Goal: Task Accomplishment & Management: Complete application form

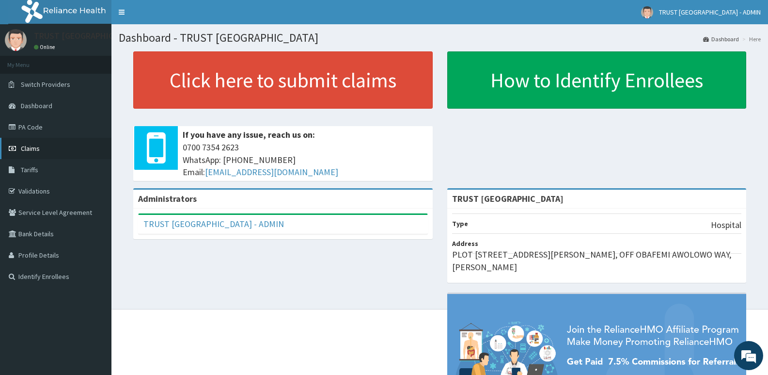
click at [33, 148] on span "Claims" at bounding box center [30, 148] width 19 height 9
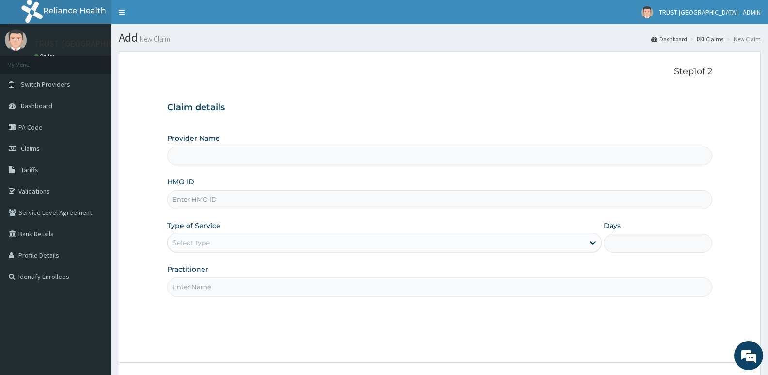
type input "TRUST [GEOGRAPHIC_DATA]"
click at [34, 128] on link "PA Code" at bounding box center [55, 126] width 111 height 21
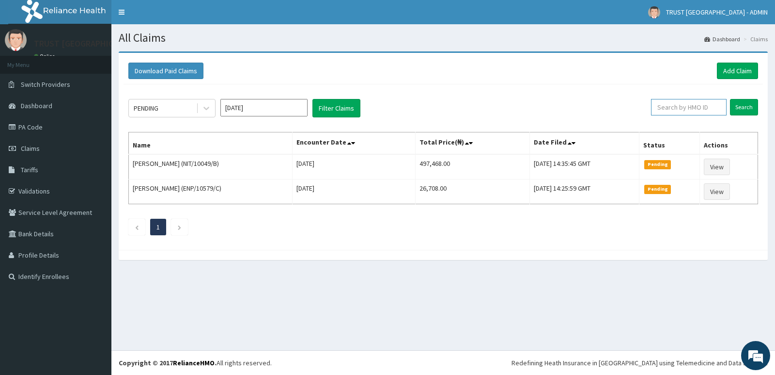
click at [690, 110] on input "text" at bounding box center [689, 107] width 76 height 16
paste input "CDI/10033/B"
type input "CDI/10033/B"
click at [730, 99] on input "Search" at bounding box center [744, 107] width 28 height 16
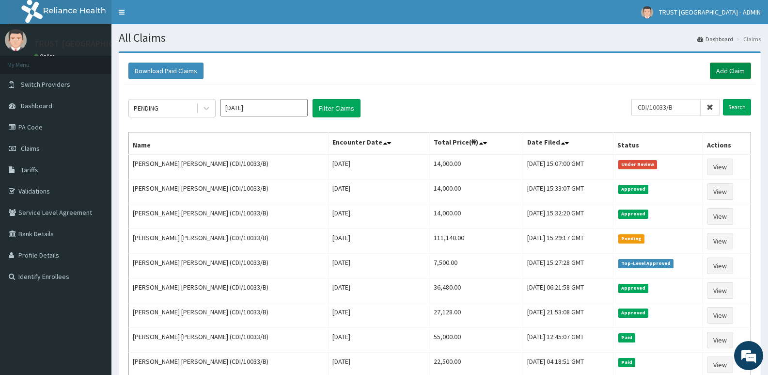
click at [735, 71] on link "Add Claim" at bounding box center [730, 71] width 41 height 16
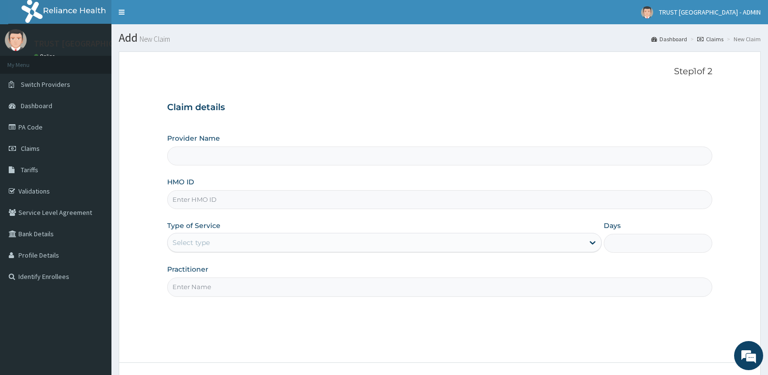
click at [265, 204] on input "HMO ID" at bounding box center [439, 199] width 545 height 19
type input "TRUST CHARITOS HOSPITAL"
paste input "CDI/10033/B"
type input "CDI/10033/B"
click at [241, 244] on div "Select type" at bounding box center [376, 243] width 416 height 16
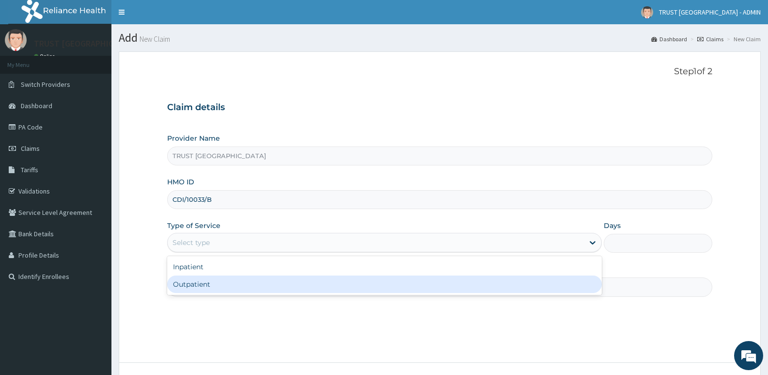
click at [227, 289] on div "Outpatient" at bounding box center [384, 283] width 434 height 17
type input "1"
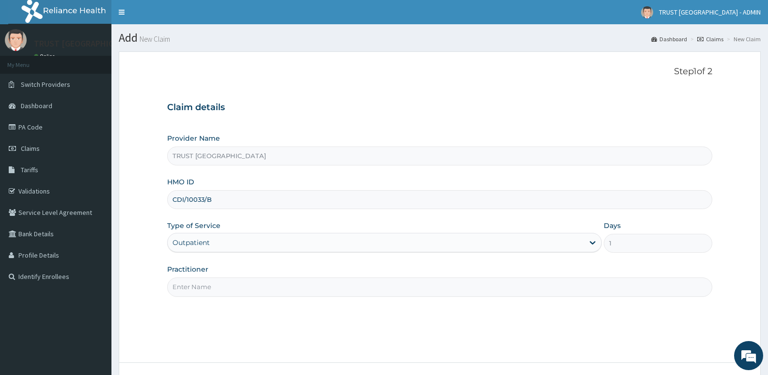
click at [196, 286] on input "Practitioner" at bounding box center [439, 286] width 545 height 19
paste input "Dr. Wole Olaluwoye"
click at [188, 287] on input "Dr. Wole Olaluwoye" at bounding box center [439, 286] width 545 height 19
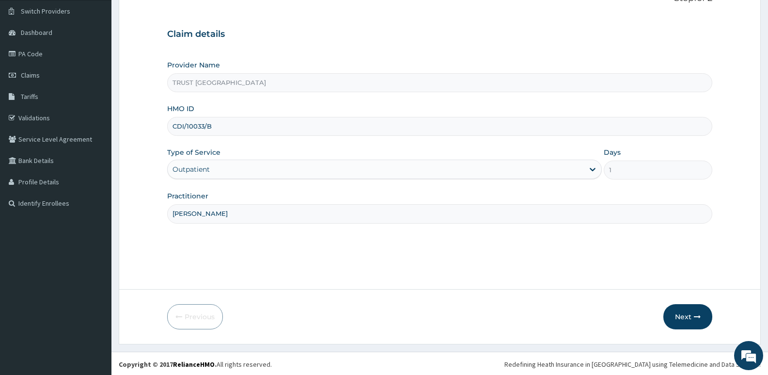
scroll to position [75, 0]
type input "Dr. Wole Olaluwoye"
click at [689, 319] on button "Next" at bounding box center [687, 314] width 49 height 25
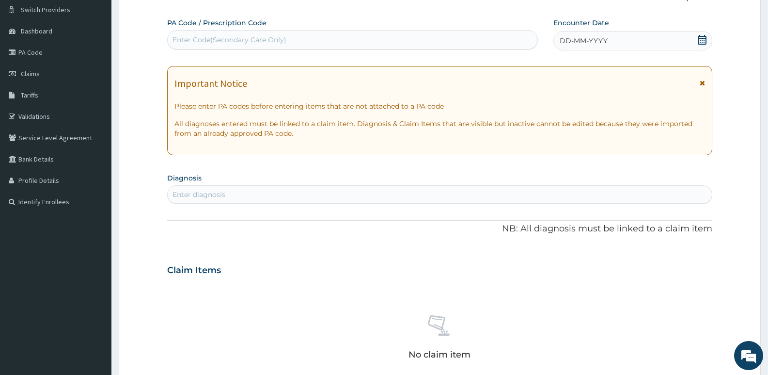
click at [703, 84] on icon at bounding box center [702, 82] width 5 height 7
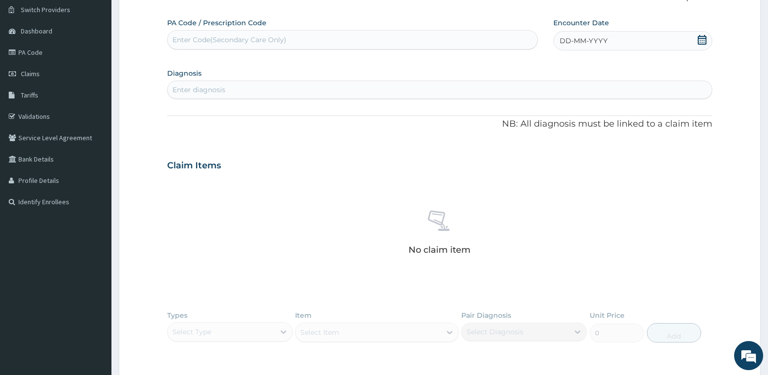
click at [251, 46] on div "Enter Code(Secondary Care Only)" at bounding box center [353, 40] width 370 height 16
paste input "PA/907D17"
type input "PA/907D17"
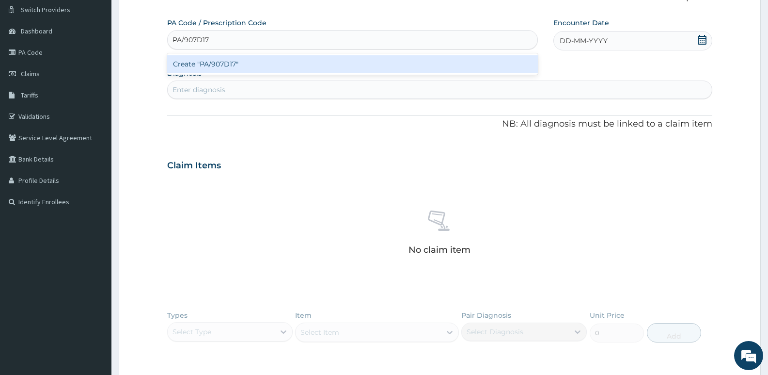
click at [245, 68] on div "Create "PA/907D17"" at bounding box center [352, 63] width 371 height 17
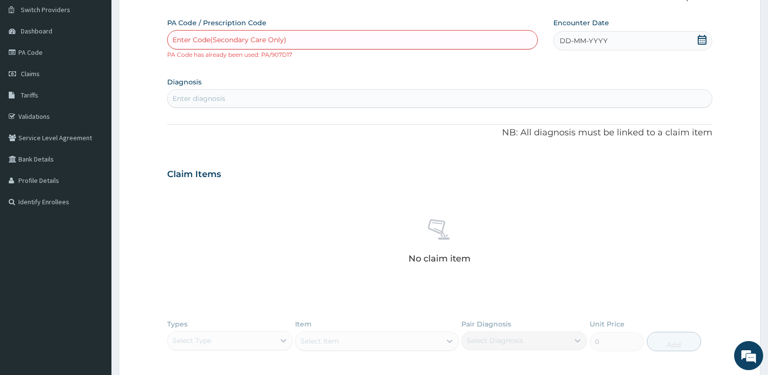
click at [291, 46] on div "Enter Code(Secondary Care Only)" at bounding box center [353, 40] width 370 height 16
paste input "PA/675869"
type input "PA/675869"
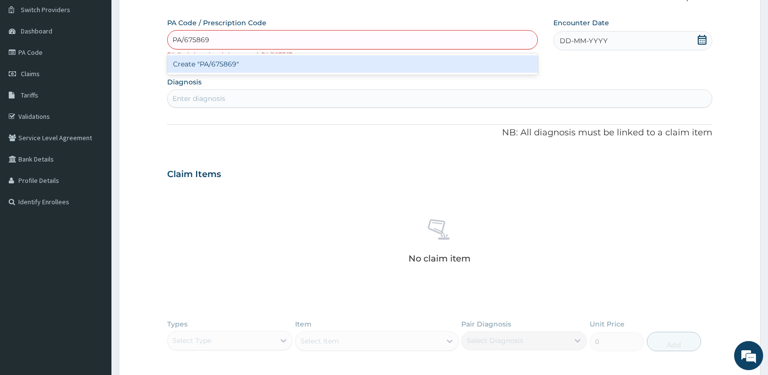
click at [271, 68] on div "Create "PA/675869"" at bounding box center [352, 63] width 371 height 17
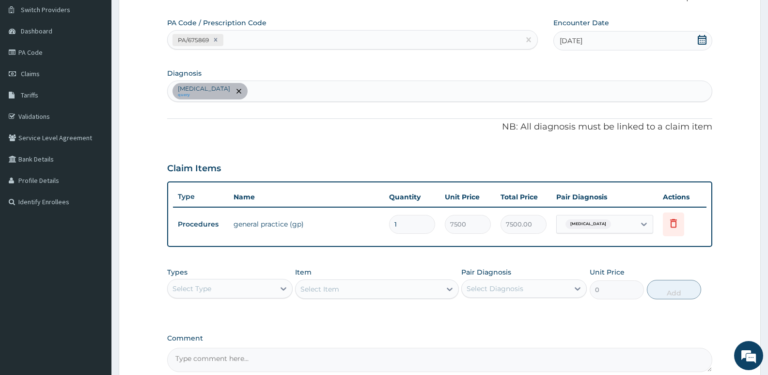
click at [290, 47] on div "PA/675869" at bounding box center [344, 40] width 352 height 16
paste input "PA/B88E11"
type input "PA/B88E11"
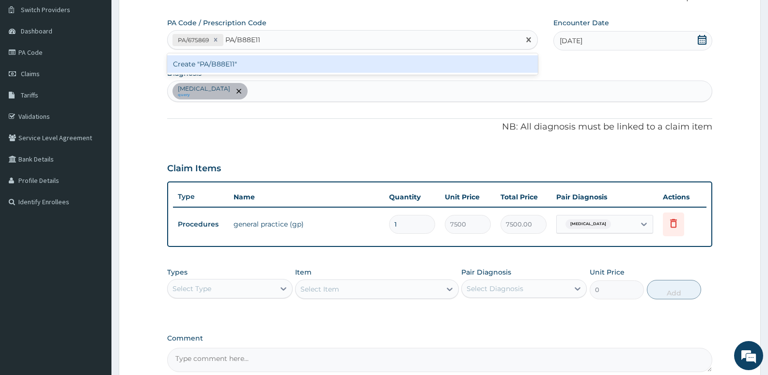
click at [279, 70] on div "Create "PA/B88E11"" at bounding box center [352, 63] width 371 height 17
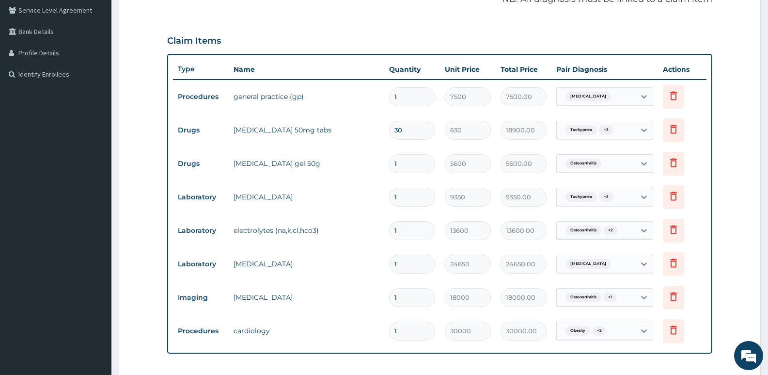
scroll to position [55, 0]
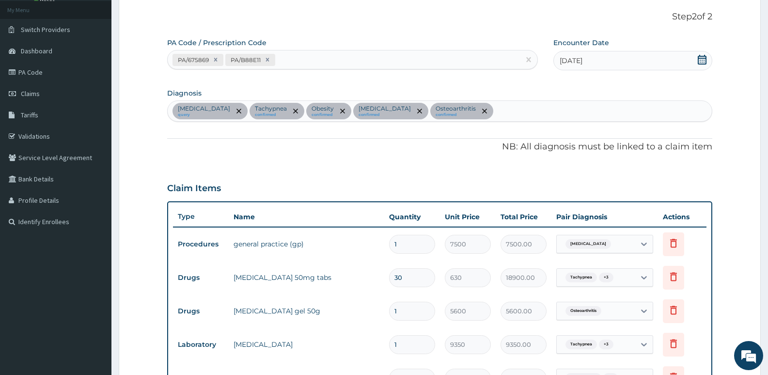
click at [308, 63] on div "PA/675869 PA/B88E11" at bounding box center [344, 60] width 352 height 16
paste input "PA/E61D35"
type input "PA/E61D35"
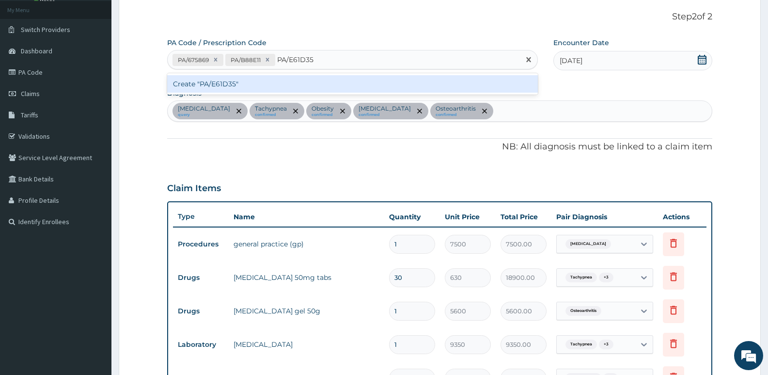
click at [297, 85] on div "Create "PA/E61D35"" at bounding box center [352, 83] width 371 height 17
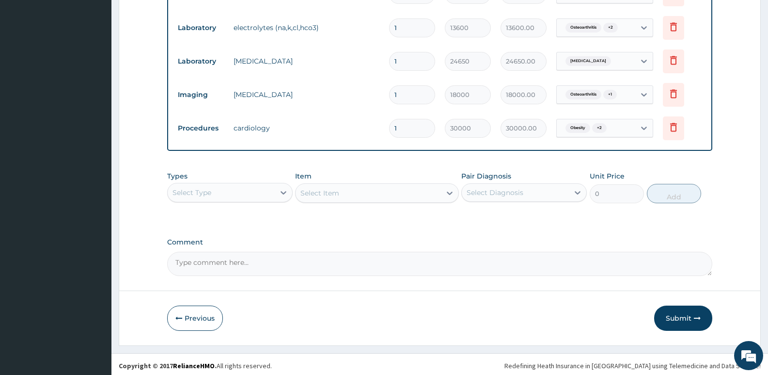
scroll to position [416, 0]
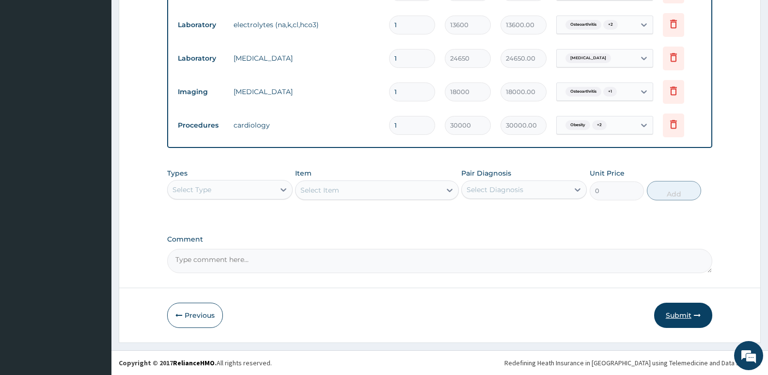
click at [679, 319] on button "Submit" at bounding box center [683, 314] width 58 height 25
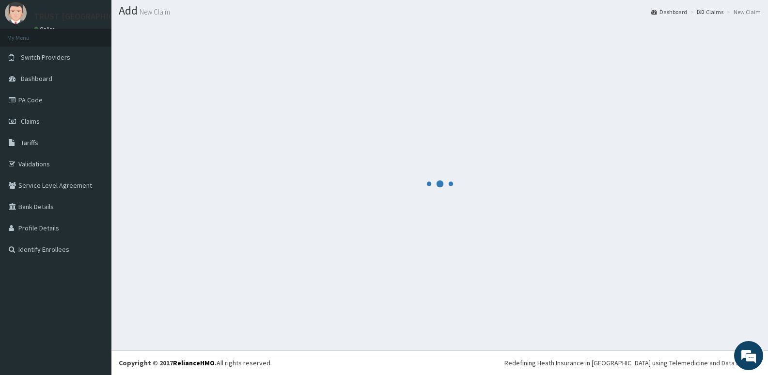
scroll to position [27, 0]
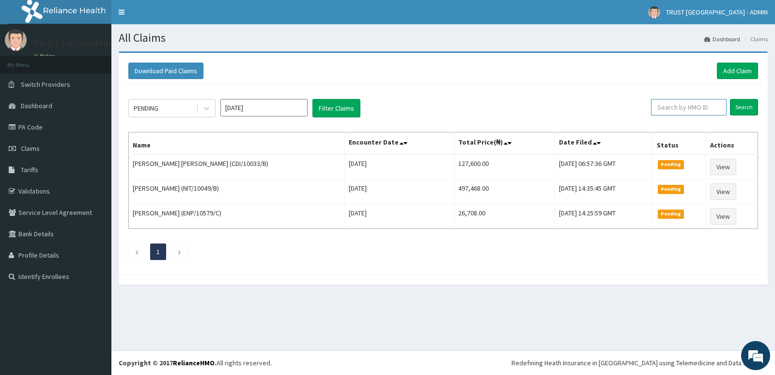
click at [688, 103] on input "text" at bounding box center [689, 107] width 76 height 16
paste input "CGU/10003/A"
type input "CGU/10003/A"
click at [730, 99] on input "Search" at bounding box center [744, 107] width 28 height 16
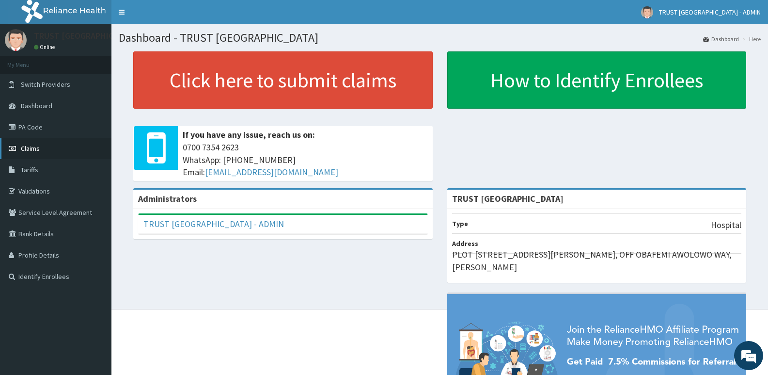
click at [25, 147] on span "Claims" at bounding box center [30, 148] width 19 height 9
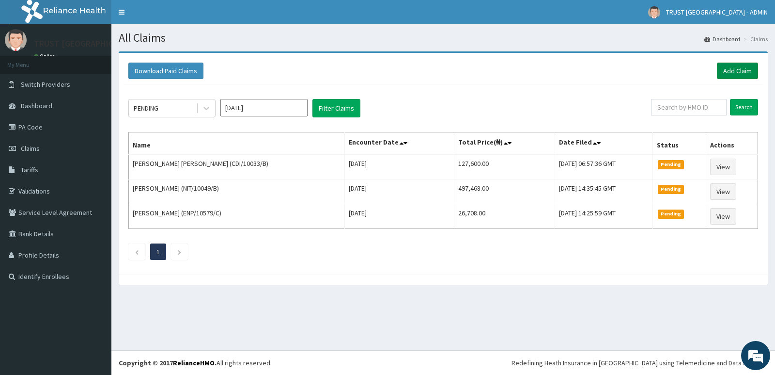
click at [746, 72] on link "Add Claim" at bounding box center [737, 71] width 41 height 16
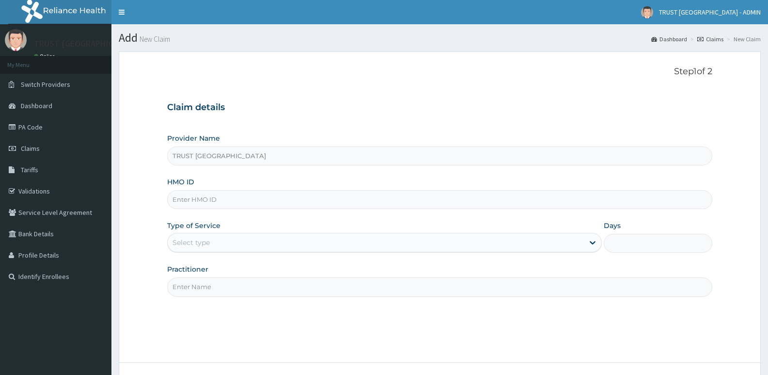
click at [217, 203] on input "HMO ID" at bounding box center [439, 199] width 545 height 19
paste input "CGU/10003/A"
type input "CGU/10003/A"
click at [200, 240] on div "Select type" at bounding box center [191, 242] width 37 height 10
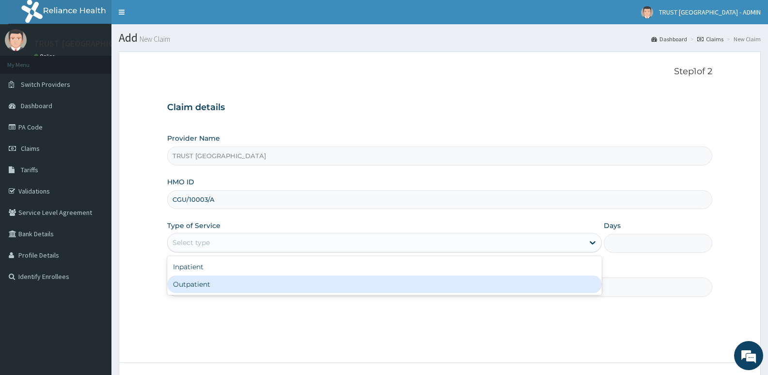
click at [220, 280] on div "Outpatient" at bounding box center [384, 283] width 434 height 17
type input "1"
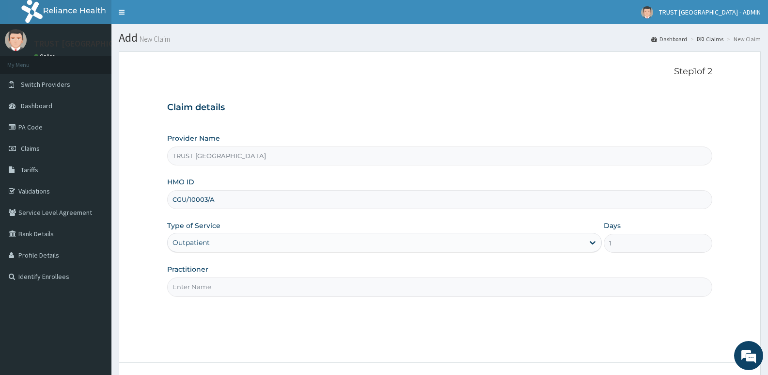
click at [209, 288] on input "Practitioner" at bounding box center [439, 286] width 545 height 19
paste input "MOGBITSEORITSE OKOME"
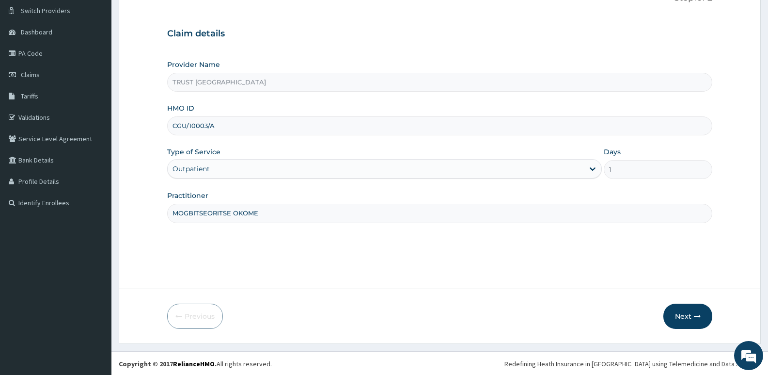
scroll to position [75, 0]
type input "MOGBITSEORITSE OKOME"
click at [684, 317] on button "Next" at bounding box center [687, 314] width 49 height 25
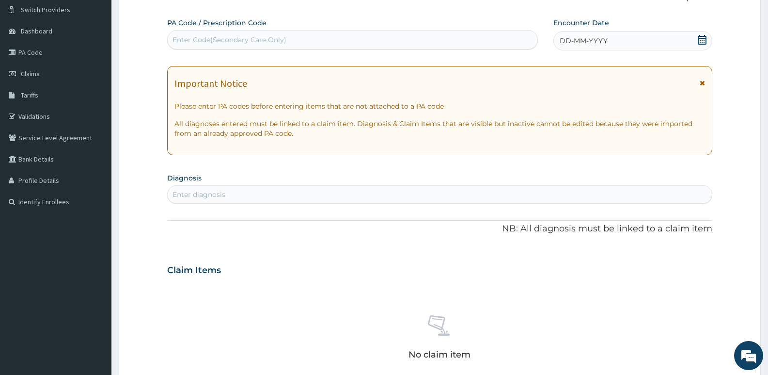
click at [251, 44] on div "Enter Code(Secondary Care Only)" at bounding box center [230, 40] width 114 height 10
paste input "PA/01DB2B"
type input "PA/01DB2B"
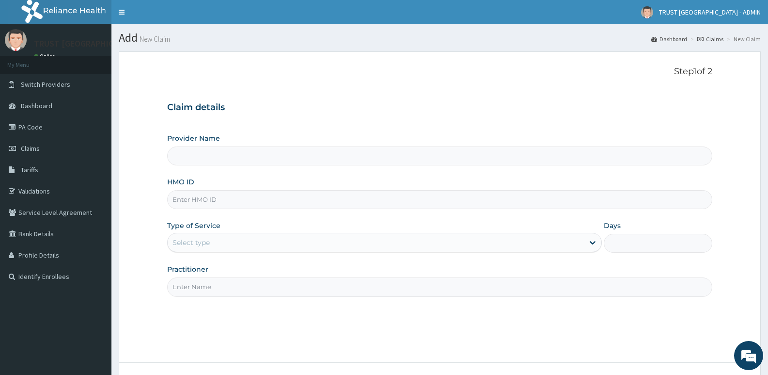
type input "TRUST [GEOGRAPHIC_DATA]"
click at [241, 203] on input "HMO ID" at bounding box center [439, 199] width 545 height 19
paste input "PA/01DB2B"
type input "PA/01DB2B"
click at [212, 244] on div "Select type" at bounding box center [376, 243] width 416 height 16
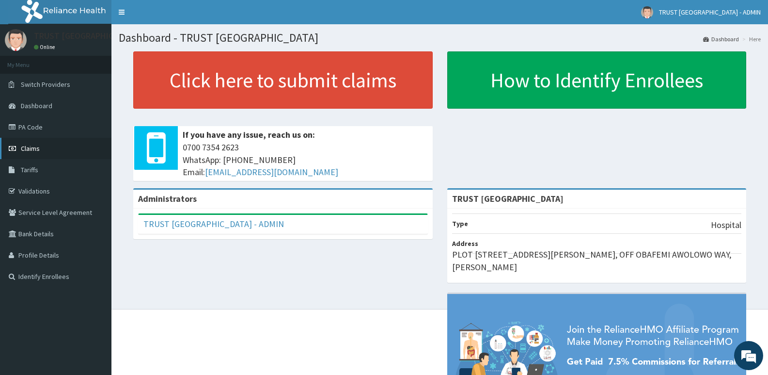
click at [34, 149] on span "Claims" at bounding box center [30, 148] width 19 height 9
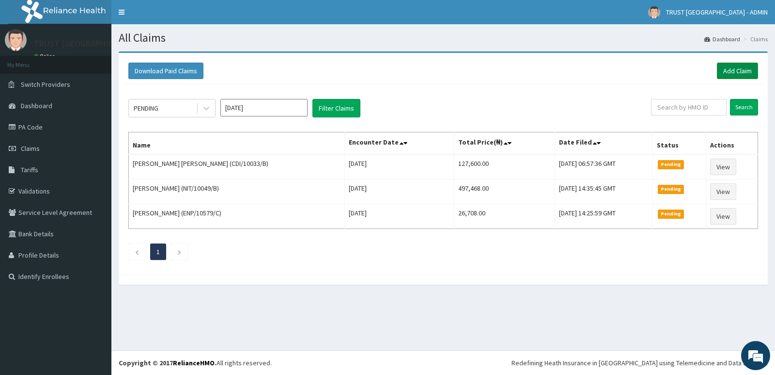
click at [738, 78] on link "Add Claim" at bounding box center [737, 71] width 41 height 16
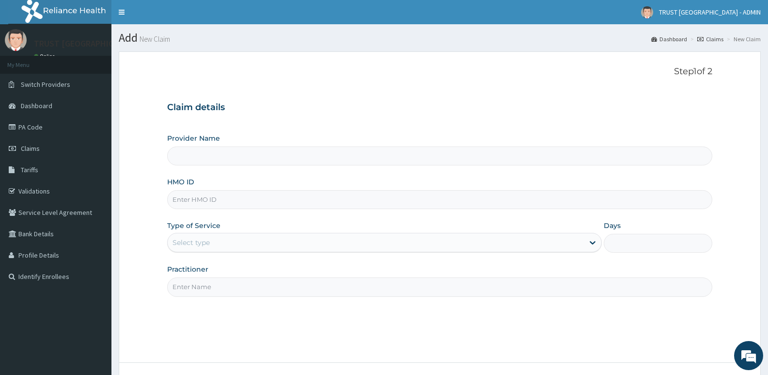
type input "TRUST [GEOGRAPHIC_DATA]"
click at [224, 280] on input "Practitioner" at bounding box center [439, 286] width 545 height 19
paste input "MOGBITSEORITSE OKOME"
type input "MOGBITSEORITSE OKOME"
click at [233, 197] on input "HMO ID" at bounding box center [439, 199] width 545 height 19
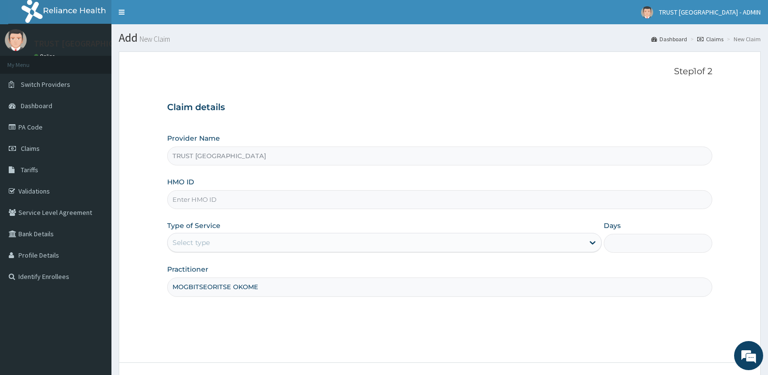
paste input "CGU/10003/A"
type input "CGU/10003/A"
click at [234, 242] on div "Select type" at bounding box center [376, 243] width 416 height 16
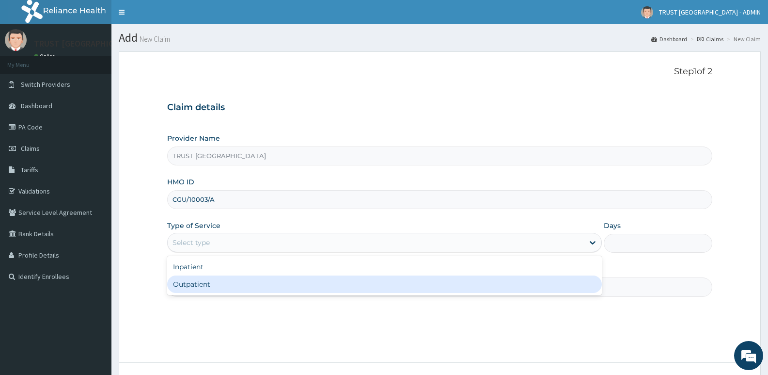
click at [226, 292] on div "Outpatient" at bounding box center [384, 283] width 434 height 17
type input "1"
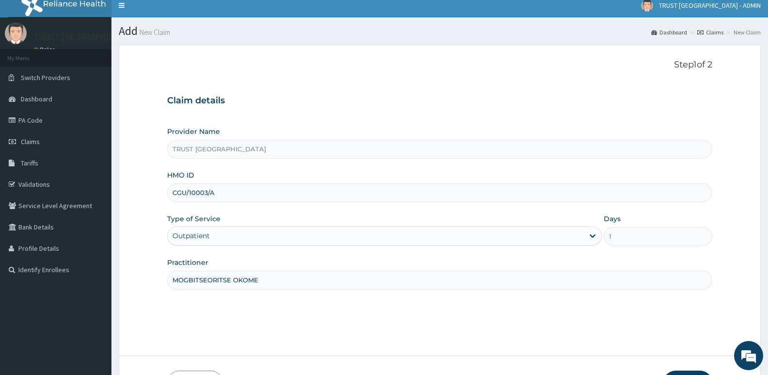
scroll to position [75, 0]
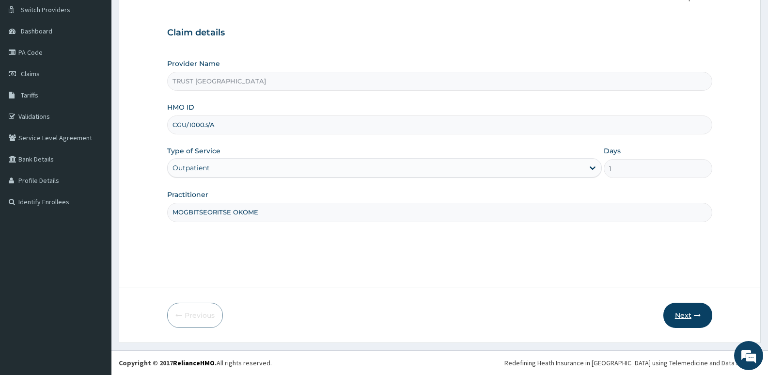
click at [682, 313] on button "Next" at bounding box center [687, 314] width 49 height 25
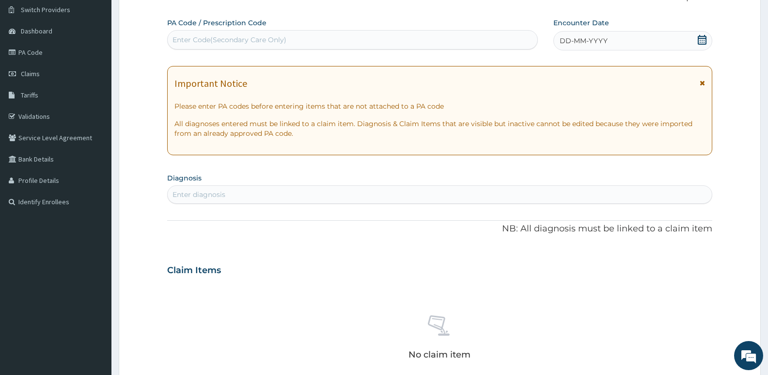
click at [702, 83] on icon at bounding box center [702, 82] width 5 height 7
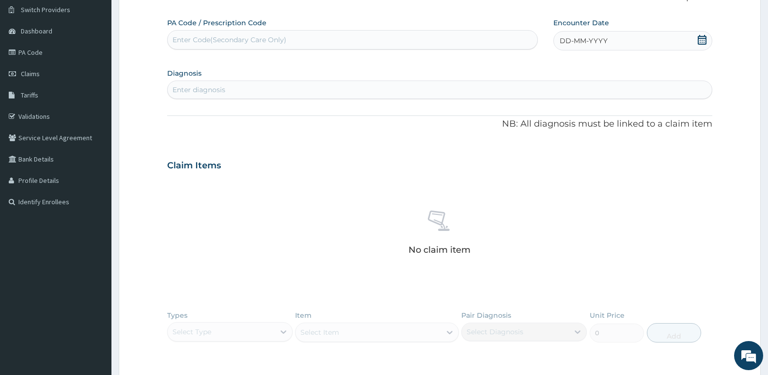
click at [260, 46] on div "Enter Code(Secondary Care Only)" at bounding box center [353, 40] width 370 height 16
paste input "PA/01DB2B"
type input "PA/01DB2B"
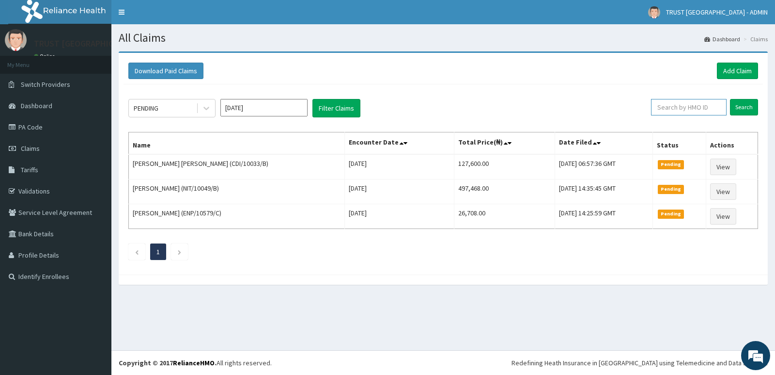
click at [678, 106] on input "text" at bounding box center [689, 107] width 76 height 16
paste input "NBC/10552/F"
type input "NBC/10552/F"
click at [730, 99] on input "Search" at bounding box center [744, 107] width 28 height 16
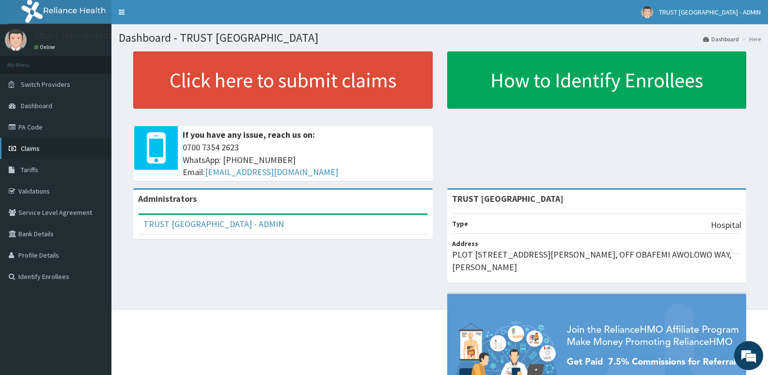
click at [34, 149] on span "Claims" at bounding box center [30, 148] width 19 height 9
click at [30, 147] on span "Claims" at bounding box center [30, 148] width 19 height 9
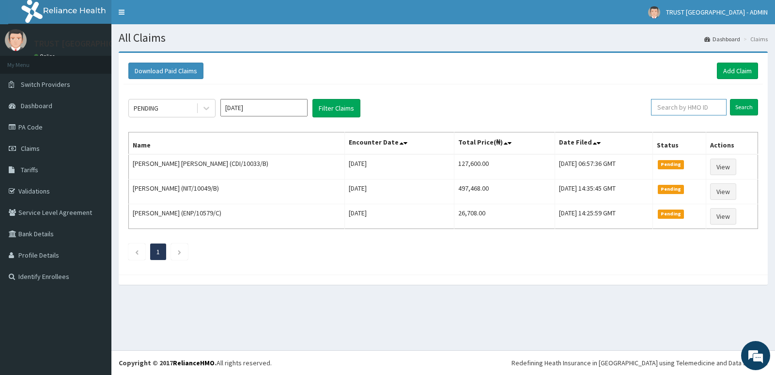
click at [688, 108] on input "text" at bounding box center [689, 107] width 76 height 16
paste input "NBC/10552/F"
type input "NBC/10552/F"
click at [730, 99] on input "Search" at bounding box center [744, 107] width 28 height 16
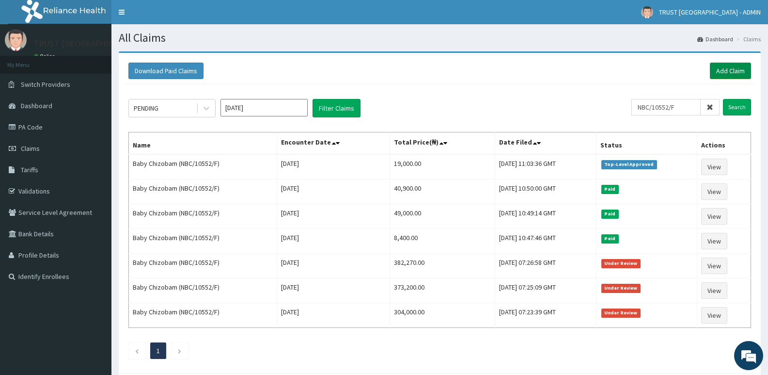
click at [742, 73] on link "Add Claim" at bounding box center [730, 71] width 41 height 16
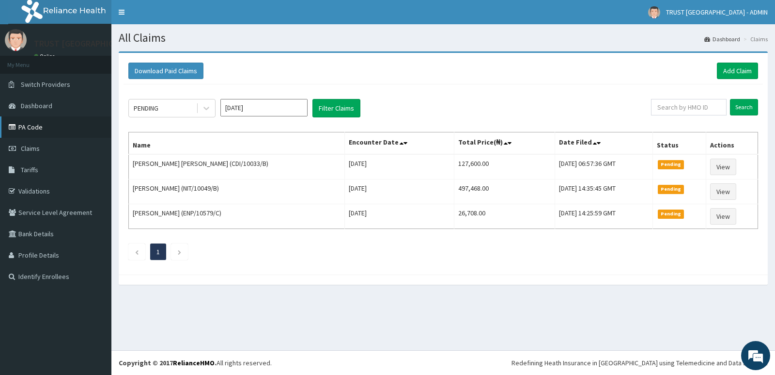
click at [34, 129] on link "PA Code" at bounding box center [55, 126] width 111 height 21
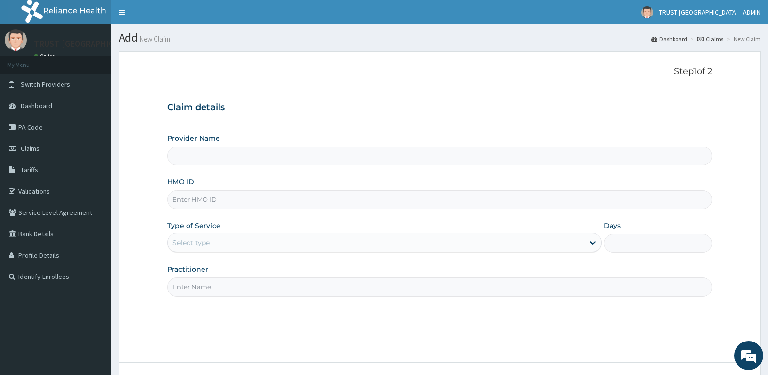
click at [226, 202] on input "HMO ID" at bounding box center [439, 199] width 545 height 19
type input "TRUST [GEOGRAPHIC_DATA]"
paste input "NBC/10552/F"
type input "NBC/10552/F"
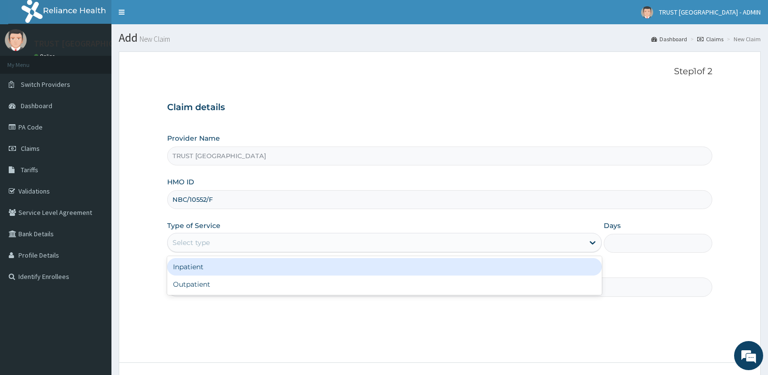
click at [197, 245] on div "Select type" at bounding box center [191, 242] width 37 height 10
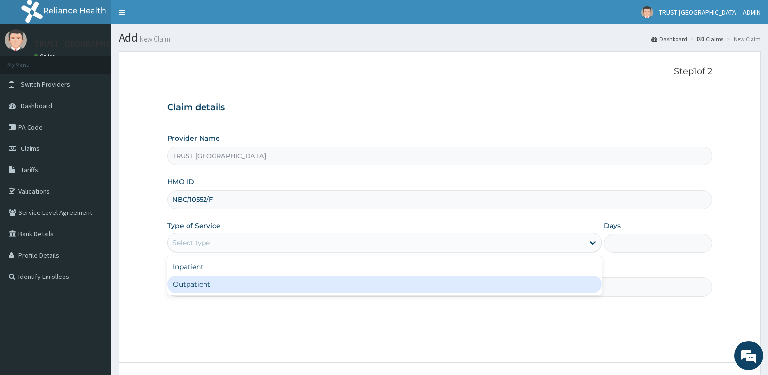
click at [198, 287] on div "Outpatient" at bounding box center [384, 283] width 434 height 17
type input "1"
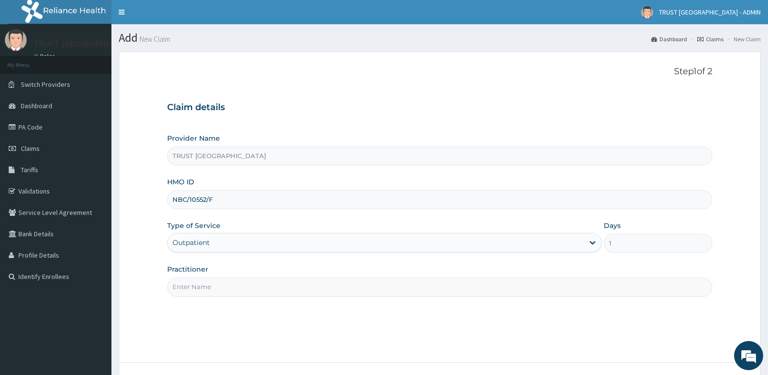
click at [220, 288] on input "Practitioner" at bounding box center [439, 286] width 545 height 19
paste input "[PERSON_NAME]"
click at [172, 285] on input "[PERSON_NAME]" at bounding box center [439, 286] width 545 height 19
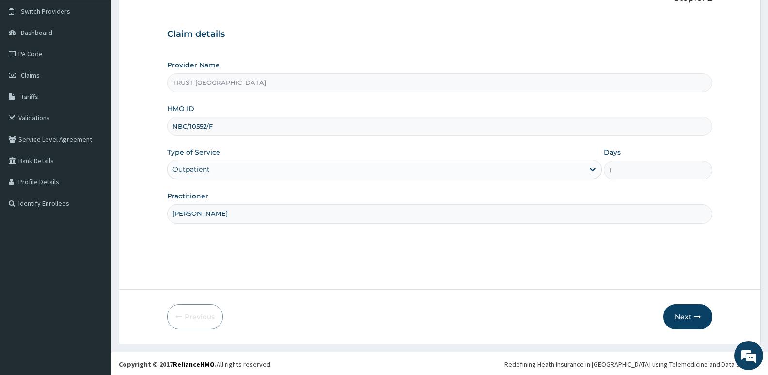
scroll to position [75, 0]
type input "[PERSON_NAME]"
click at [690, 320] on button "Next" at bounding box center [687, 314] width 49 height 25
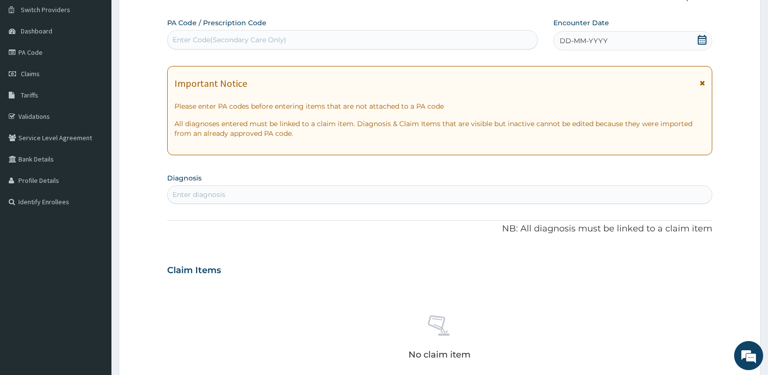
click at [702, 84] on icon at bounding box center [702, 82] width 5 height 7
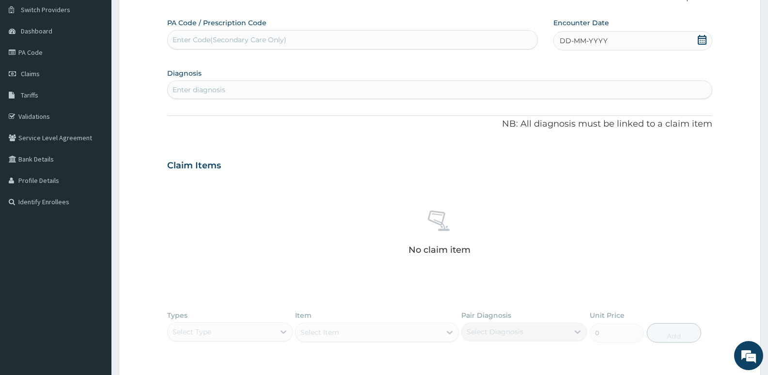
click at [239, 39] on div "Enter Code(Secondary Care Only)" at bounding box center [230, 40] width 114 height 10
click at [267, 38] on div "Enter Code(Secondary Care Only)" at bounding box center [230, 40] width 114 height 10
paste input "PA/EB4D95"
type input "PA/EB4D95"
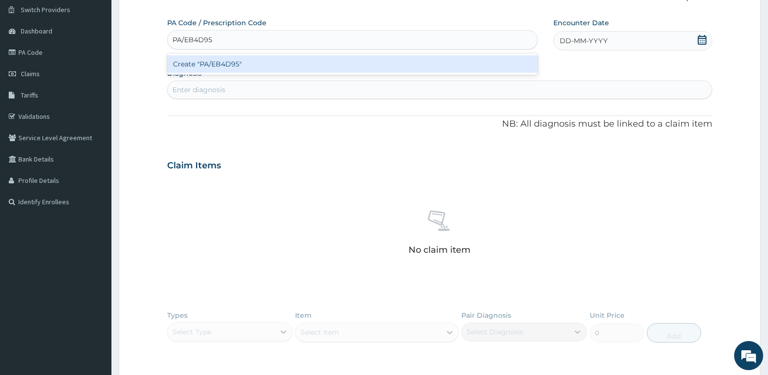
click at [220, 63] on div "Create "PA/EB4D95"" at bounding box center [352, 63] width 371 height 17
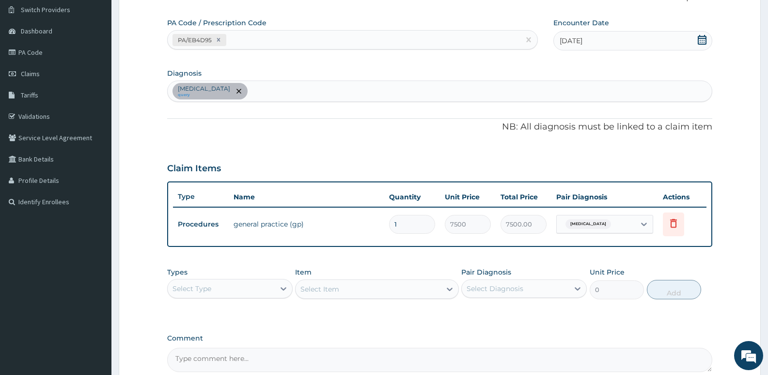
click at [282, 92] on div "[MEDICAL_DATA] query" at bounding box center [440, 91] width 544 height 20
paste input "b"
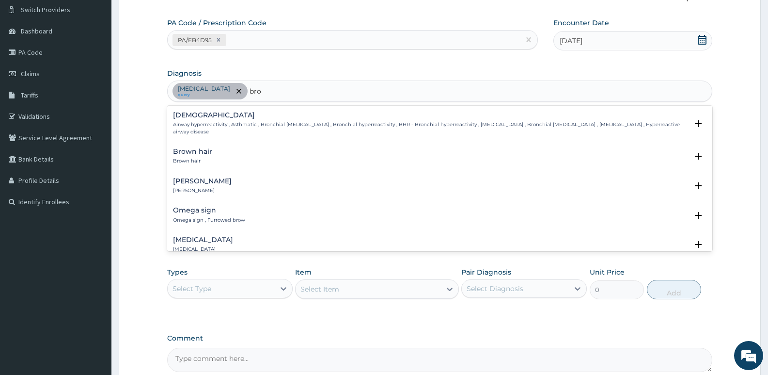
type input "bron"
click at [189, 154] on h4 "[MEDICAL_DATA]" at bounding box center [203, 151] width 60 height 7
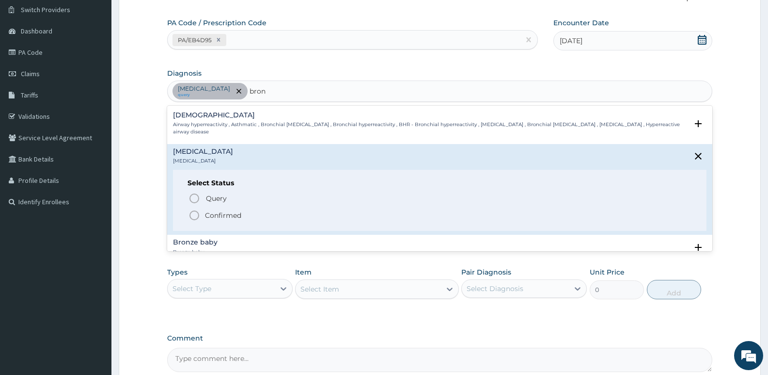
click at [223, 214] on p "Confirmed" at bounding box center [223, 215] width 36 height 10
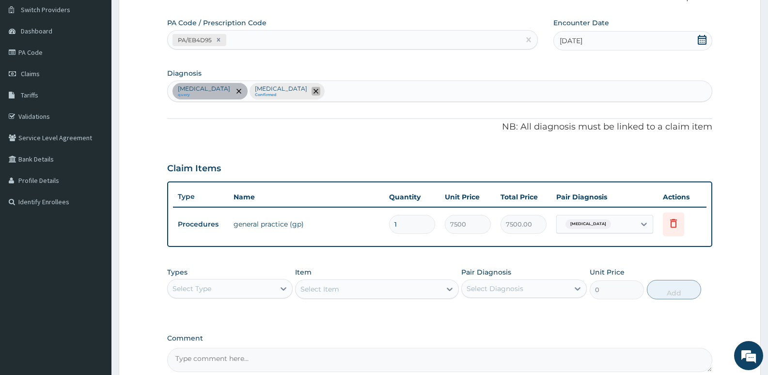
click at [314, 91] on icon "remove selection option" at bounding box center [316, 91] width 5 height 5
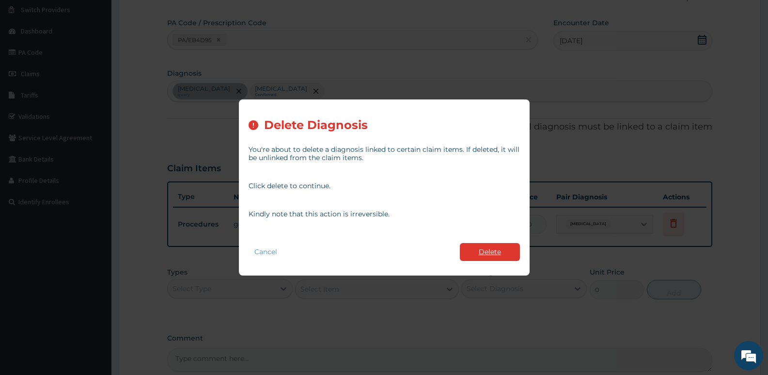
click at [486, 253] on button "Delete" at bounding box center [490, 252] width 60 height 18
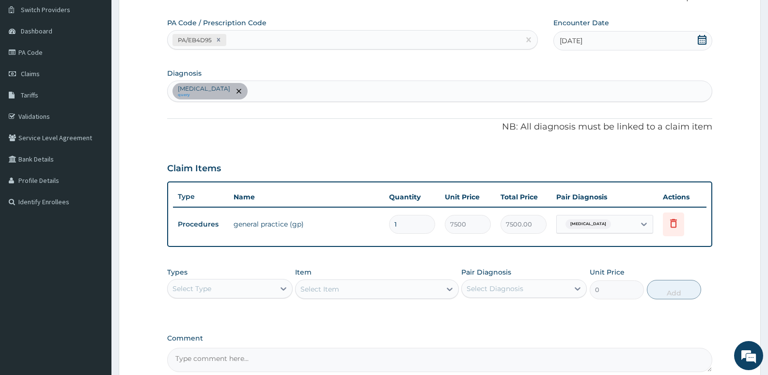
click at [265, 100] on div "Malaria query" at bounding box center [440, 91] width 544 height 20
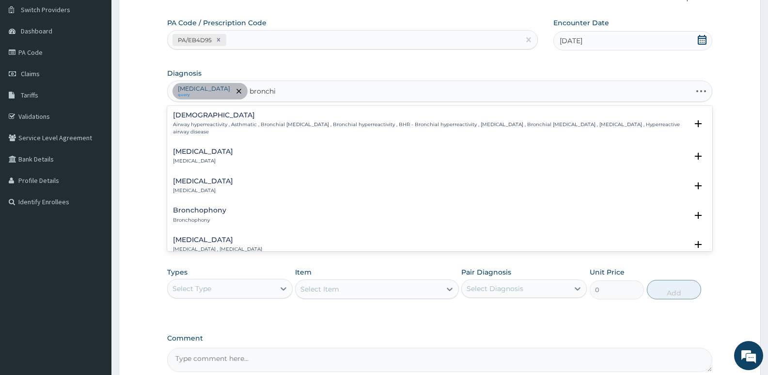
type input "bronchio"
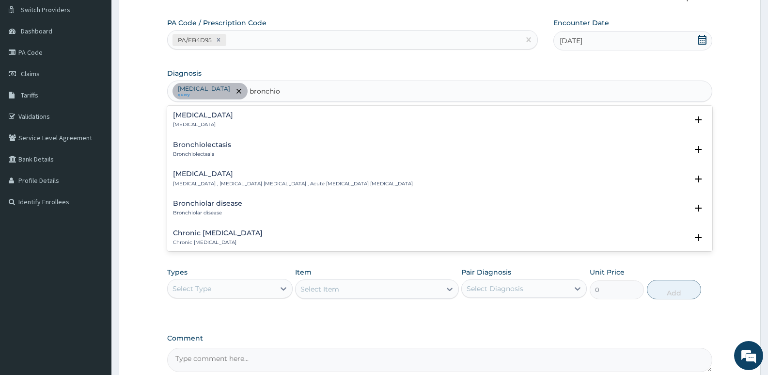
click at [186, 115] on h4 "Bronchiolitis" at bounding box center [203, 114] width 60 height 7
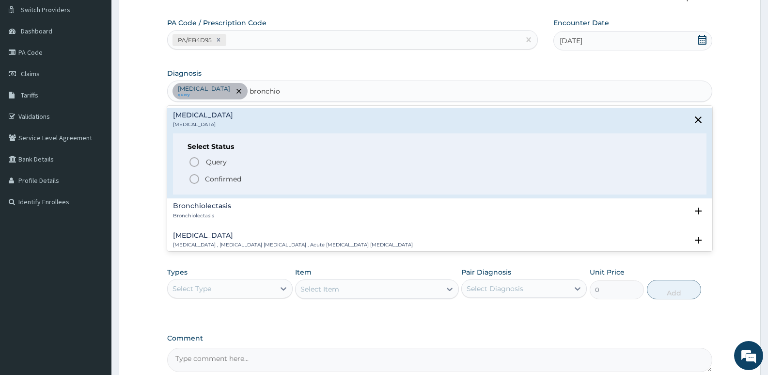
click at [219, 178] on p "Confirmed" at bounding box center [223, 179] width 36 height 10
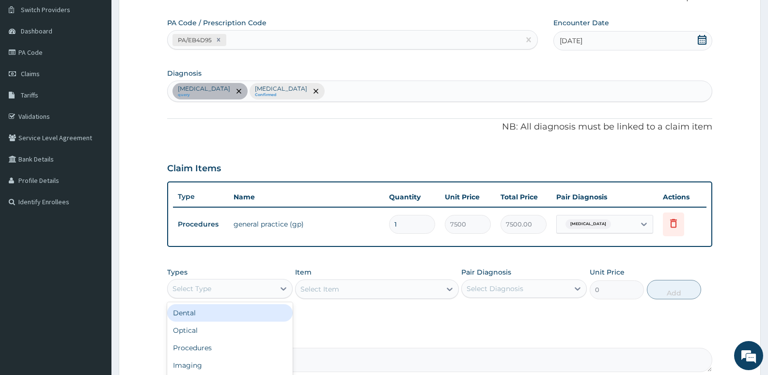
click at [228, 290] on div "Select Type" at bounding box center [221, 289] width 107 height 16
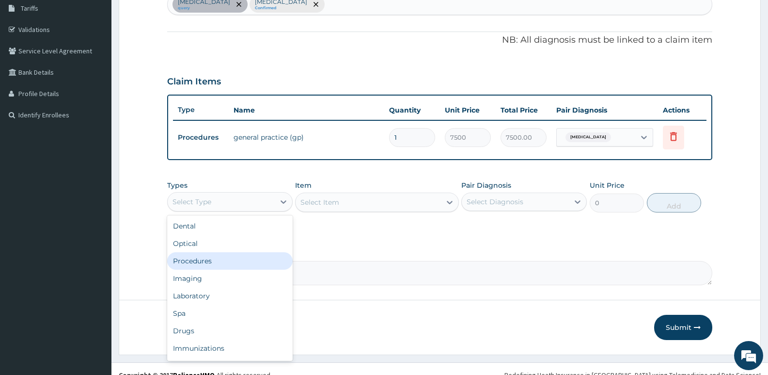
scroll to position [172, 0]
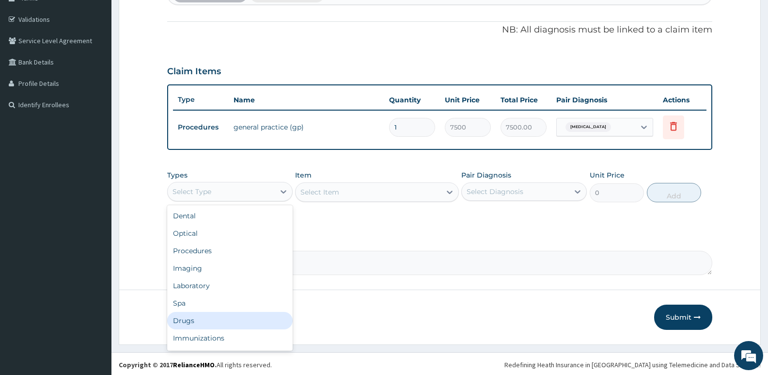
click at [207, 319] on div "Drugs" at bounding box center [229, 320] width 125 height 17
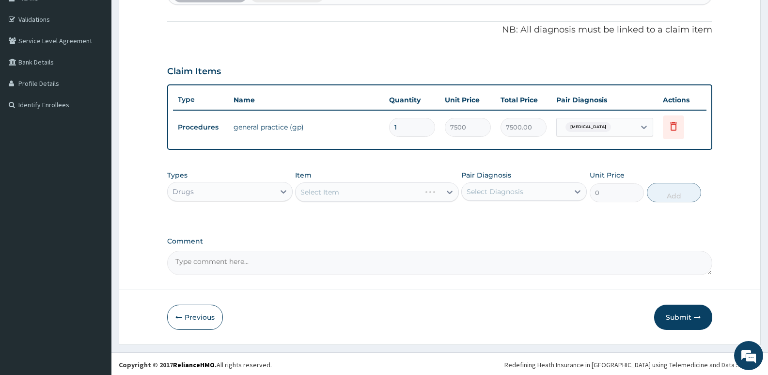
click at [314, 191] on div "Select Item" at bounding box center [376, 191] width 163 height 19
click at [308, 192] on div "Select Item" at bounding box center [376, 191] width 163 height 19
click at [308, 194] on div "Select Item" at bounding box center [376, 191] width 163 height 19
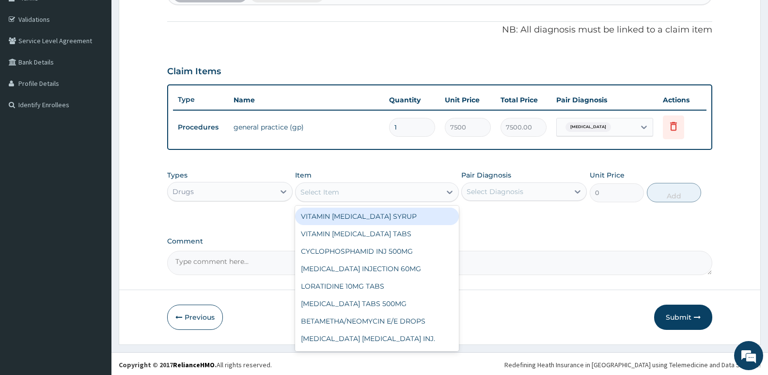
click at [302, 191] on div "Select Item" at bounding box center [319, 192] width 39 height 10
paste input "FLEMING"
type input "FLEMING"
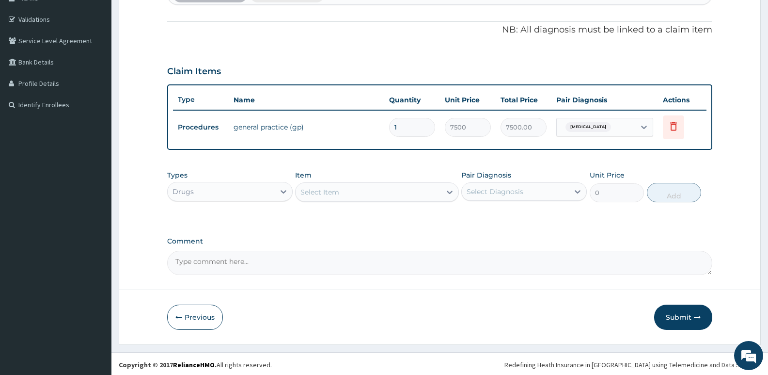
click at [334, 191] on div "Select Item" at bounding box center [368, 192] width 145 height 16
type input "a"
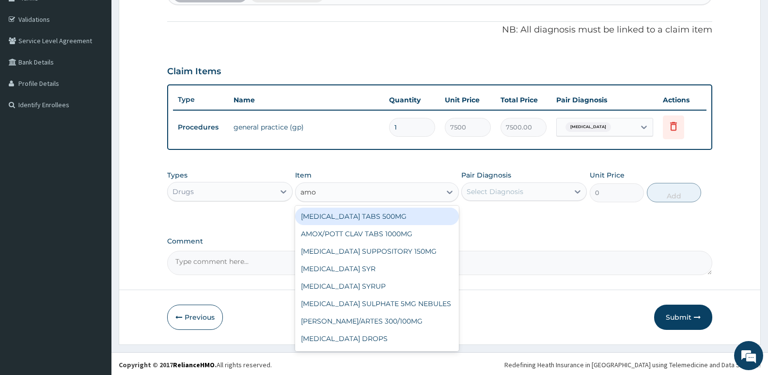
type input "amox"
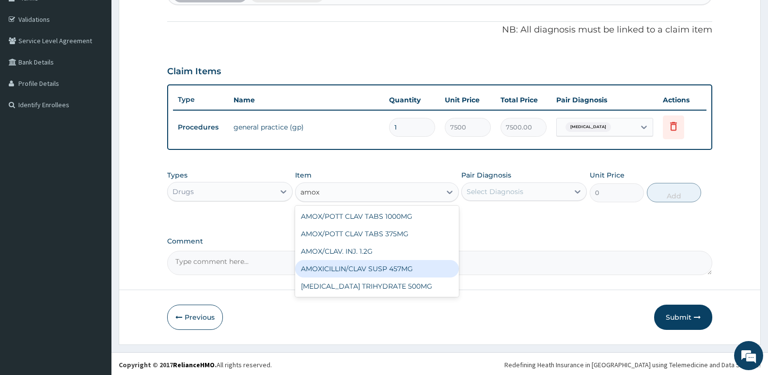
click at [379, 269] on div "AMOXICILLIN/CLAV SUSP 457MG" at bounding box center [376, 268] width 163 height 17
type input "4900"
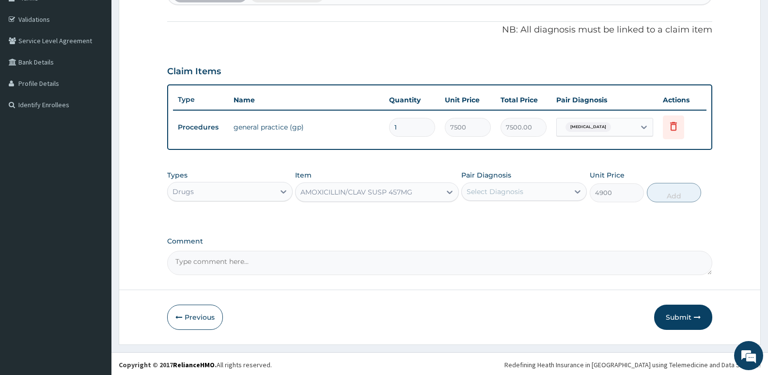
click at [518, 192] on div "Select Diagnosis" at bounding box center [495, 192] width 57 height 10
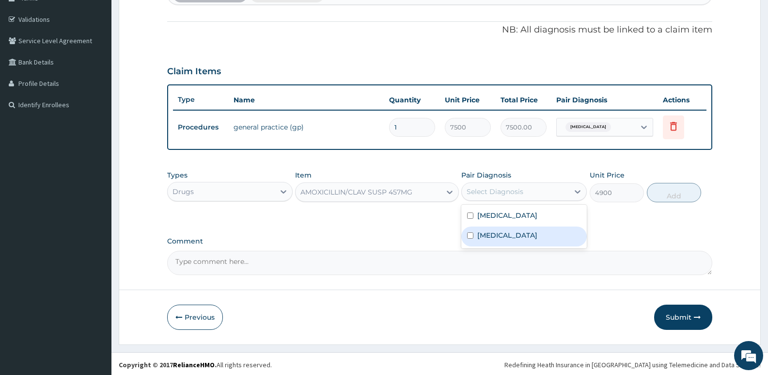
click at [507, 238] on label "Bronchiolitis" at bounding box center [507, 235] width 60 height 10
checkbox input "true"
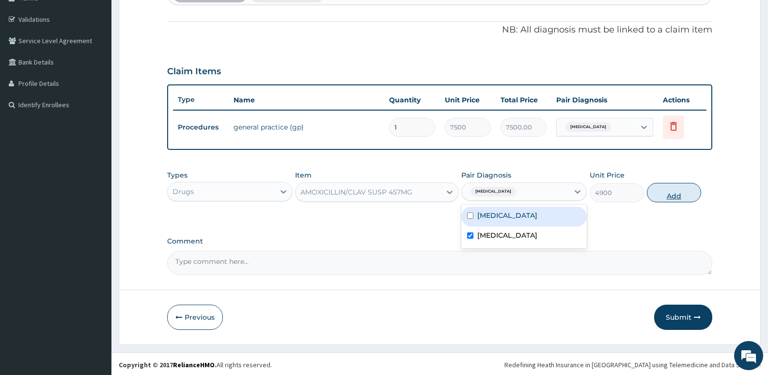
click at [661, 195] on button "Add" at bounding box center [674, 192] width 54 height 19
type input "0"
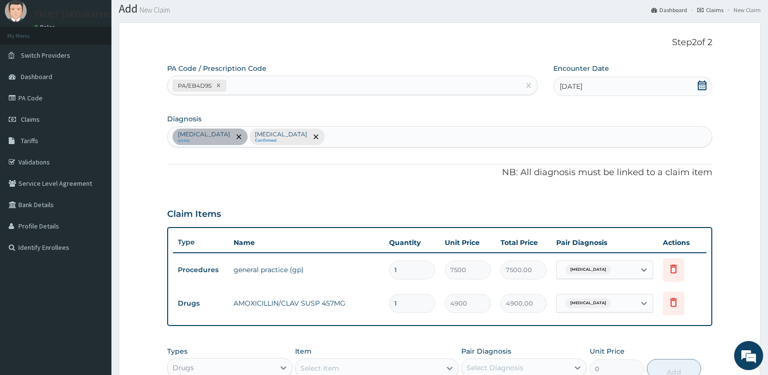
scroll to position [207, 0]
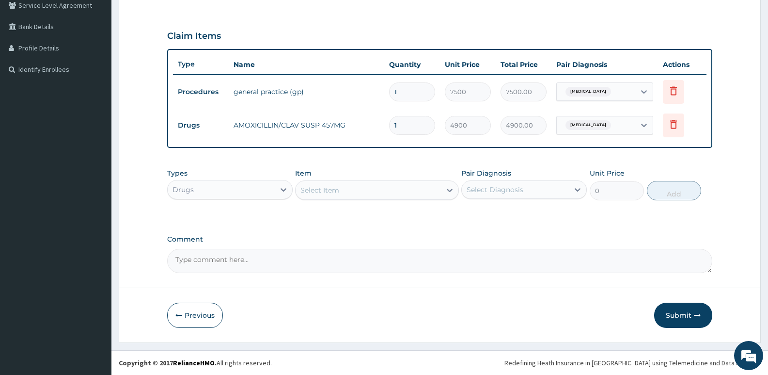
click at [320, 189] on div "Select Item" at bounding box center [319, 190] width 39 height 10
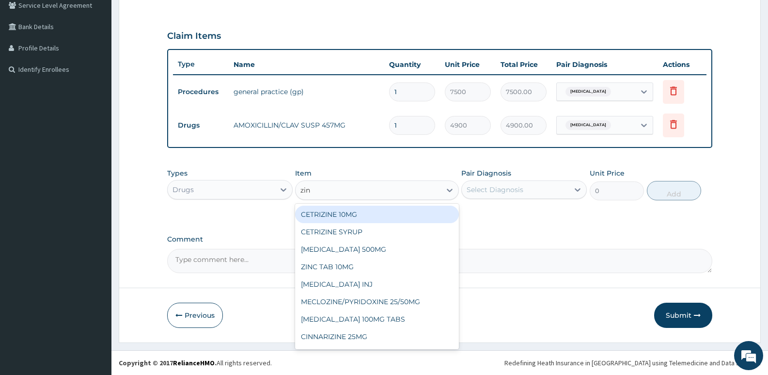
type input "zinc"
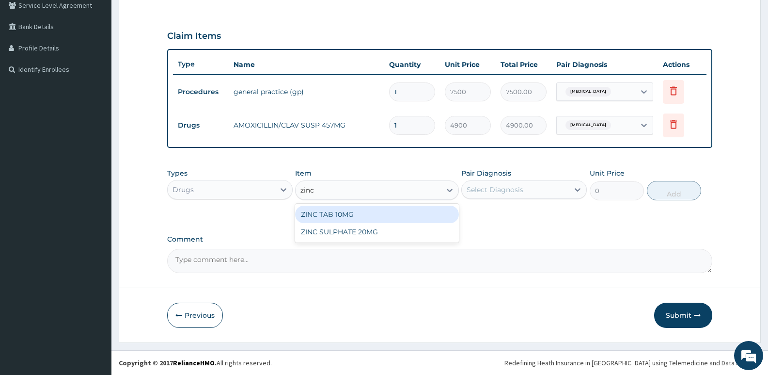
click at [366, 210] on div "ZINC TAB 10MG" at bounding box center [376, 213] width 163 height 17
type input "420"
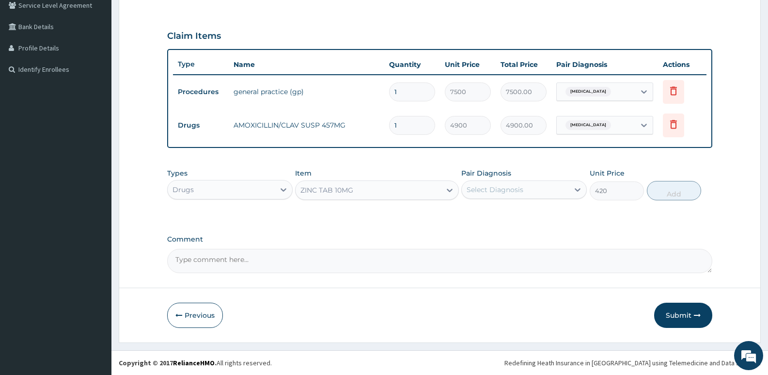
click at [500, 191] on div "Select Diagnosis" at bounding box center [495, 190] width 57 height 10
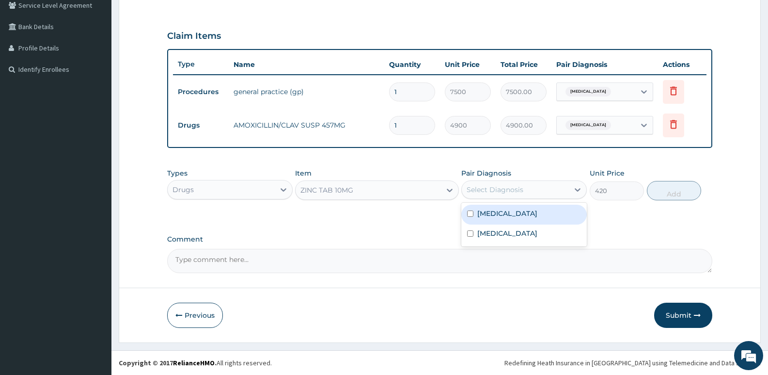
click at [503, 218] on div "Malaria" at bounding box center [523, 214] width 125 height 20
checkbox input "true"
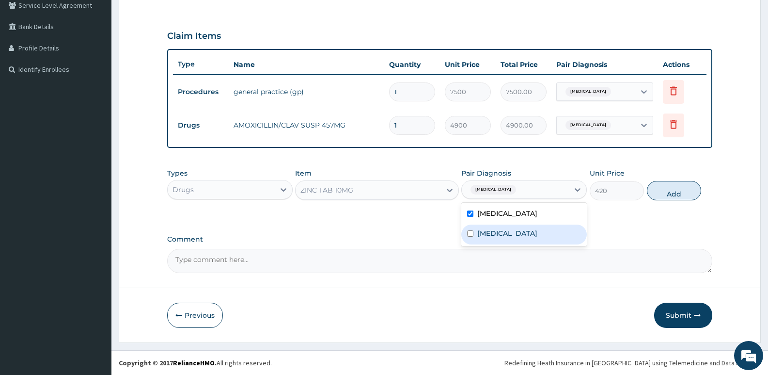
click at [500, 229] on label "Bronchiolitis" at bounding box center [507, 233] width 60 height 10
checkbox input "true"
click at [615, 234] on div "PA Code / Prescription Code PA/EB4D95 Encounter Date 03-09-2025 Diagnosis Malar…" at bounding box center [439, 79] width 545 height 387
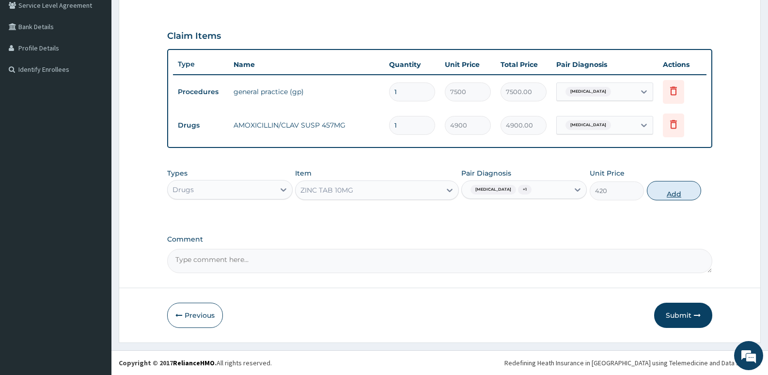
click at [674, 190] on button "Add" at bounding box center [674, 190] width 54 height 19
type input "0"
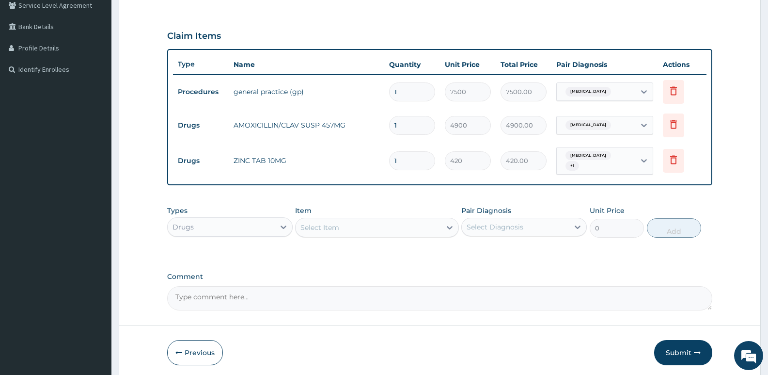
type input "10"
type input "4200.00"
type input "10"
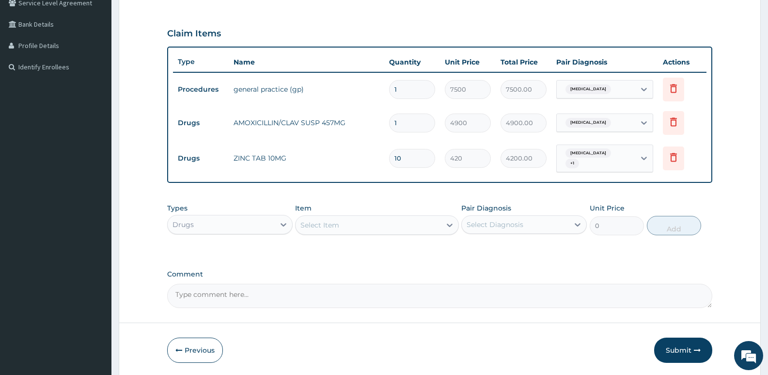
scroll to position [240, 0]
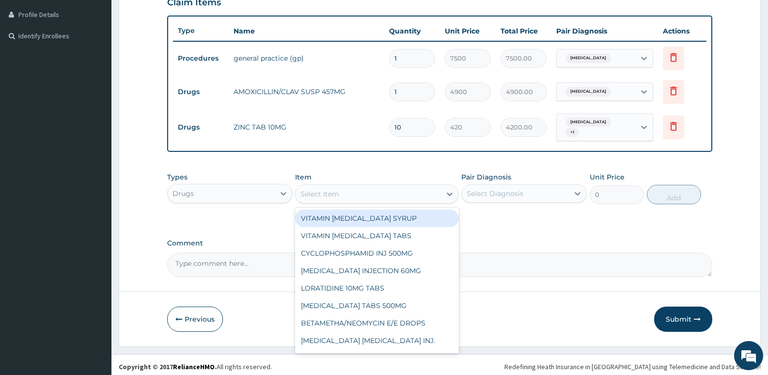
click at [324, 192] on div "Select Item" at bounding box center [319, 194] width 39 height 10
paste input "AZITHROMYCIN"
type input "AZITHROMYCIN"
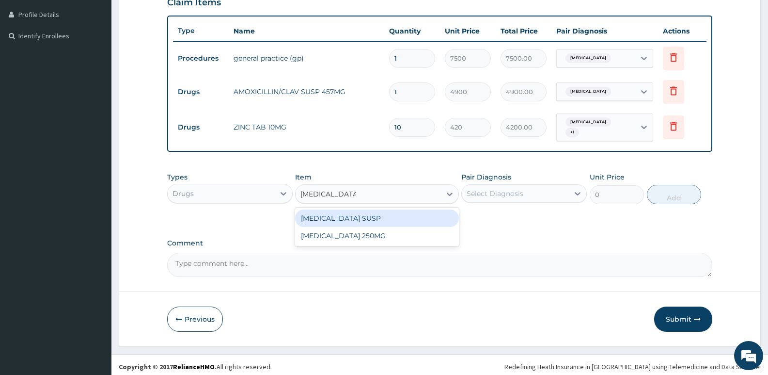
click at [366, 216] on div "AZITHROMYCIN SUSP" at bounding box center [376, 217] width 163 height 17
type input "5600"
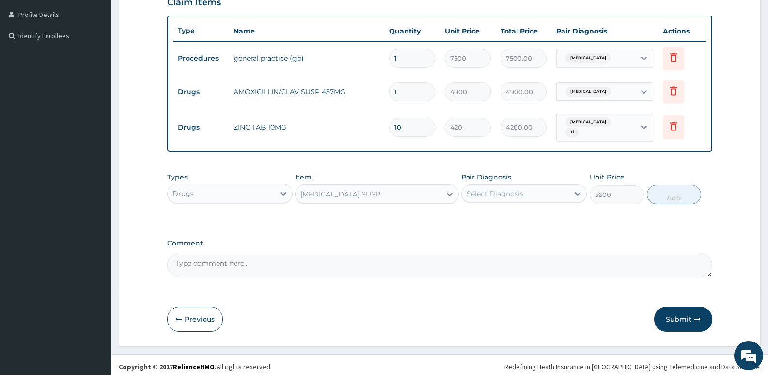
click at [560, 193] on div "Select Diagnosis" at bounding box center [515, 194] width 107 height 16
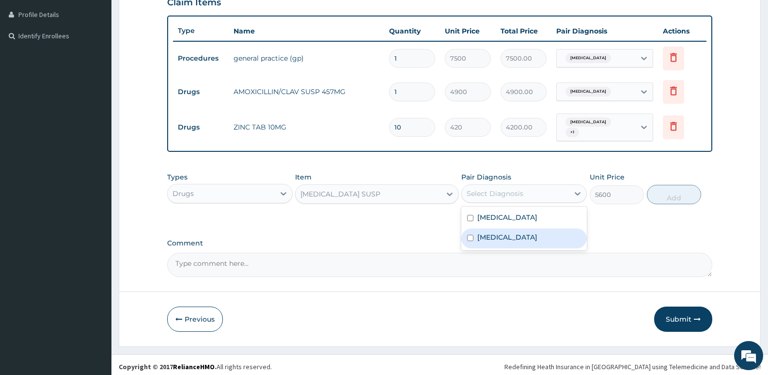
click at [522, 231] on div "Bronchiolitis" at bounding box center [523, 238] width 125 height 20
checkbox input "true"
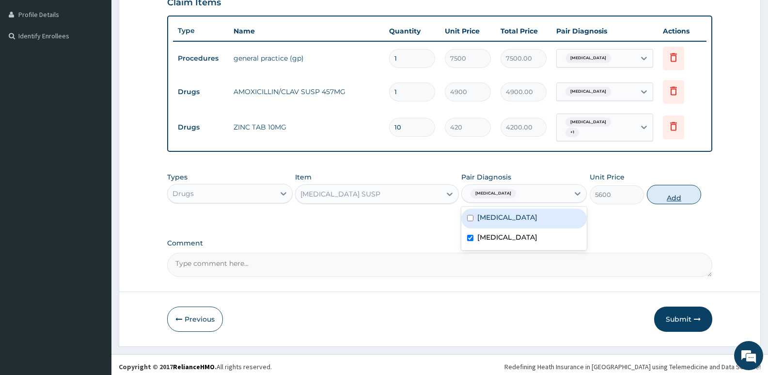
click at [695, 191] on button "Add" at bounding box center [674, 194] width 54 height 19
type input "0"
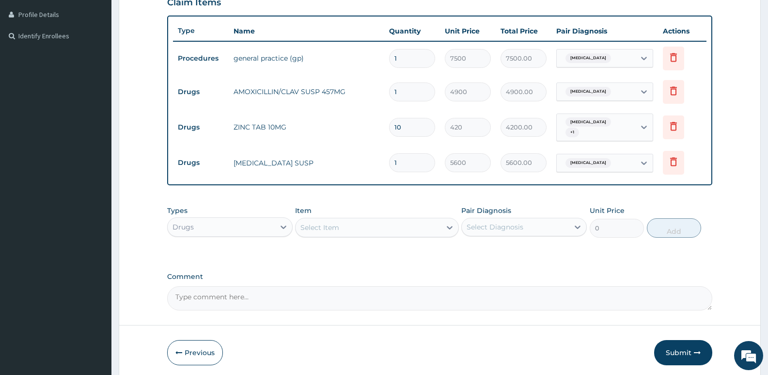
scroll to position [95, 0]
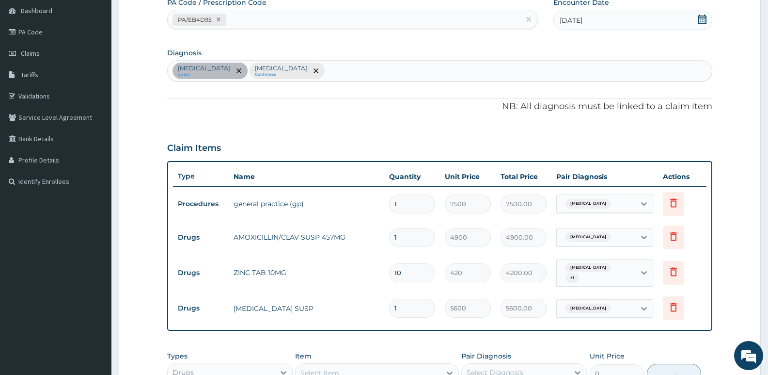
click at [302, 71] on div "Malaria query Bronchiolitis Confirmed" at bounding box center [440, 71] width 544 height 20
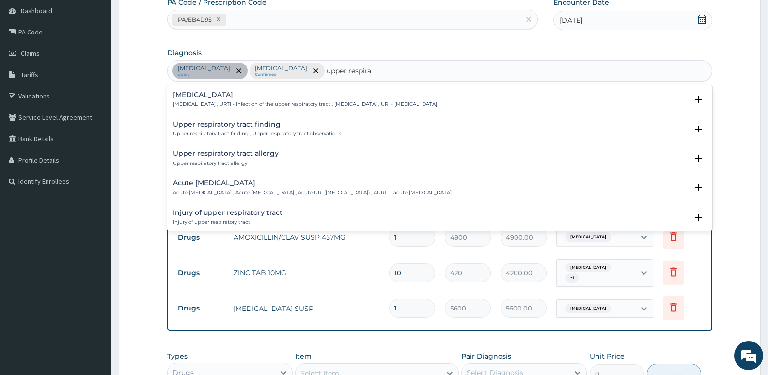
type input "upper respirat"
click at [239, 101] on p "Upper respiratory infection , URTI - Infection of the upper respiratory tract ,…" at bounding box center [305, 104] width 264 height 7
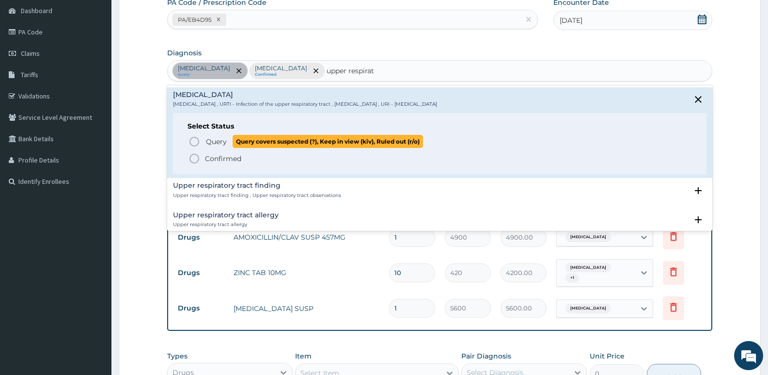
click at [227, 145] on p "Query Query covers suspected (?), Keep in view (kiv), Ruled out (r/o)" at bounding box center [314, 141] width 218 height 13
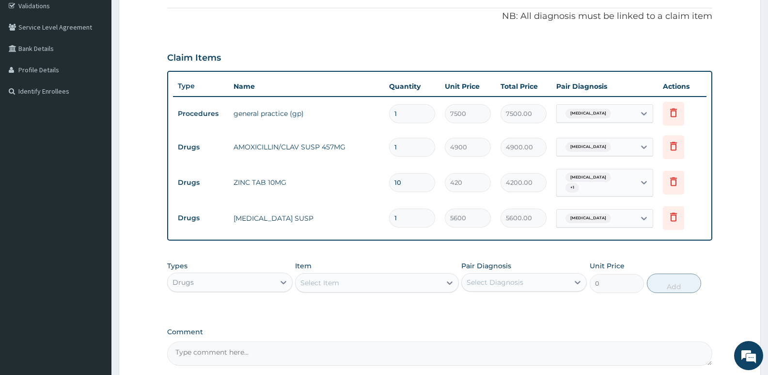
scroll to position [192, 0]
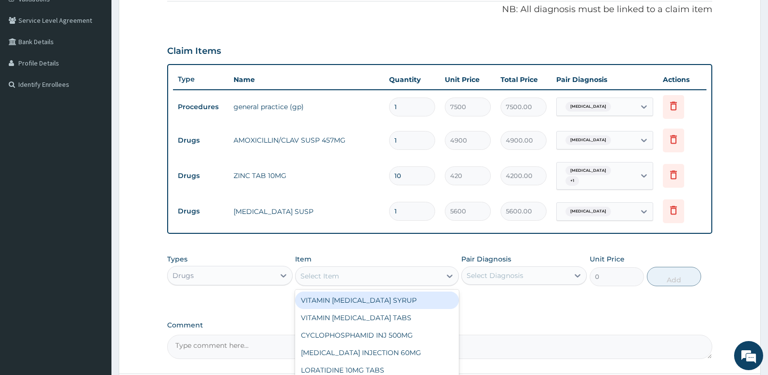
click at [333, 272] on div "Select Item" at bounding box center [319, 276] width 39 height 10
type input "nebu"
click at [353, 293] on div "SALBUTAMOL SULPHATE 5MG NEBULES" at bounding box center [376, 299] width 163 height 17
type input "7000"
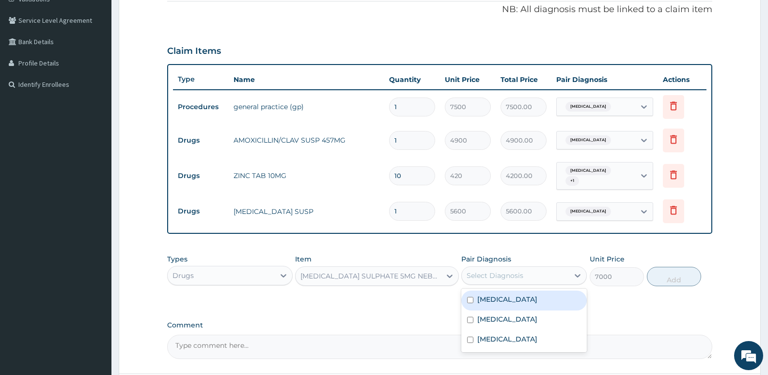
click at [520, 275] on div "Select Diagnosis" at bounding box center [495, 275] width 57 height 10
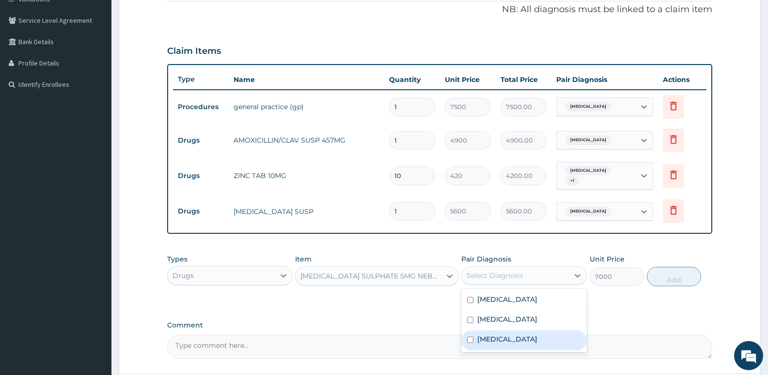
click at [517, 334] on label "Upper respiratory infection" at bounding box center [507, 339] width 60 height 10
checkbox input "true"
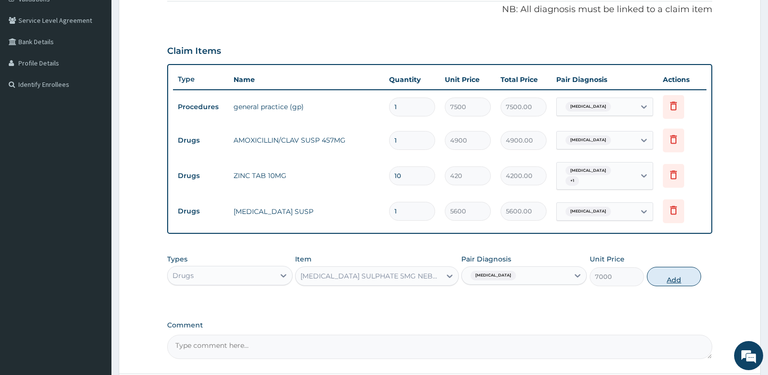
click at [680, 278] on button "Add" at bounding box center [674, 276] width 54 height 19
type input "0"
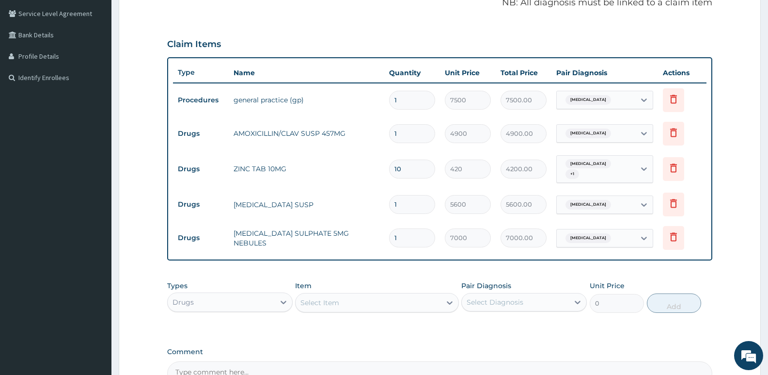
scroll to position [307, 0]
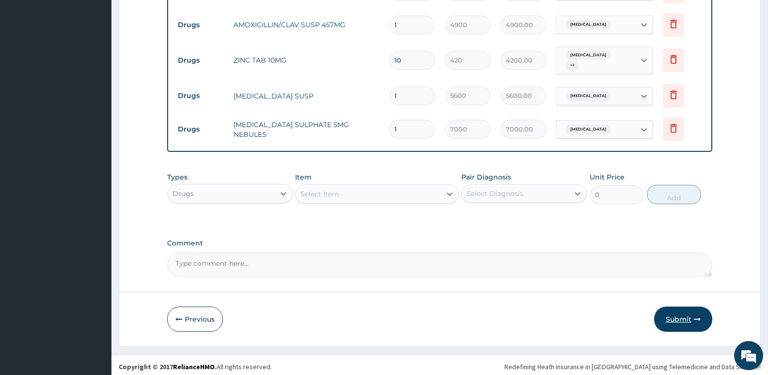
click at [694, 315] on icon "button" at bounding box center [697, 318] width 7 height 7
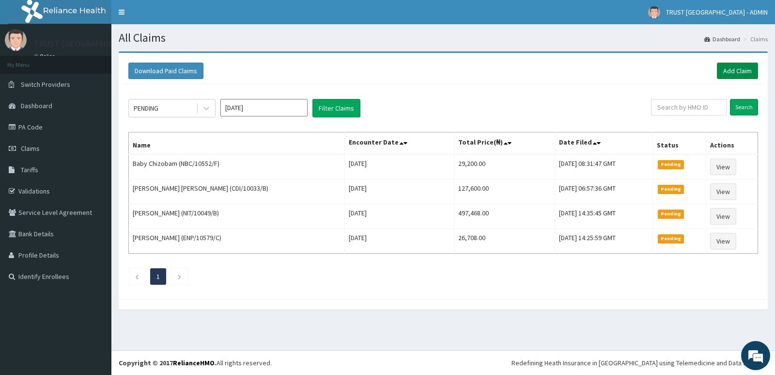
click at [737, 70] on link "Add Claim" at bounding box center [737, 71] width 41 height 16
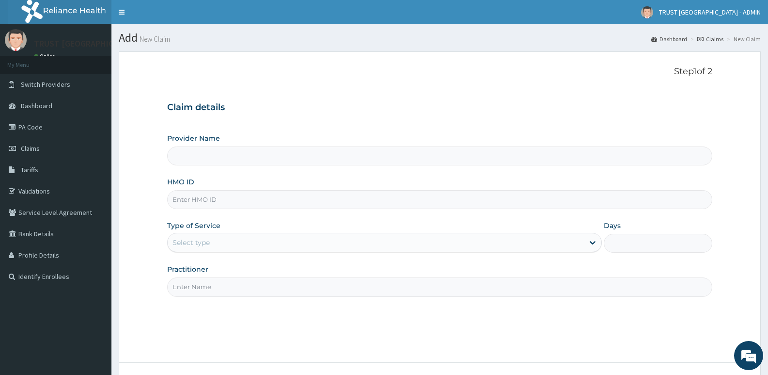
type input "TRUST [GEOGRAPHIC_DATA]"
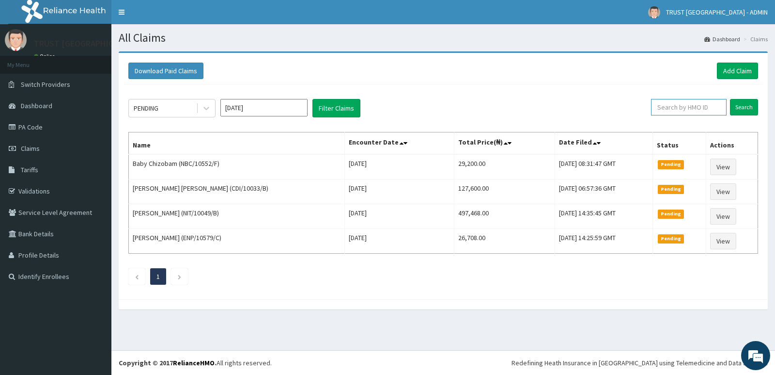
click at [671, 108] on input "text" at bounding box center [689, 107] width 76 height 16
paste input "CYU/10360/A"
type input "CYU/10360/A"
click at [730, 99] on input "Search" at bounding box center [744, 107] width 28 height 16
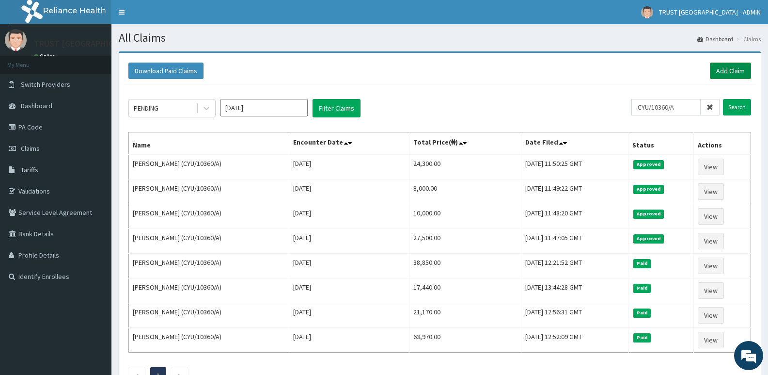
click at [727, 68] on link "Add Claim" at bounding box center [730, 71] width 41 height 16
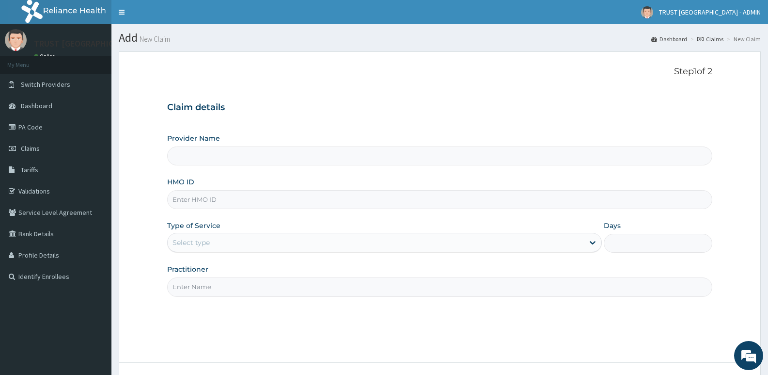
click at [252, 195] on input "HMO ID" at bounding box center [439, 199] width 545 height 19
type input "TRUST [GEOGRAPHIC_DATA]"
paste input "CYU/10360/A"
type input "CYU/10360/A"
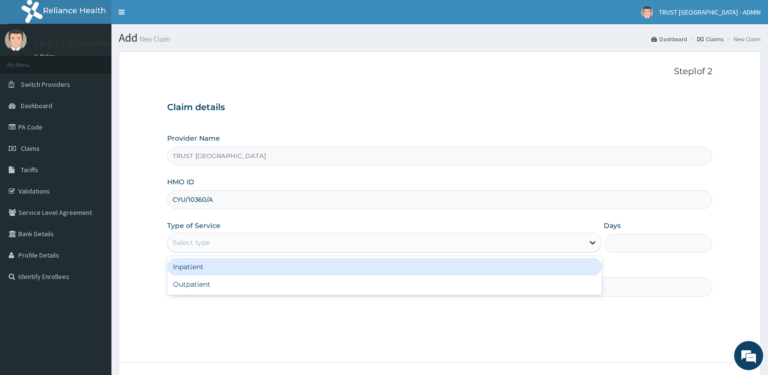
click at [293, 248] on div "Select type" at bounding box center [376, 243] width 416 height 16
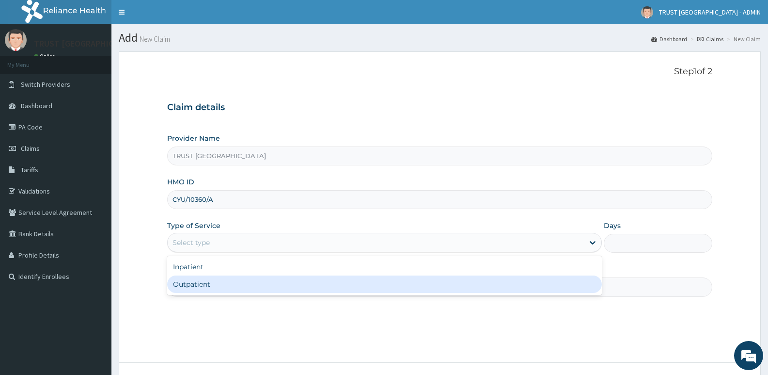
click at [266, 280] on div "Outpatient" at bounding box center [384, 283] width 434 height 17
type input "1"
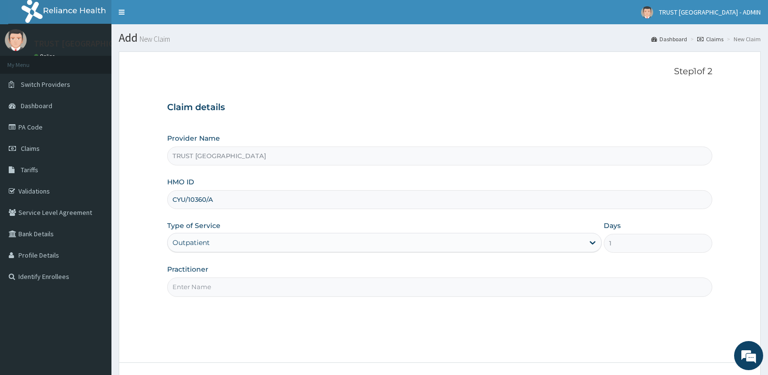
click at [258, 286] on input "Practitioner" at bounding box center [439, 286] width 545 height 19
click at [208, 289] on input "Practitioner" at bounding box center [439, 286] width 545 height 19
paste input "[PERSON_NAME]"
click at [185, 286] on input "[PERSON_NAME]" at bounding box center [439, 286] width 545 height 19
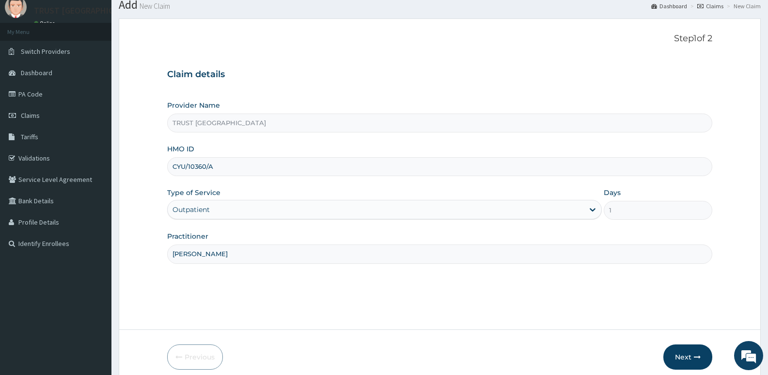
scroll to position [75, 0]
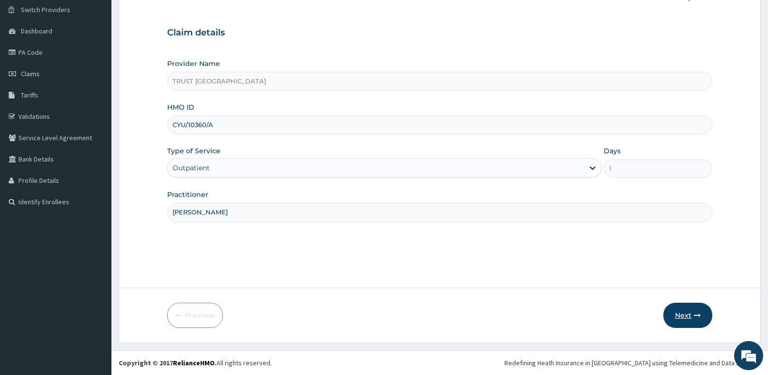
type input "[PERSON_NAME]"
click at [689, 313] on button "Next" at bounding box center [687, 314] width 49 height 25
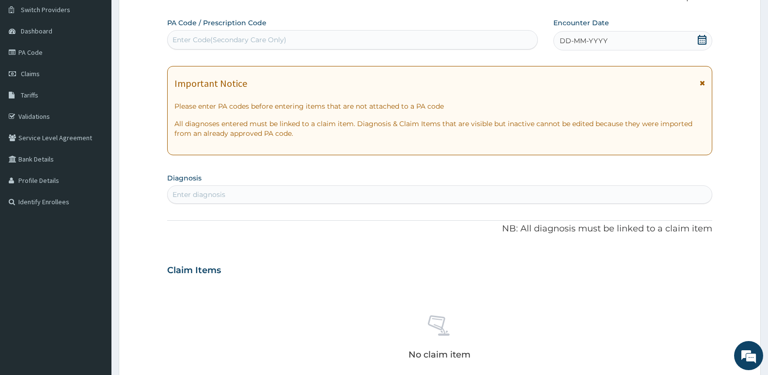
click at [298, 44] on div "Enter Code(Secondary Care Only)" at bounding box center [353, 40] width 370 height 16
paste input "PA/0C8480"
type input "PA/0C8480"
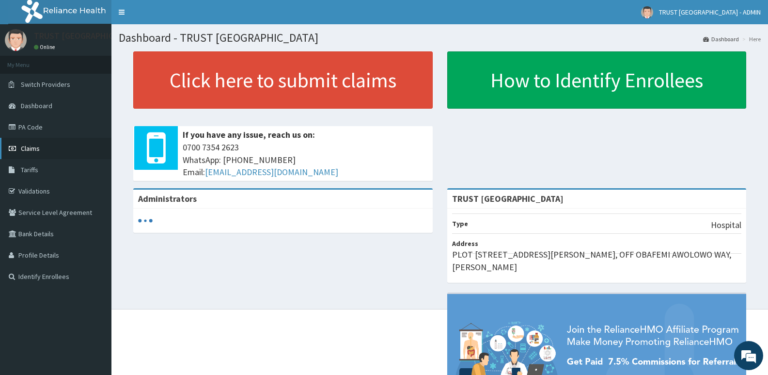
click at [24, 146] on span "Claims" at bounding box center [30, 148] width 19 height 9
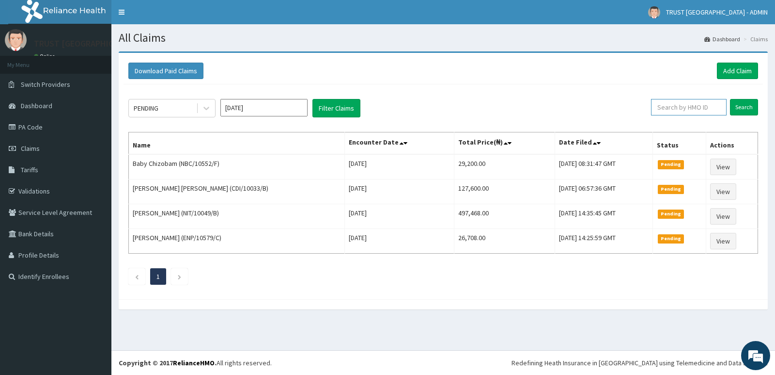
click at [677, 105] on input "text" at bounding box center [689, 107] width 76 height 16
click at [734, 74] on link "Add Claim" at bounding box center [737, 71] width 41 height 16
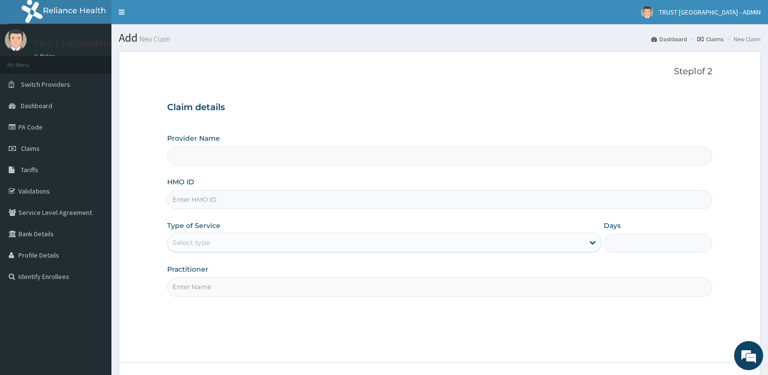
click at [198, 202] on input "HMO ID" at bounding box center [439, 199] width 545 height 19
type input "TRUST [GEOGRAPHIC_DATA]"
paste input "CYU/10360/A"
type input "CYU/10360/A"
click at [227, 244] on div "Select type" at bounding box center [376, 243] width 416 height 16
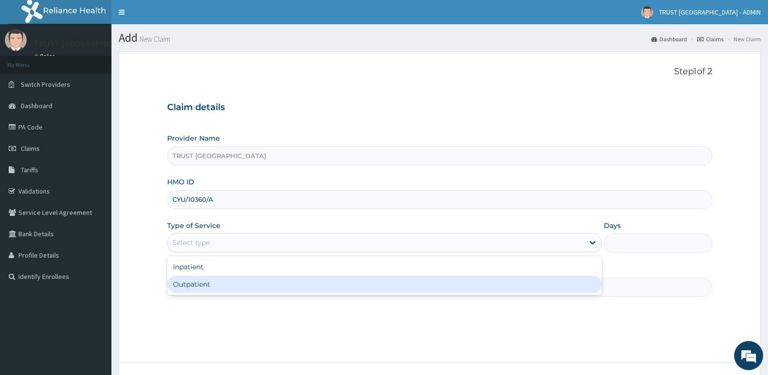
click at [225, 289] on div "Outpatient" at bounding box center [384, 283] width 434 height 17
type input "1"
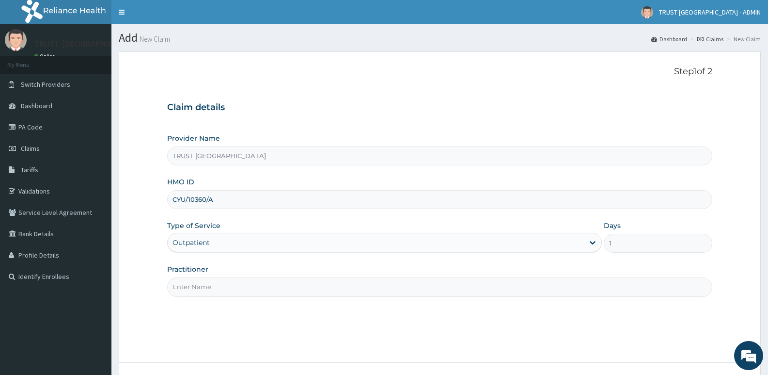
click at [191, 286] on input "Practitioner" at bounding box center [439, 286] width 545 height 19
paste input "ihuoma onunkwo"
click at [185, 286] on input "ihuoma onunkwo" at bounding box center [439, 286] width 545 height 19
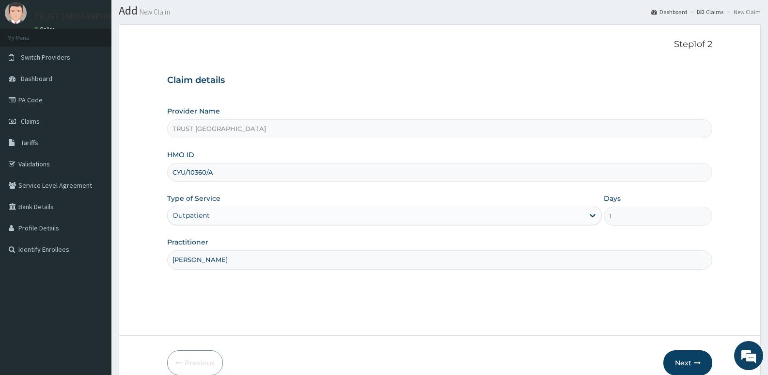
scroll to position [75, 0]
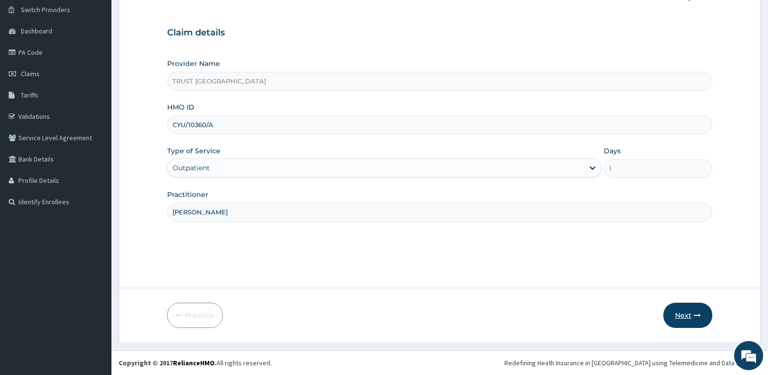
type input "Dr. ihuoma onunkwo"
click at [683, 318] on button "Next" at bounding box center [687, 314] width 49 height 25
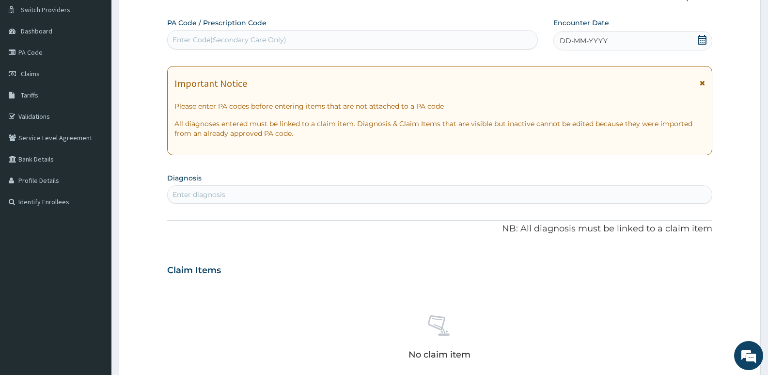
click at [704, 84] on icon at bounding box center [702, 82] width 5 height 7
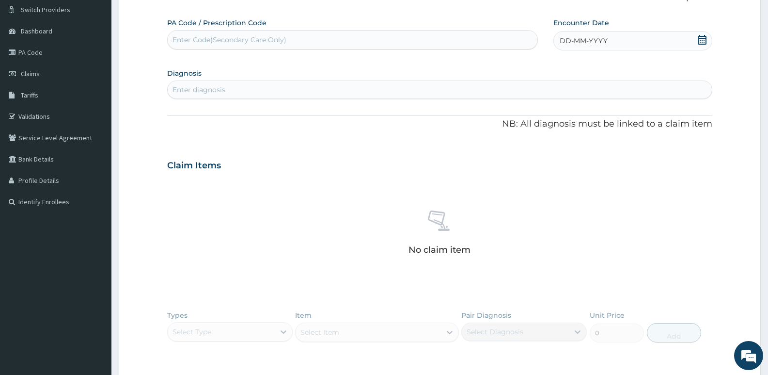
click at [248, 42] on div "Enter Code(Secondary Care Only)" at bounding box center [230, 40] width 114 height 10
paste input "PA/0C8480"
type input "PA/0C8480"
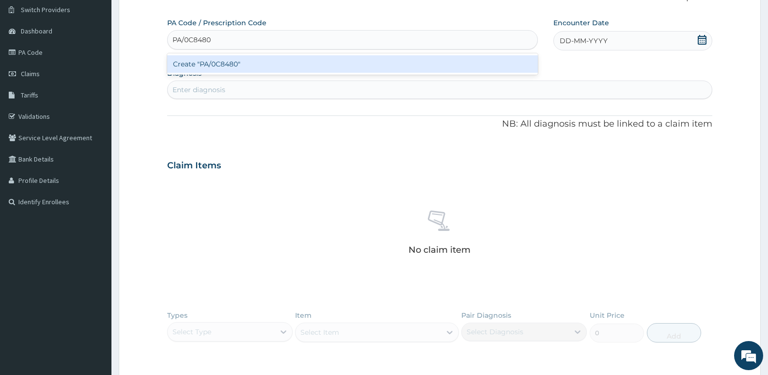
click at [239, 64] on div "Create "PA/0C8480"" at bounding box center [352, 63] width 371 height 17
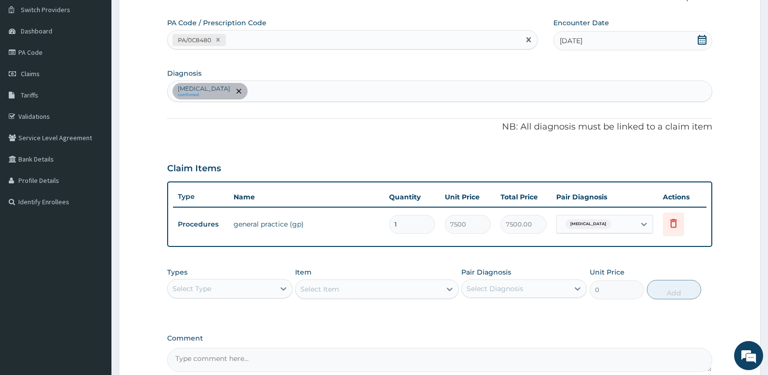
click at [267, 44] on div "PA/0C8480" at bounding box center [344, 40] width 352 height 16
paste input "PA/7800E2"
type input "PA/7800E2"
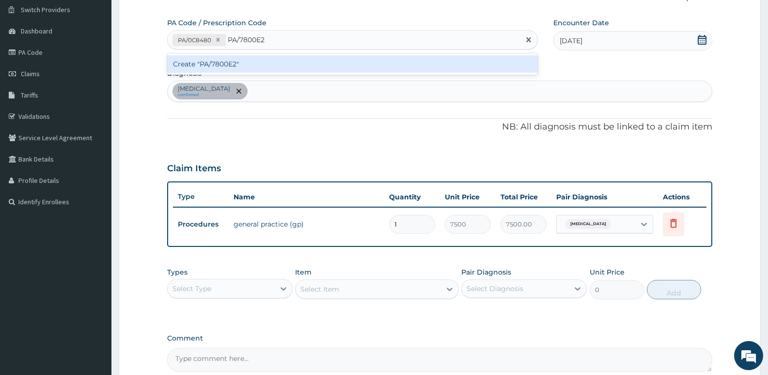
click at [260, 62] on div "Create "PA/7800E2"" at bounding box center [352, 63] width 371 height 17
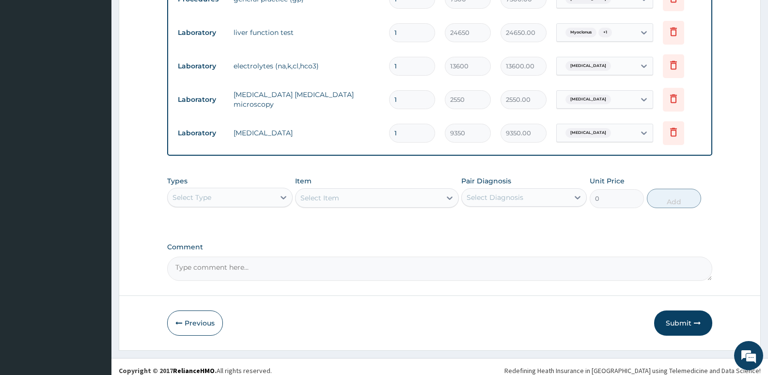
scroll to position [307, 0]
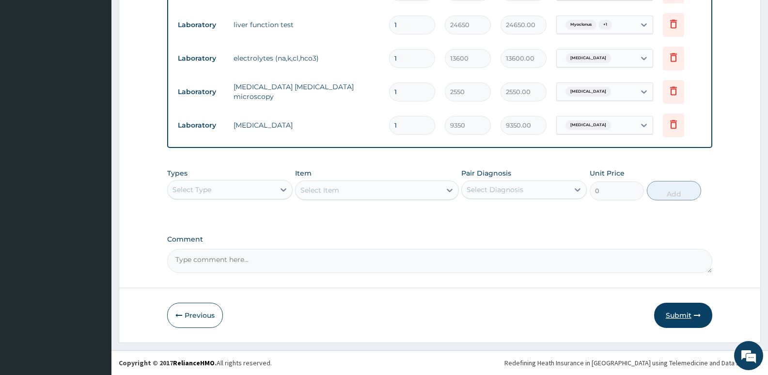
click at [673, 312] on button "Submit" at bounding box center [683, 314] width 58 height 25
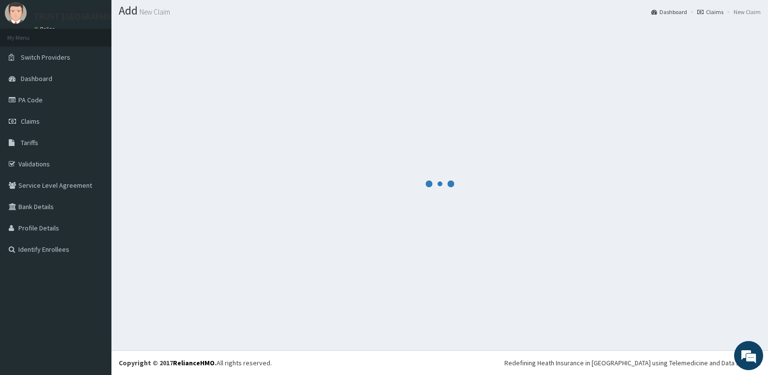
scroll to position [27, 0]
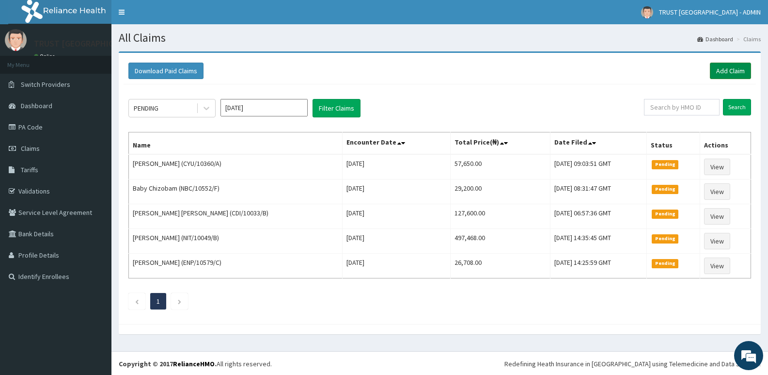
click at [733, 74] on link "Add Claim" at bounding box center [730, 71] width 41 height 16
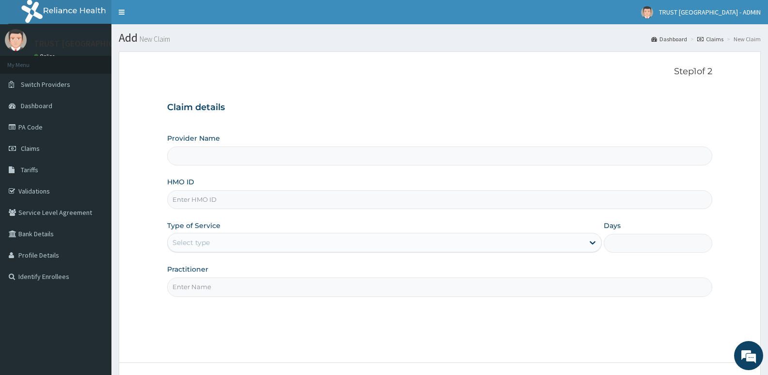
type input "TRUST [GEOGRAPHIC_DATA]"
click at [229, 202] on input "HMO ID" at bounding box center [439, 199] width 545 height 19
paste input "CYU/10360/A"
type input "CYU/10360/A"
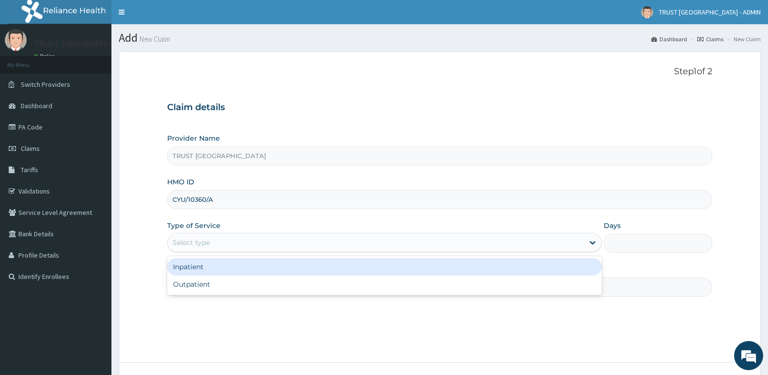
click at [209, 245] on div "Select type" at bounding box center [191, 242] width 37 height 10
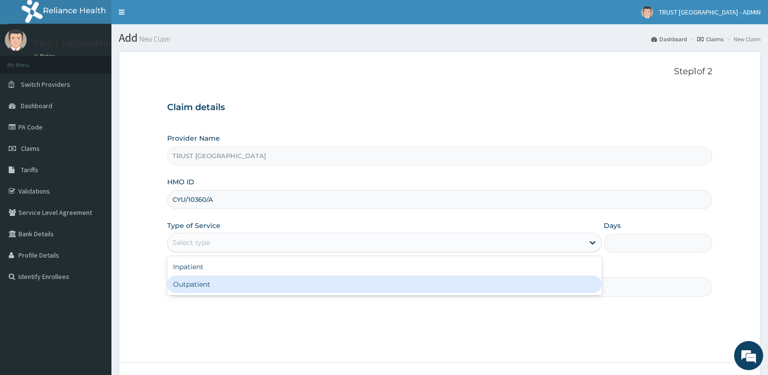
click at [213, 286] on div "Outpatient" at bounding box center [384, 283] width 434 height 17
type input "1"
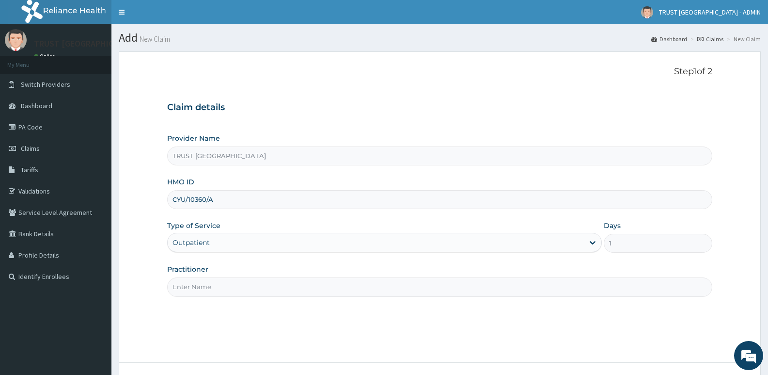
click at [196, 284] on input "Practitioner" at bounding box center [439, 286] width 545 height 19
paste input "ihuoma onunkwo"
click at [186, 284] on input "ihuoma onunkwo" at bounding box center [439, 286] width 545 height 19
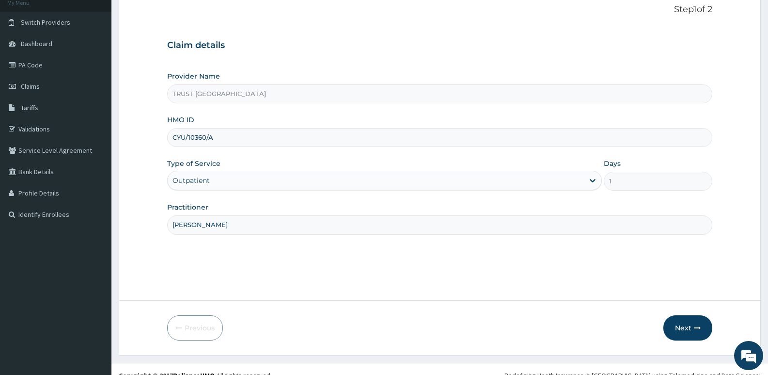
scroll to position [75, 0]
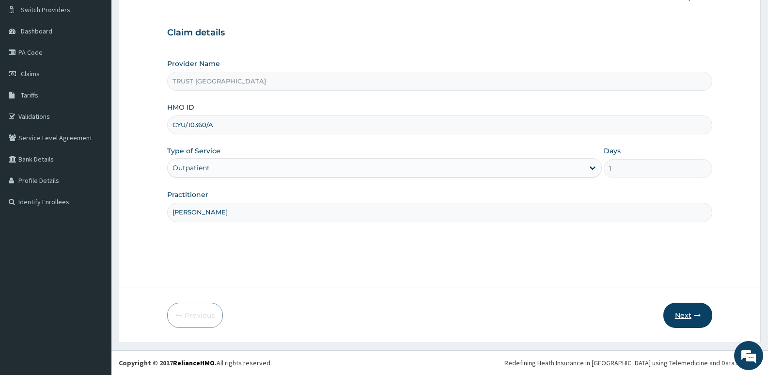
type input "Dr. ihuoma onunkwo"
click at [695, 314] on icon "button" at bounding box center [697, 315] width 7 height 7
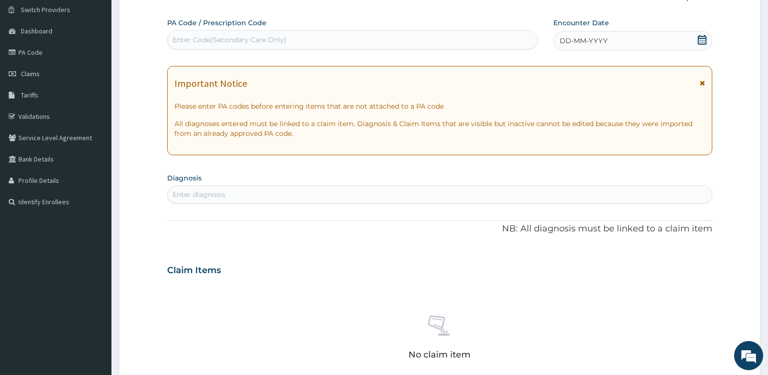
click at [204, 41] on div "Enter Code(Secondary Care Only)" at bounding box center [230, 40] width 114 height 10
paste input "PA/37833F"
type input "PA/37833F"
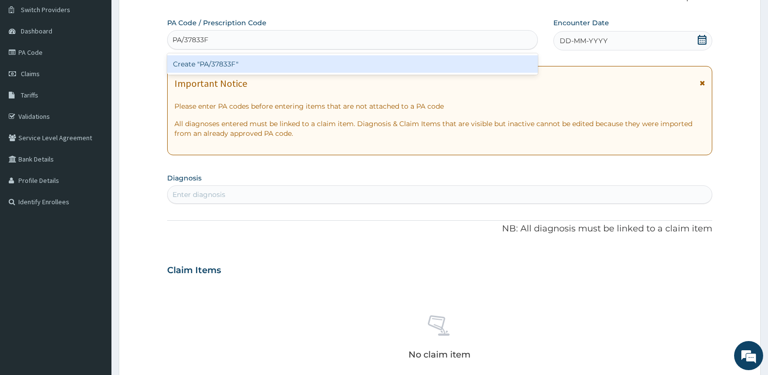
click at [275, 65] on div "Create "PA/37833F"" at bounding box center [352, 63] width 371 height 17
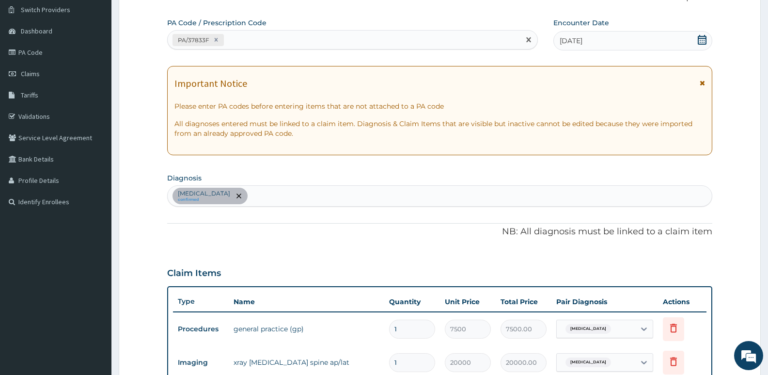
click at [249, 42] on div "PA/37833F" at bounding box center [344, 40] width 352 height 16
paste input "PA/57CEBC"
type input "PA/57CEBC"
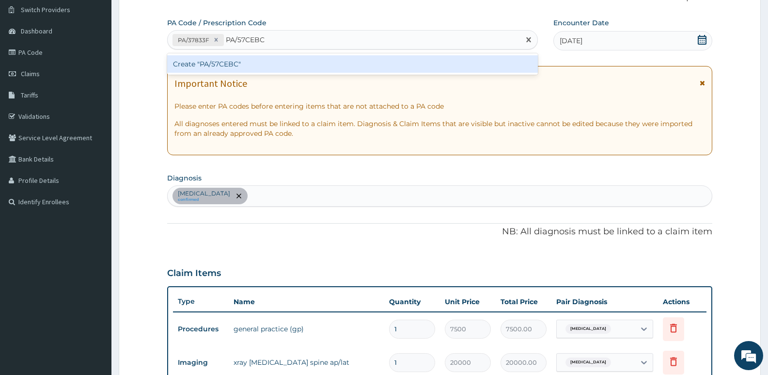
click at [261, 64] on div "Create "PA/57CEBC"" at bounding box center [352, 63] width 371 height 17
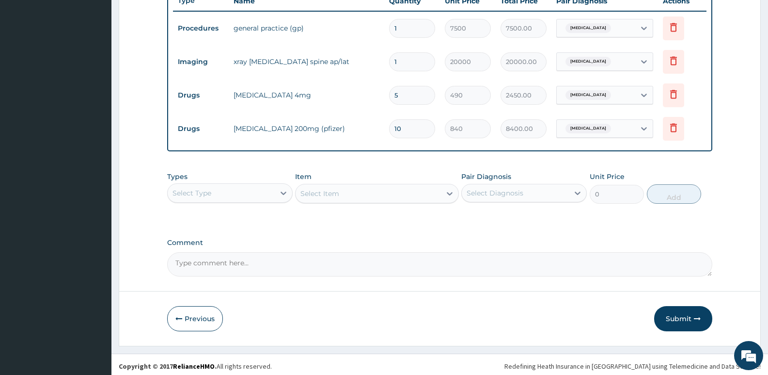
scroll to position [378, 0]
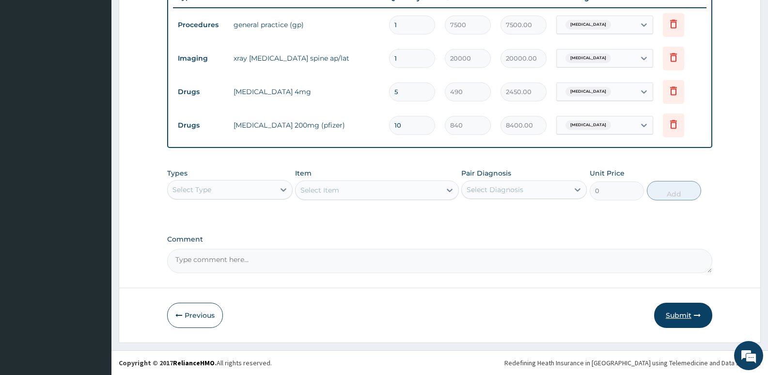
click at [671, 310] on button "Submit" at bounding box center [683, 314] width 58 height 25
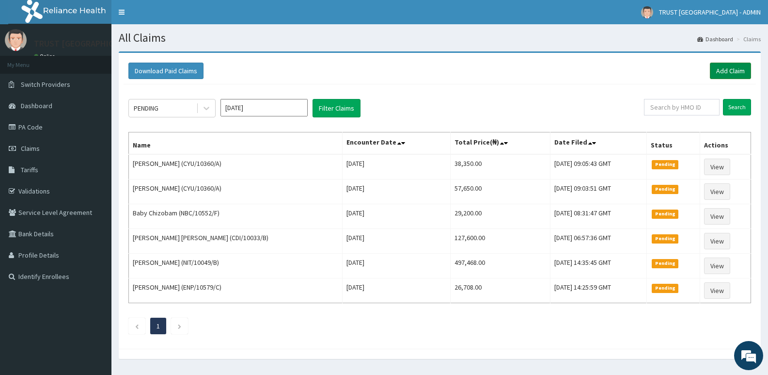
click at [724, 70] on link "Add Claim" at bounding box center [730, 71] width 41 height 16
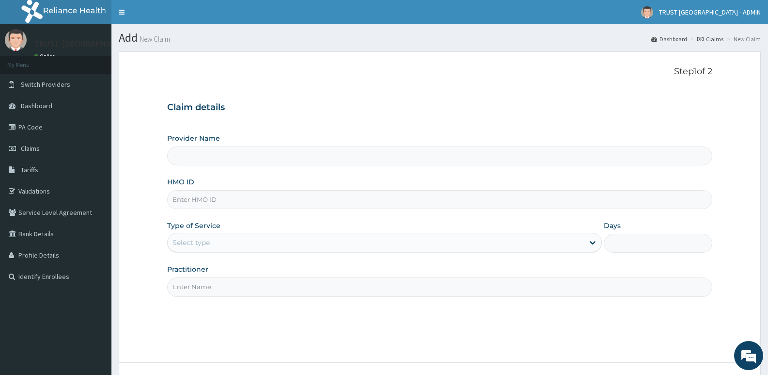
click at [217, 201] on input "HMO ID" at bounding box center [439, 199] width 545 height 19
type input "TRUST [GEOGRAPHIC_DATA]"
paste input "JEE/10177/A"
type input "JEE/10177/A"
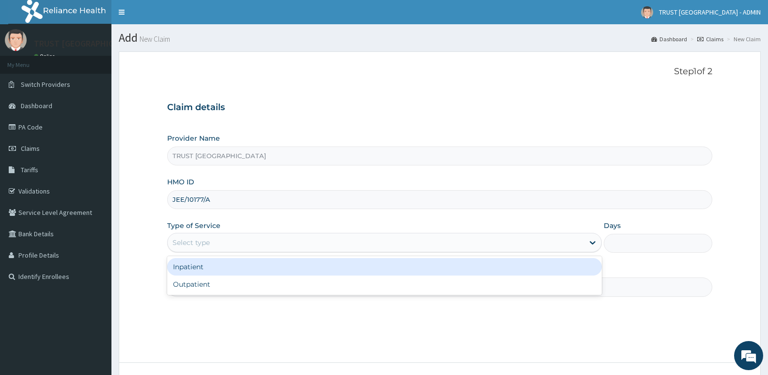
click at [221, 245] on div "Select type" at bounding box center [376, 243] width 416 height 16
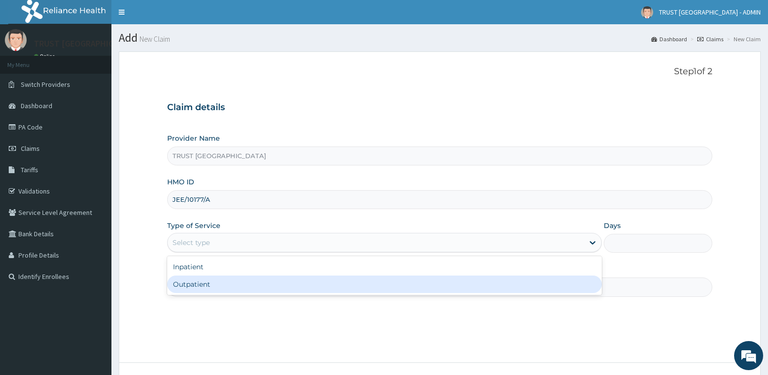
click at [215, 287] on div "Outpatient" at bounding box center [384, 283] width 434 height 17
type input "1"
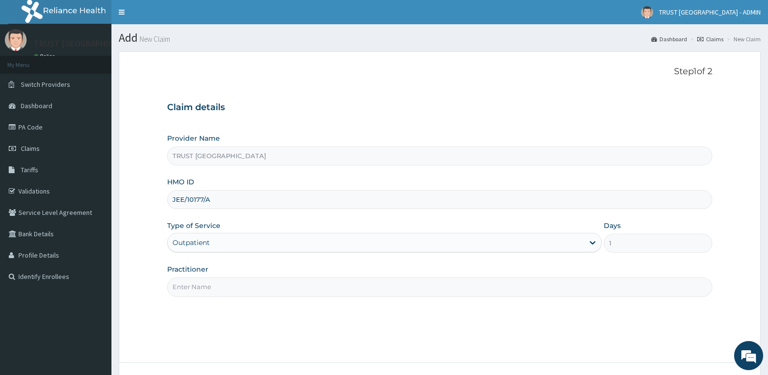
click at [214, 285] on input "Practitioner" at bounding box center [439, 286] width 545 height 19
paste input "HUSSAINA ADO"
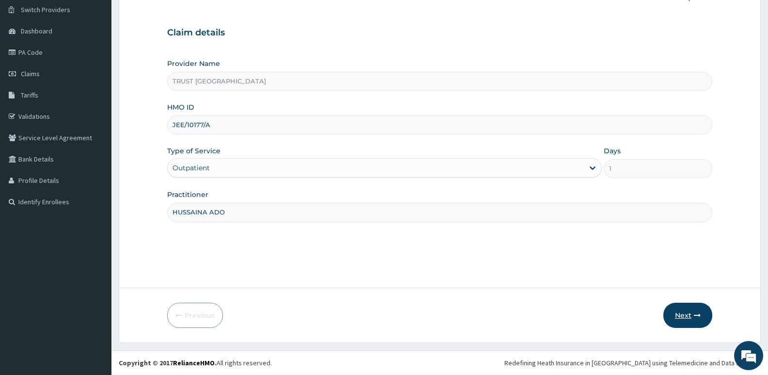
type input "HUSSAINA ADO"
click at [683, 311] on button "Next" at bounding box center [687, 314] width 49 height 25
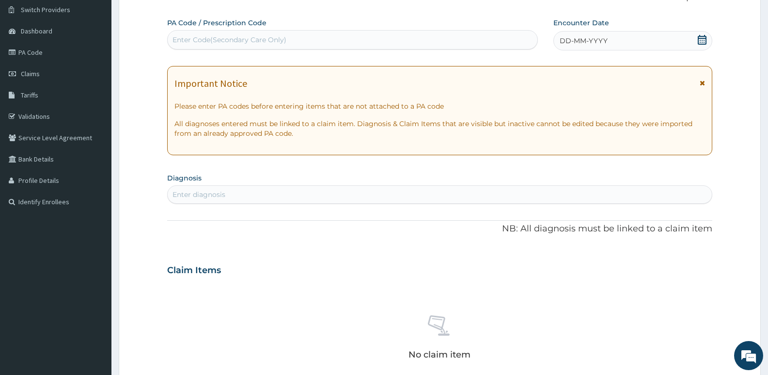
click at [240, 45] on div "Enter Code(Secondary Care Only)" at bounding box center [353, 40] width 370 height 16
paste input "PA/389E3F"
type input "PA/389E3F"
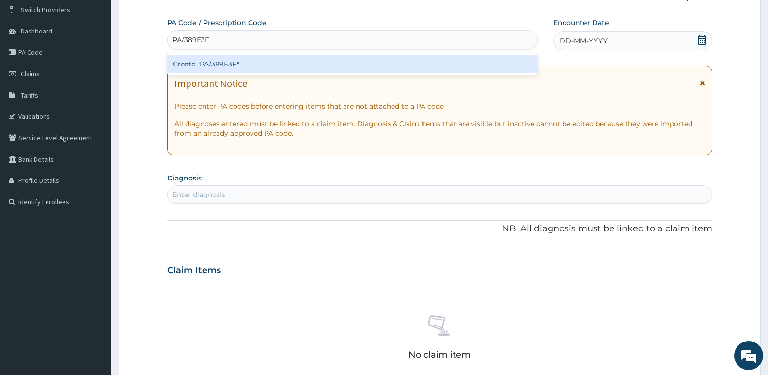
click at [238, 61] on div "Create "PA/389E3F"" at bounding box center [352, 63] width 371 height 17
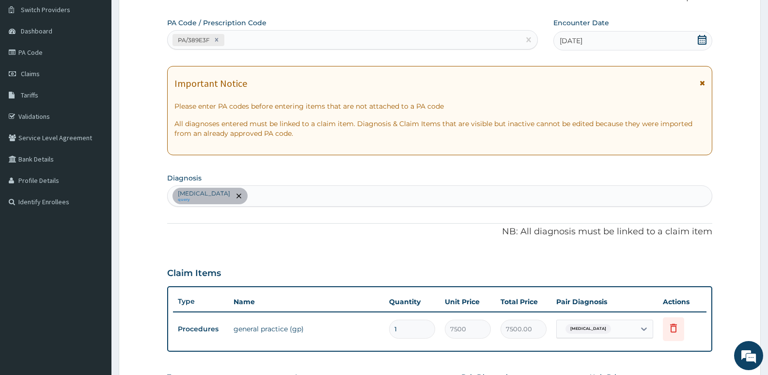
click at [250, 37] on div "PA/389E3F" at bounding box center [344, 40] width 352 height 16
paste input "PA/649DEA"
type input "PA/649DEA"
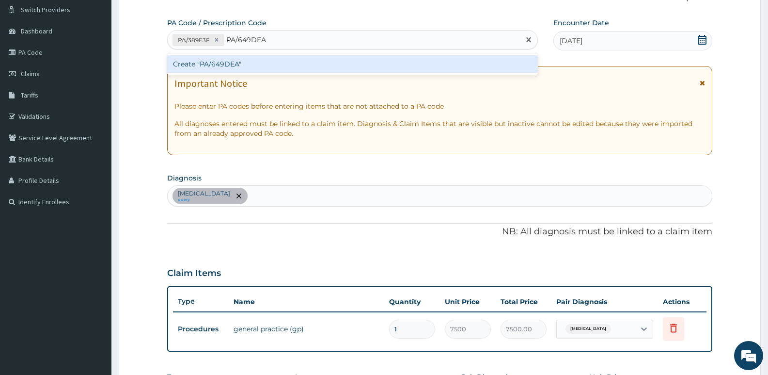
click at [250, 64] on div "Create "PA/649DEA"" at bounding box center [352, 63] width 371 height 17
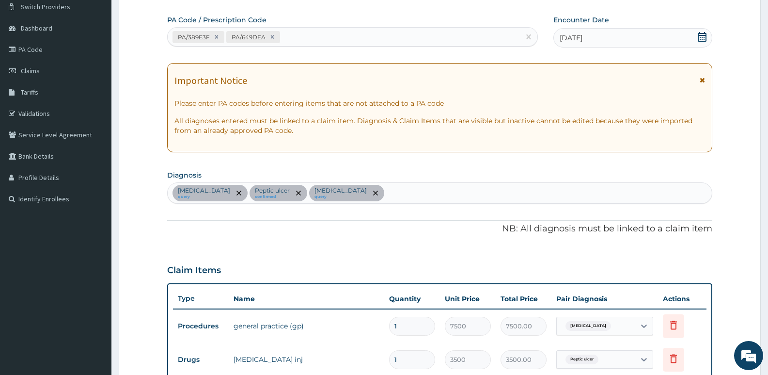
scroll to position [59, 0]
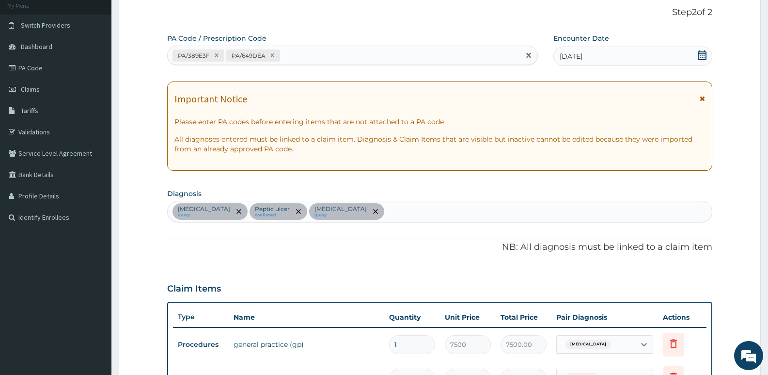
click at [325, 55] on div "PA/389E3F PA/649DEA" at bounding box center [344, 55] width 352 height 16
paste input "PA/B33E00"
type input "PA/B33E00"
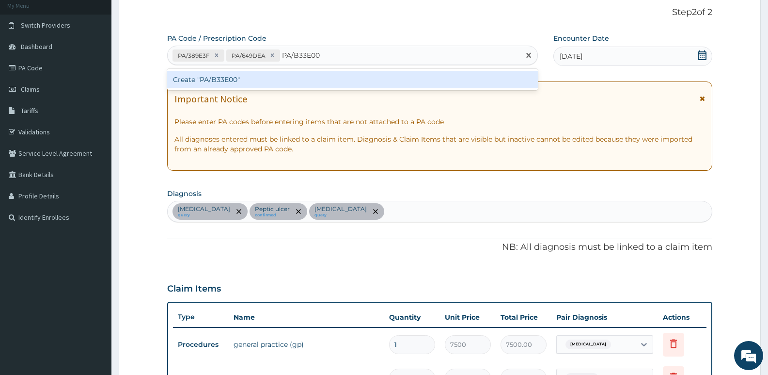
click at [309, 80] on div "Create "PA/B33E00"" at bounding box center [352, 79] width 371 height 17
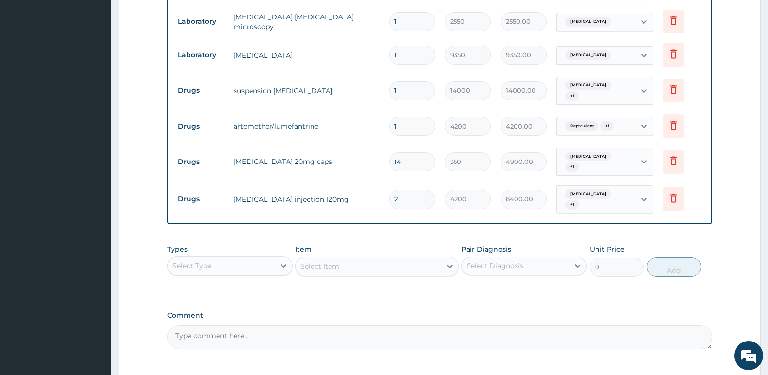
scroll to position [546, 0]
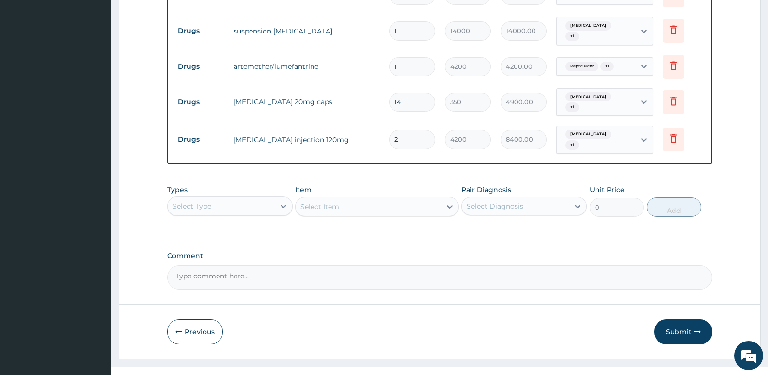
click at [675, 319] on button "Submit" at bounding box center [683, 331] width 58 height 25
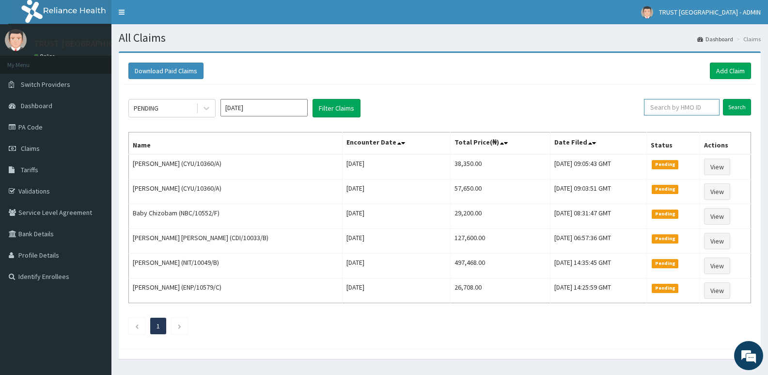
click at [694, 107] on input "text" at bounding box center [682, 107] width 76 height 16
paste input "CDI/10012/A"
type input "CDI/10012/A"
click at [723, 99] on input "Search" at bounding box center [737, 107] width 28 height 16
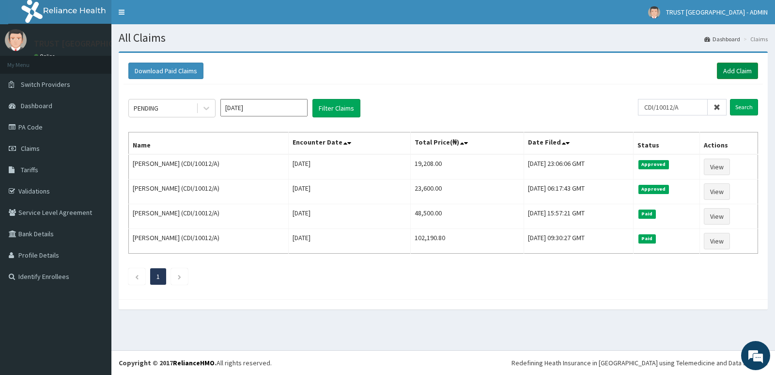
click at [736, 74] on link "Add Claim" at bounding box center [737, 71] width 41 height 16
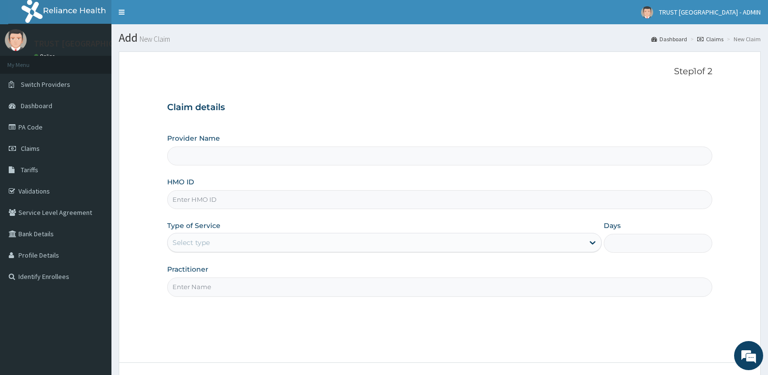
click at [239, 197] on input "HMO ID" at bounding box center [439, 199] width 545 height 19
type input "TRUST [GEOGRAPHIC_DATA]"
paste input "CDI/10012/A"
type input "CDI/10012/A"
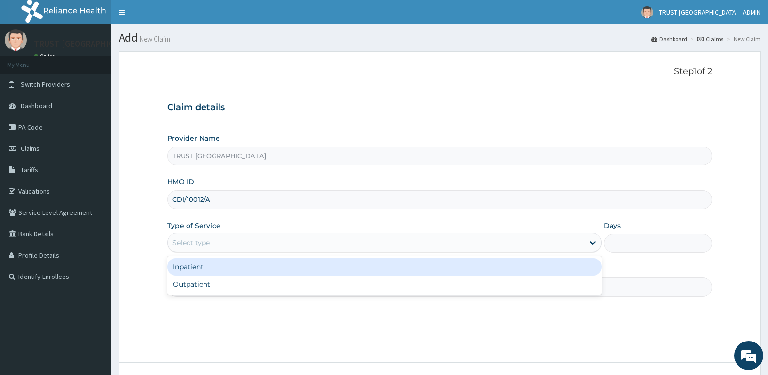
click at [201, 246] on div "Select type" at bounding box center [191, 242] width 37 height 10
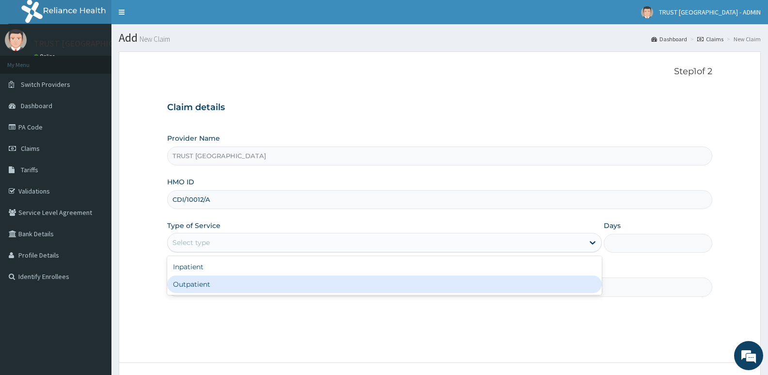
click at [199, 286] on div "Outpatient" at bounding box center [384, 283] width 434 height 17
type input "1"
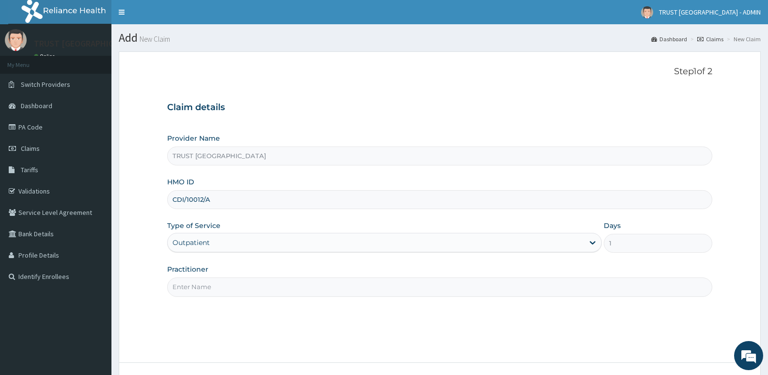
click at [214, 289] on input "Practitioner" at bounding box center [439, 286] width 545 height 19
paste input "Amir Salihu Jibril"
click at [174, 287] on input "Amir Salihu Jibril" at bounding box center [439, 286] width 545 height 19
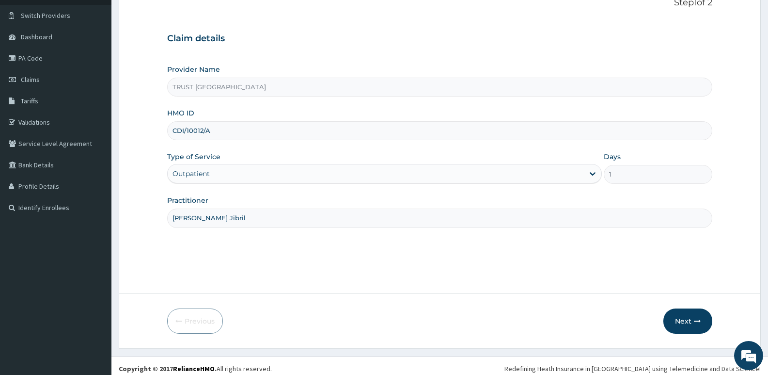
scroll to position [75, 0]
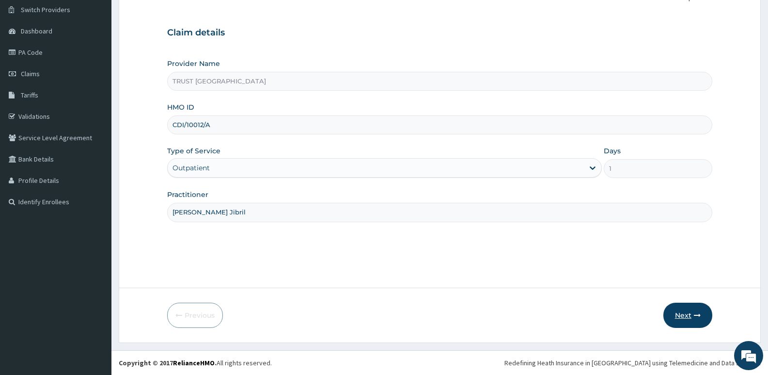
type input "Dr. Amir Salihu Jibril"
click at [686, 316] on button "Next" at bounding box center [687, 314] width 49 height 25
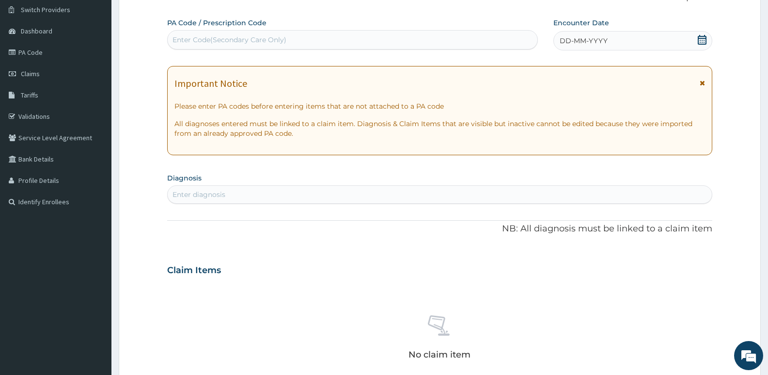
click at [215, 37] on div "Enter Code(Secondary Care Only)" at bounding box center [230, 40] width 114 height 10
paste input "PA/DC8C3F"
type input "PA/DC8C3F"
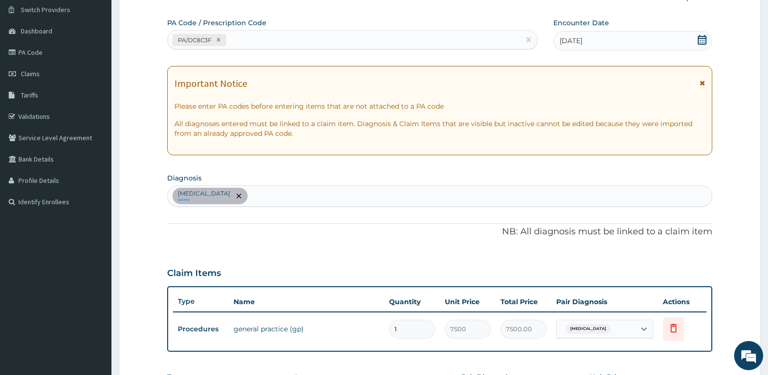
click at [282, 45] on div "PA/DC8C3F" at bounding box center [344, 40] width 352 height 16
paste input "PA/335BA5"
type input "PA/335BA5"
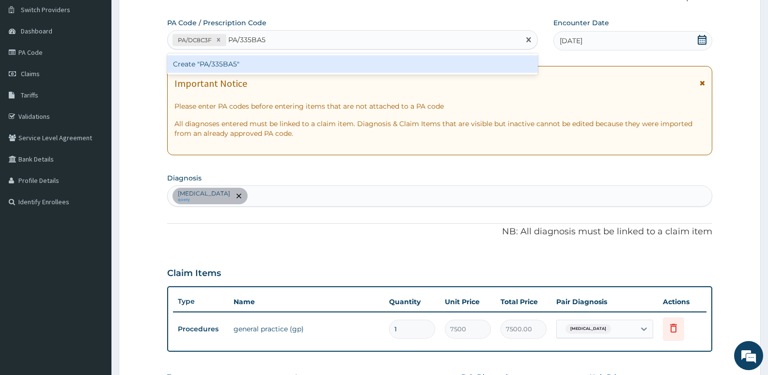
click at [286, 59] on div "Create "PA/335BA5"" at bounding box center [352, 63] width 371 height 17
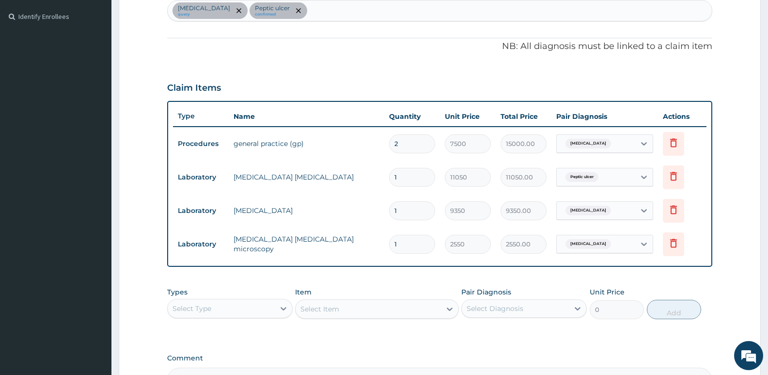
scroll to position [171, 0]
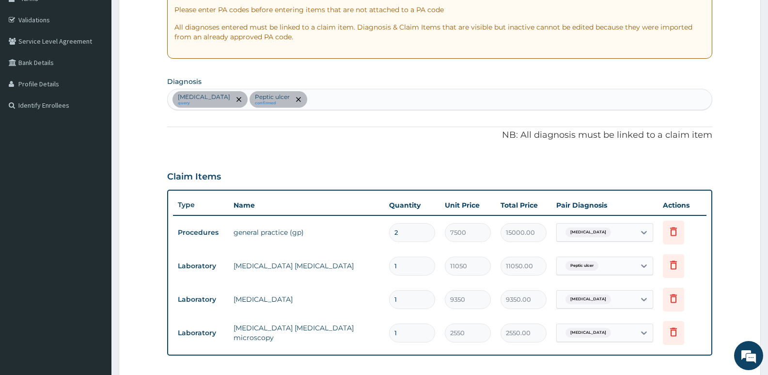
click at [293, 103] on div "Malaria query Peptic ulcer confirmed" at bounding box center [440, 99] width 544 height 20
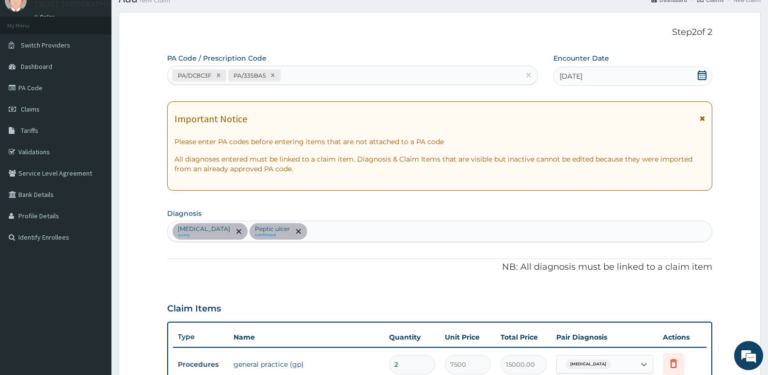
scroll to position [0, 0]
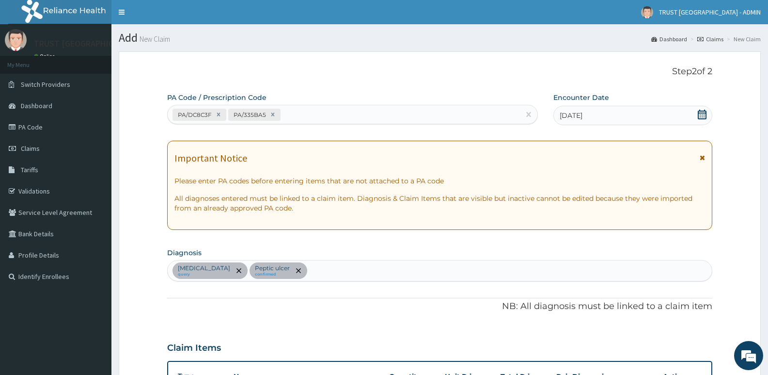
click at [304, 115] on div "PA/DC8C3F PA/335BA5" at bounding box center [344, 115] width 352 height 16
paste input "PA/ABCF82"
type input "PA/ABCF82"
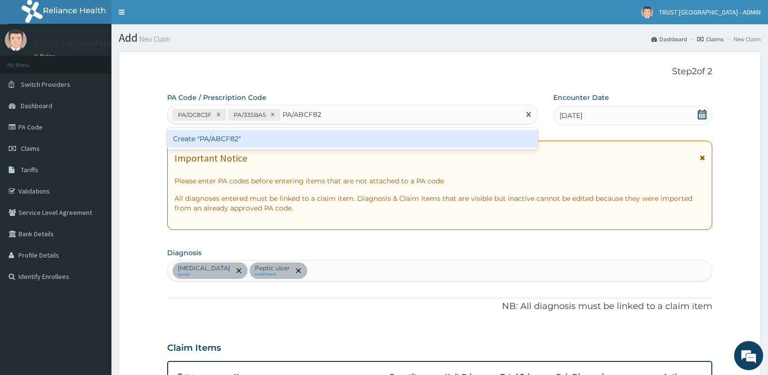
click at [304, 141] on div "Create "PA/ABCF82"" at bounding box center [352, 138] width 371 height 17
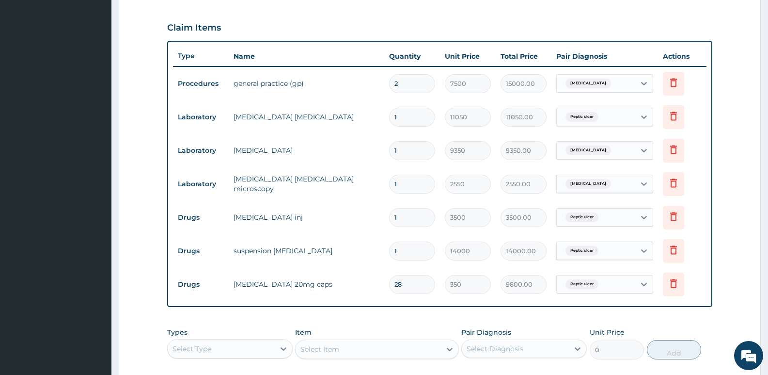
scroll to position [479, 0]
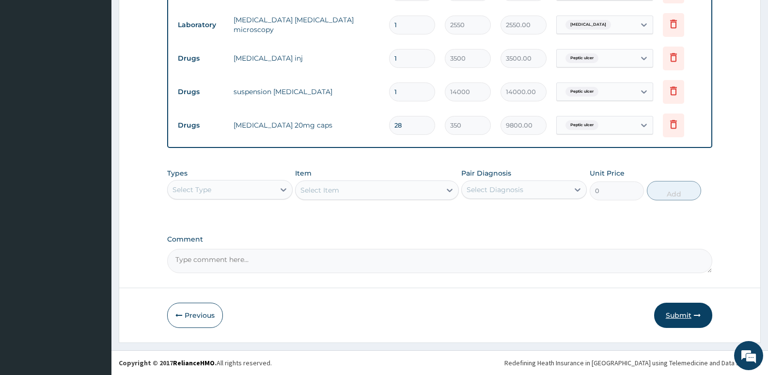
click at [683, 313] on button "Submit" at bounding box center [683, 314] width 58 height 25
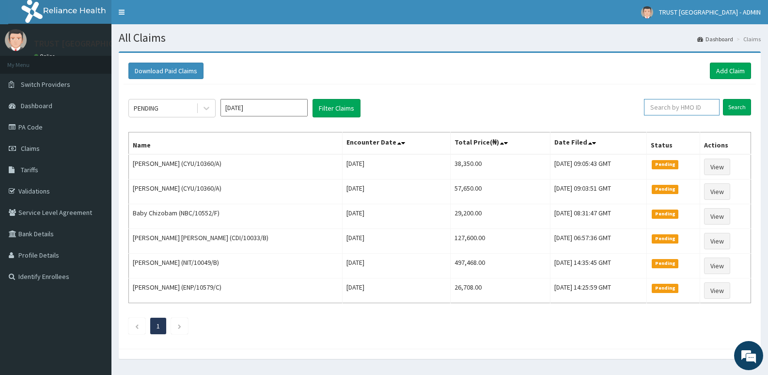
click at [669, 110] on input "text" at bounding box center [682, 107] width 76 height 16
paste input "CDI/10012/A"
type input "CDI/10012/A"
click at [723, 99] on input "Search" at bounding box center [737, 107] width 28 height 16
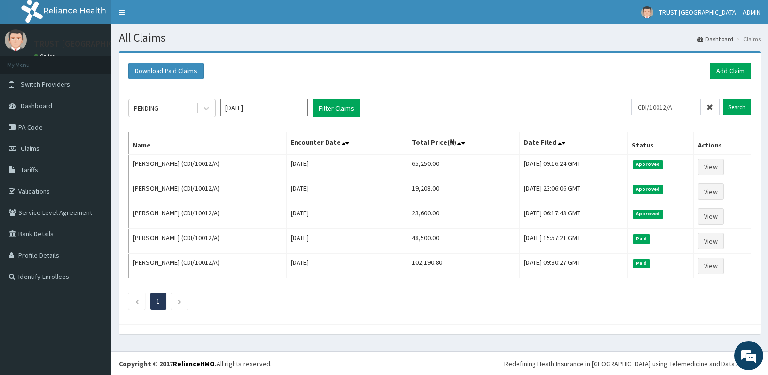
click at [711, 108] on icon at bounding box center [709, 107] width 7 height 7
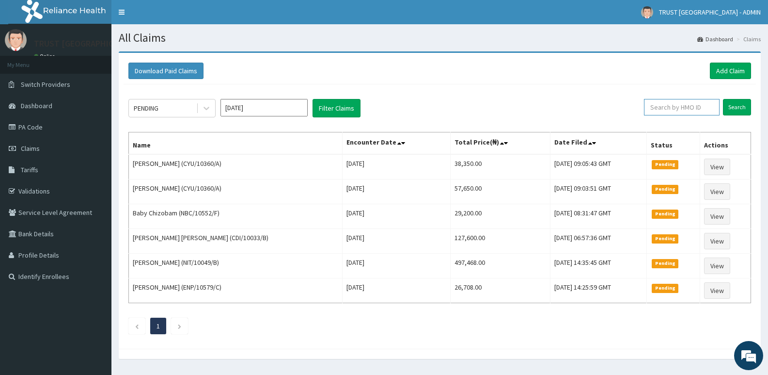
click at [688, 108] on input "text" at bounding box center [682, 107] width 76 height 16
paste input "ENP/10574/C"
type input "ENP/10574/C"
click at [723, 99] on input "Search" at bounding box center [737, 107] width 28 height 16
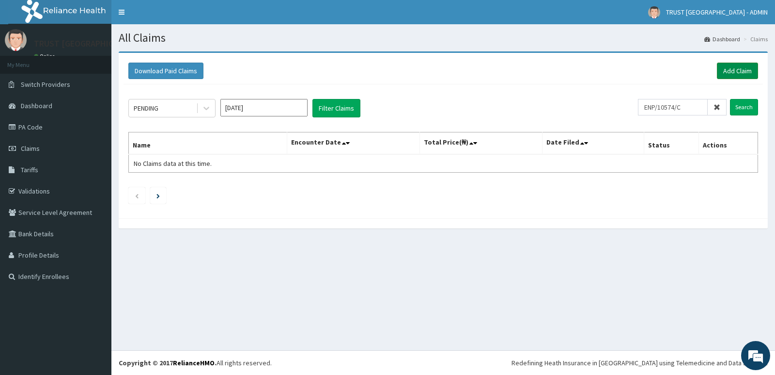
click at [734, 67] on link "Add Claim" at bounding box center [737, 71] width 41 height 16
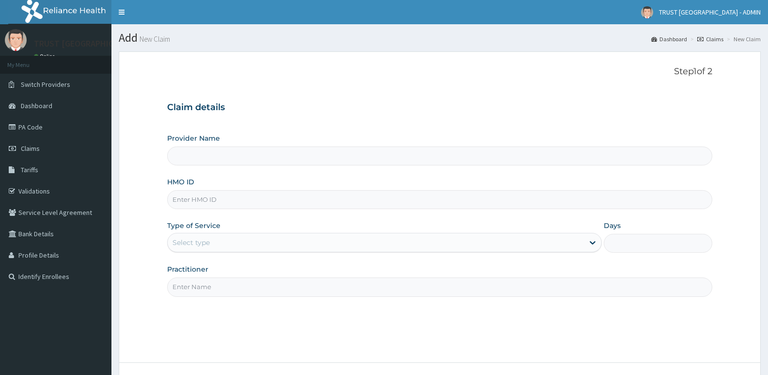
type input "TRUST [GEOGRAPHIC_DATA]"
click at [208, 198] on input "HMO ID" at bounding box center [439, 199] width 545 height 19
click at [219, 198] on input "HMO ID" at bounding box center [439, 199] width 545 height 19
paste input "ENP/10574/C"
type input "ENP/10574/C"
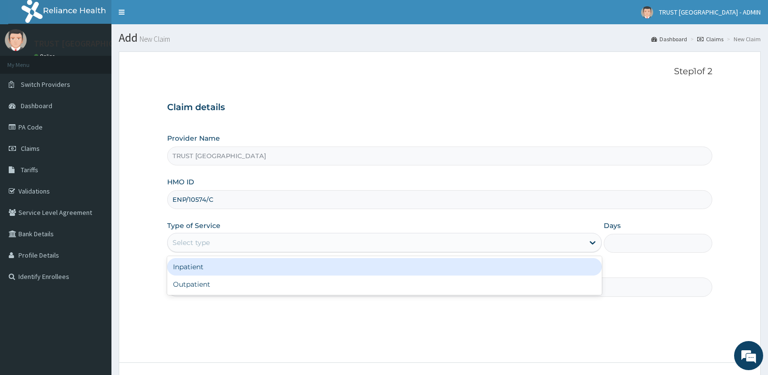
click at [207, 245] on div "Select type" at bounding box center [191, 242] width 37 height 10
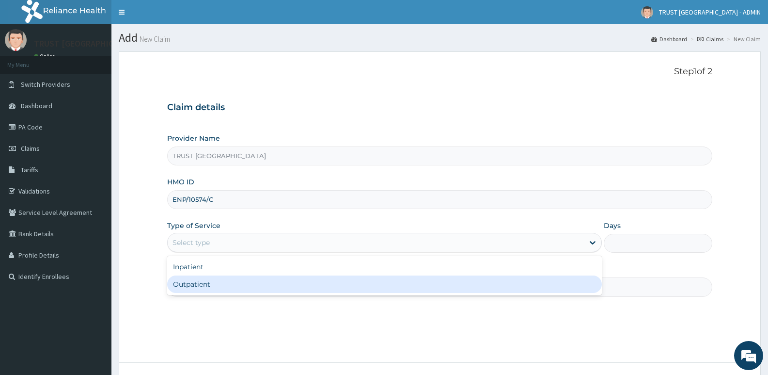
click at [207, 284] on div "Outpatient" at bounding box center [384, 283] width 434 height 17
type input "1"
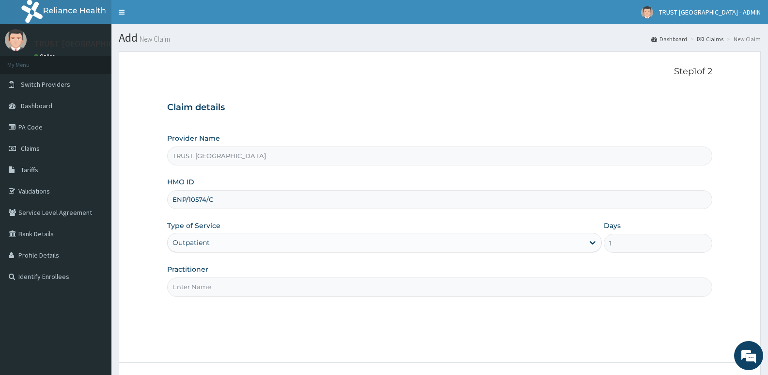
click at [223, 286] on input "Practitioner" at bounding box center [439, 286] width 545 height 19
paste input "[PERSON_NAME]"
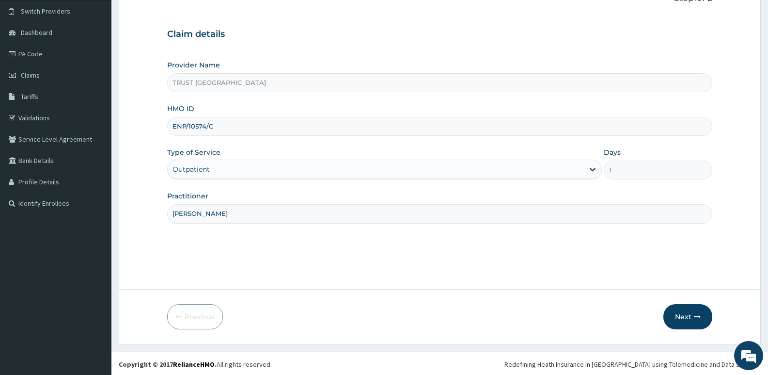
scroll to position [75, 0]
type input "[PERSON_NAME]"
click at [686, 315] on button "Next" at bounding box center [687, 314] width 49 height 25
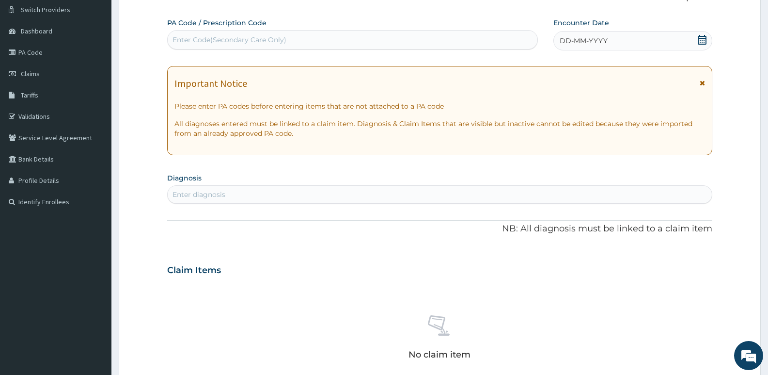
click at [263, 43] on div "Enter Code(Secondary Care Only)" at bounding box center [230, 40] width 114 height 10
paste input "PA/0A10F6"
type input "PA/0A10F6"
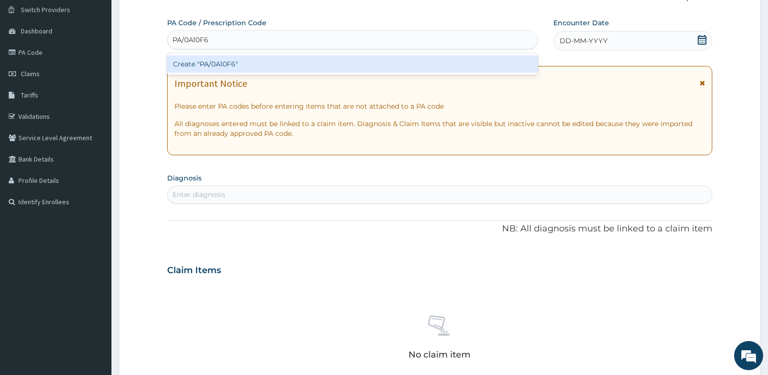
click at [231, 65] on div "Create "PA/0A10F6"" at bounding box center [352, 63] width 371 height 17
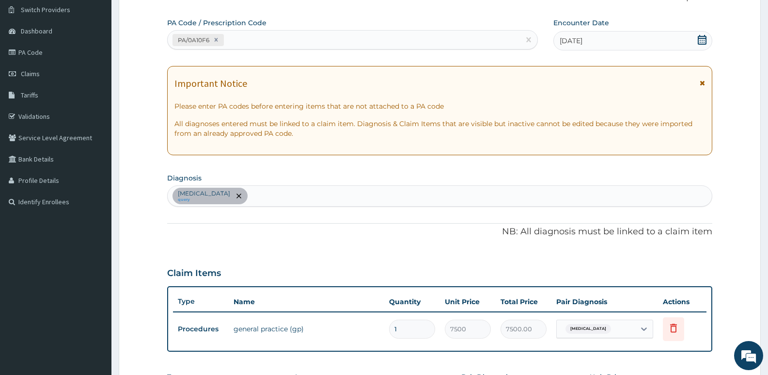
click at [259, 41] on div "PA/0A10F6" at bounding box center [344, 40] width 352 height 16
paste input "PA/D27769"
type input "PA/D27769"
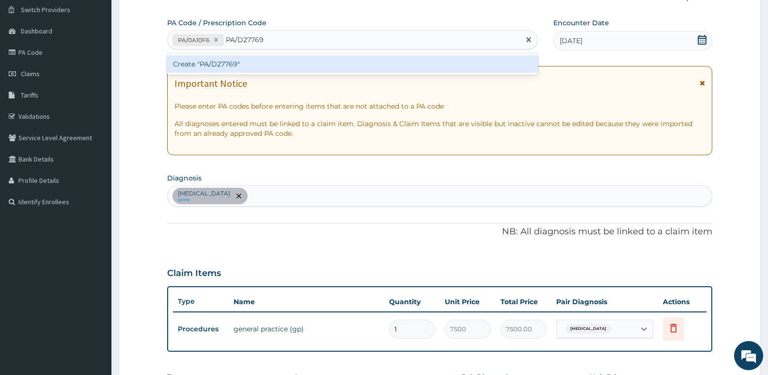
click at [239, 66] on div "Create "PA/D27769"" at bounding box center [352, 63] width 371 height 17
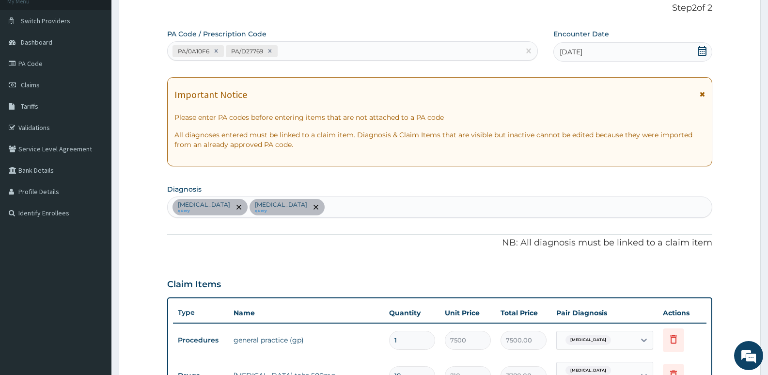
scroll to position [59, 0]
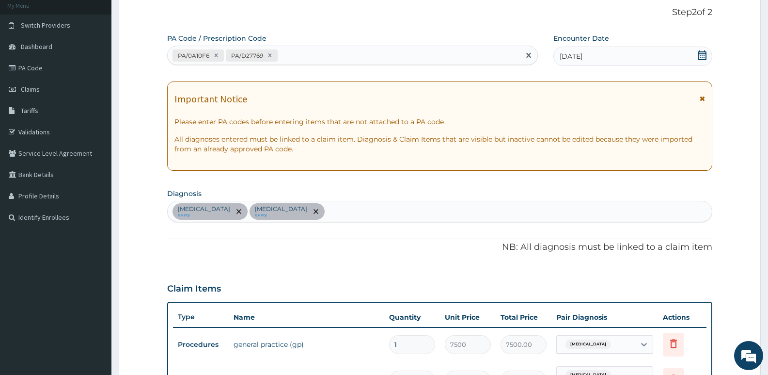
click at [308, 62] on div "PA/0A10F6 PA/D27769" at bounding box center [344, 55] width 352 height 16
paste input "PA/06A328"
type input "PA/06A328"
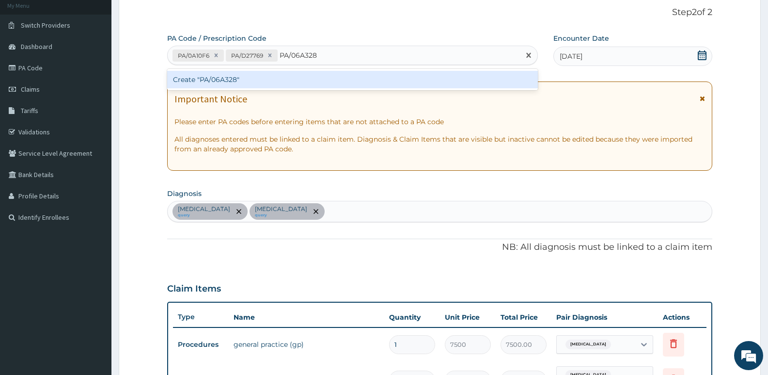
click at [322, 85] on div "Create "PA/06A328"" at bounding box center [352, 79] width 371 height 17
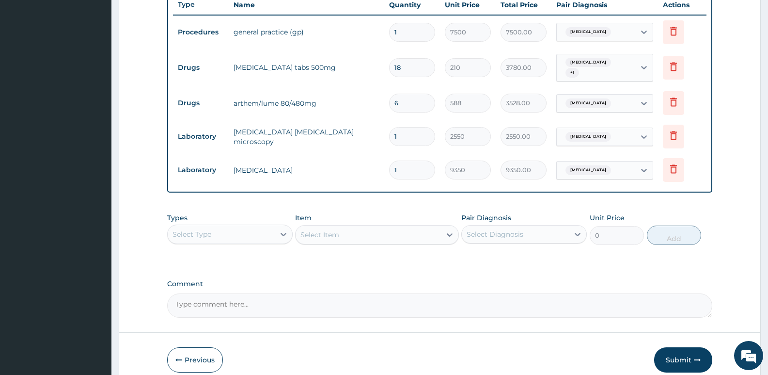
scroll to position [407, 0]
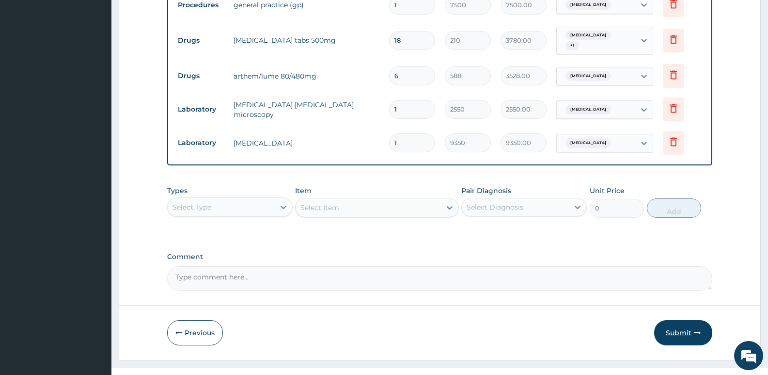
click at [674, 324] on button "Submit" at bounding box center [683, 332] width 58 height 25
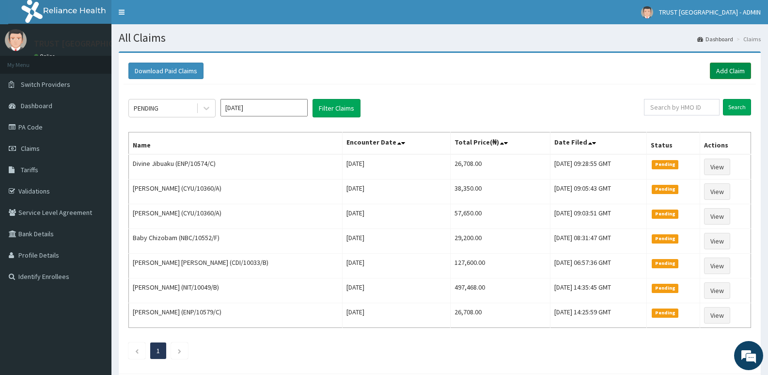
click at [728, 72] on link "Add Claim" at bounding box center [730, 71] width 41 height 16
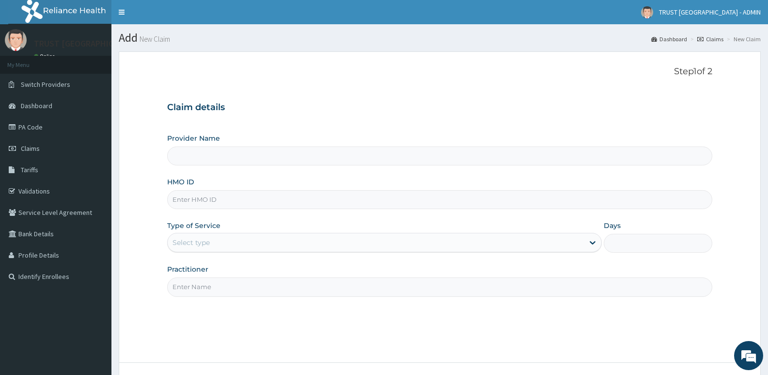
type input "TRUST [GEOGRAPHIC_DATA]"
click at [217, 204] on input "HMO ID" at bounding box center [439, 199] width 545 height 19
paste input "ENP/10574/C"
click at [190, 201] on input "ENP/10574/C" at bounding box center [439, 199] width 545 height 19
type input "ENP/10574/C"
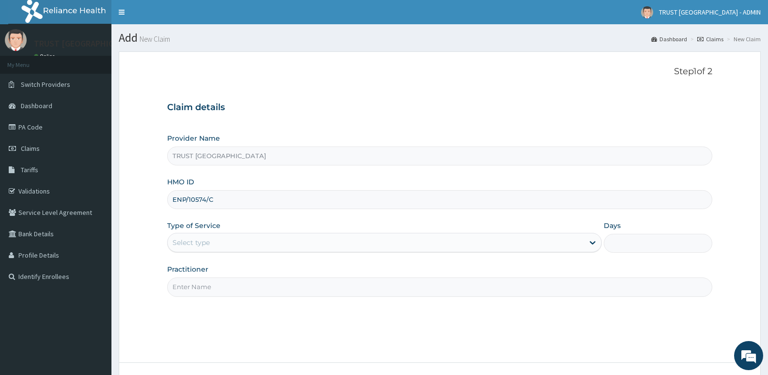
click at [204, 236] on div "Select type" at bounding box center [376, 243] width 416 height 16
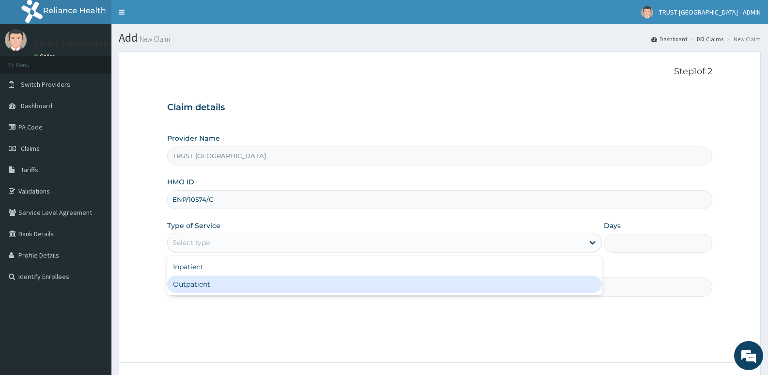
click at [209, 282] on div "Outpatient" at bounding box center [384, 283] width 434 height 17
type input "1"
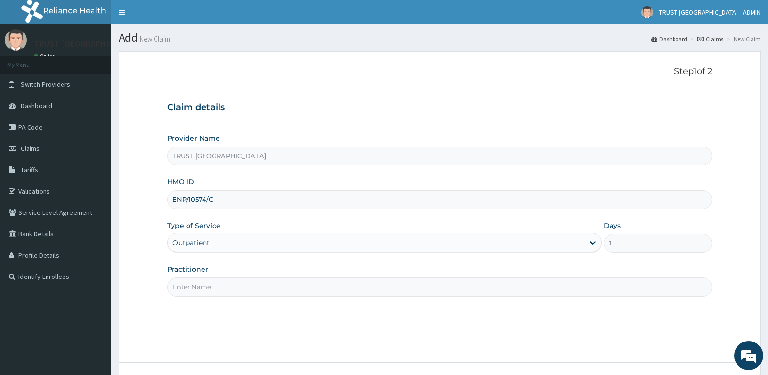
click at [180, 287] on input "Practitioner" at bounding box center [439, 286] width 545 height 19
paste input "[PERSON_NAME]"
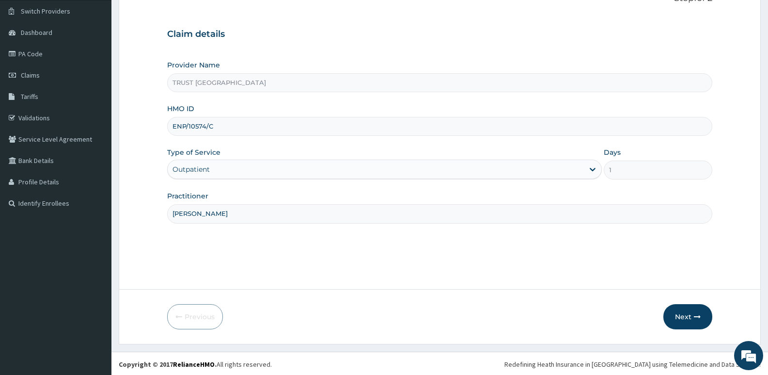
scroll to position [75, 0]
type input "[PERSON_NAME]"
click at [687, 315] on button "Next" at bounding box center [687, 314] width 49 height 25
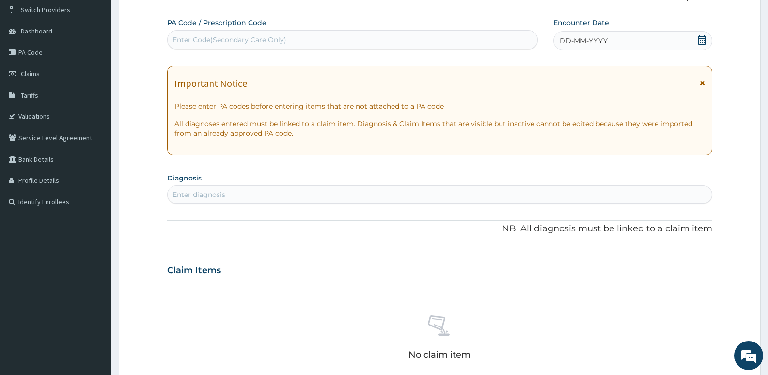
click at [250, 41] on div "Enter Code(Secondary Care Only)" at bounding box center [230, 40] width 114 height 10
paste input "PA/06A328"
type input "PA/06A328"
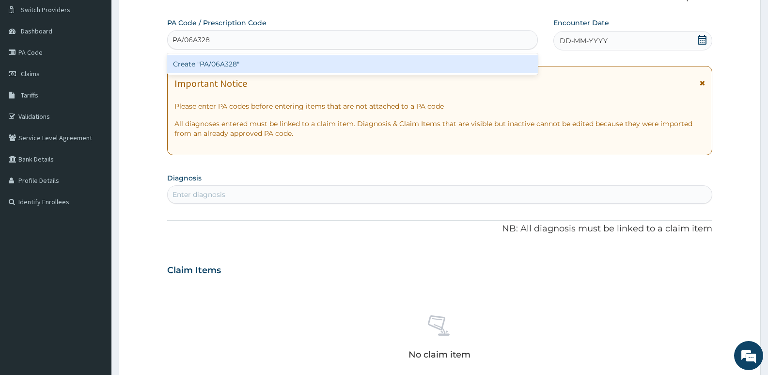
click at [243, 67] on div "Create "PA/06A328"" at bounding box center [352, 63] width 371 height 17
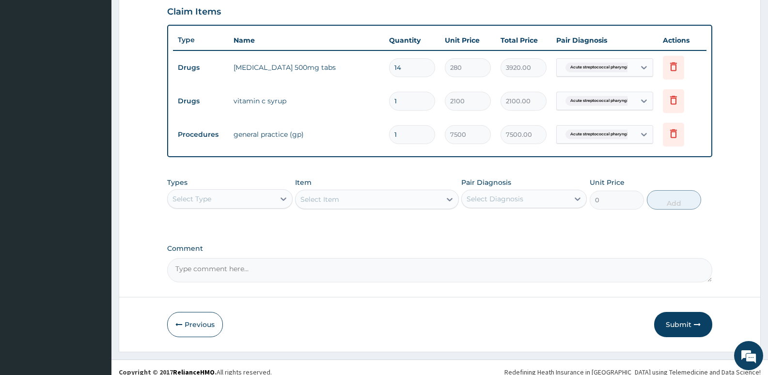
scroll to position [345, 0]
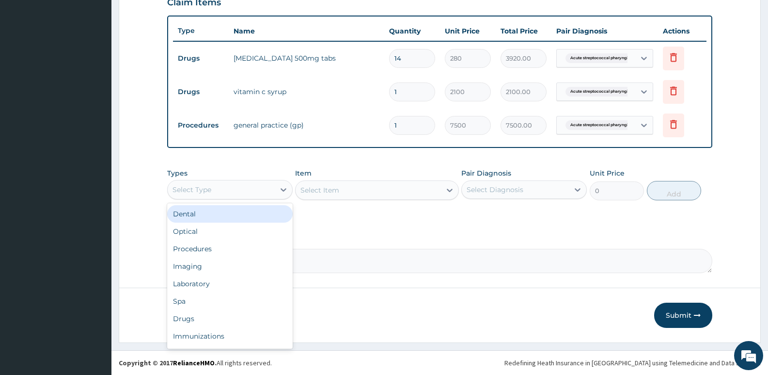
click at [198, 188] on div "Select Type" at bounding box center [192, 190] width 39 height 10
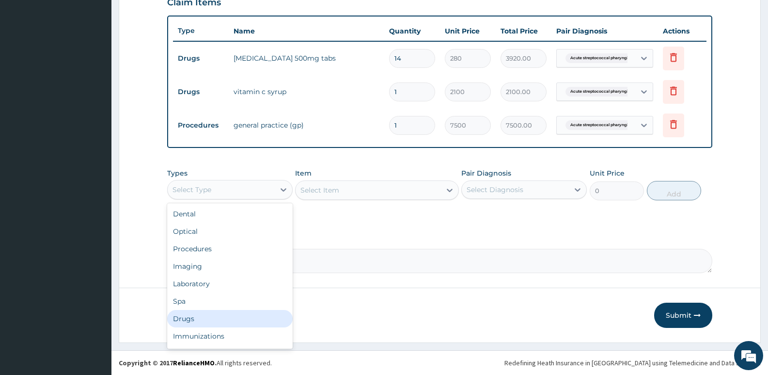
click at [230, 316] on div "Drugs" at bounding box center [229, 318] width 125 height 17
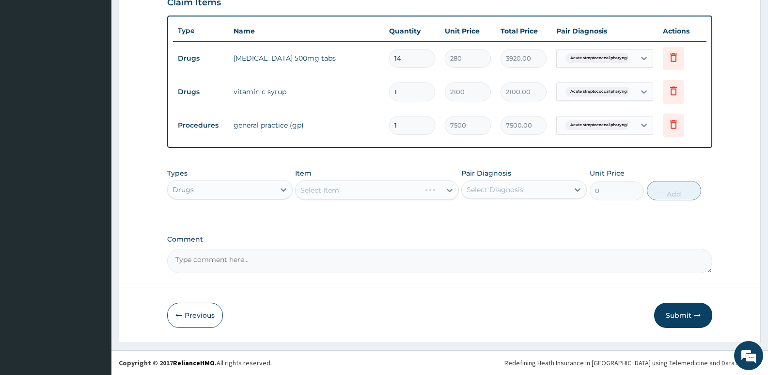
click at [312, 192] on div "Select Item" at bounding box center [376, 189] width 163 height 19
click at [307, 192] on div "Select Item" at bounding box center [376, 189] width 163 height 19
click at [303, 192] on div "Select Item" at bounding box center [376, 189] width 163 height 19
click at [308, 192] on div "Select Item" at bounding box center [319, 190] width 39 height 10
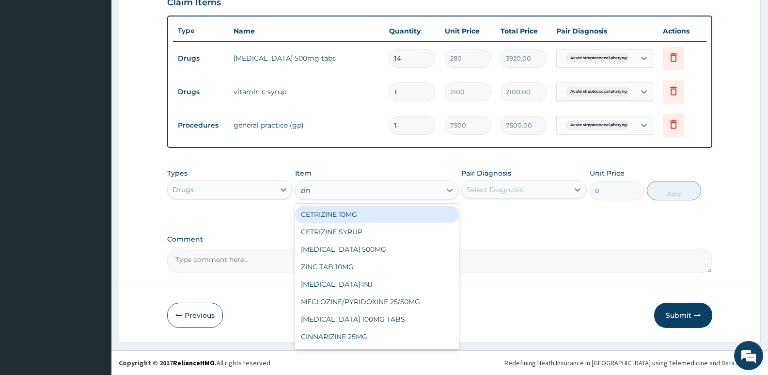
type input "zinc"
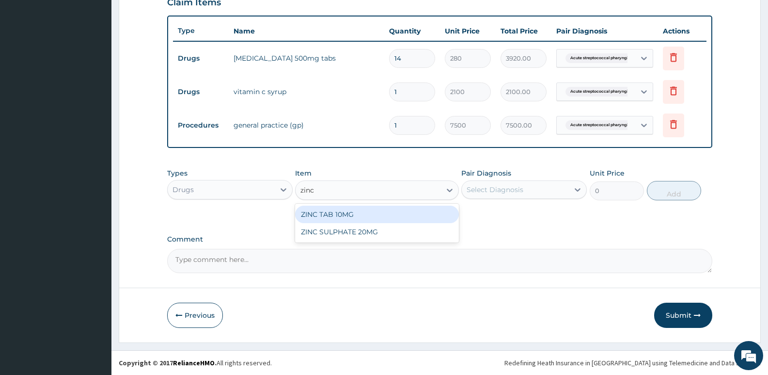
click at [338, 216] on div "ZINC TAB 10MG" at bounding box center [376, 213] width 163 height 17
type input "420"
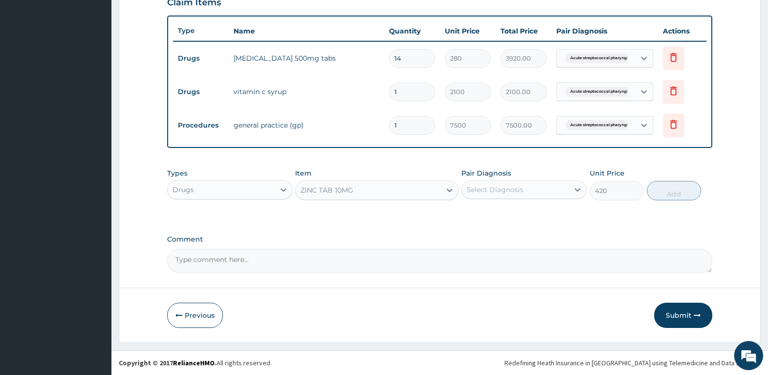
click at [500, 191] on div "Select Diagnosis" at bounding box center [495, 190] width 57 height 10
click at [511, 218] on label "Acute [MEDICAL_DATA]" at bounding box center [518, 213] width 82 height 10
checkbox input "true"
click at [661, 196] on button "Add" at bounding box center [674, 190] width 54 height 19
type input "0"
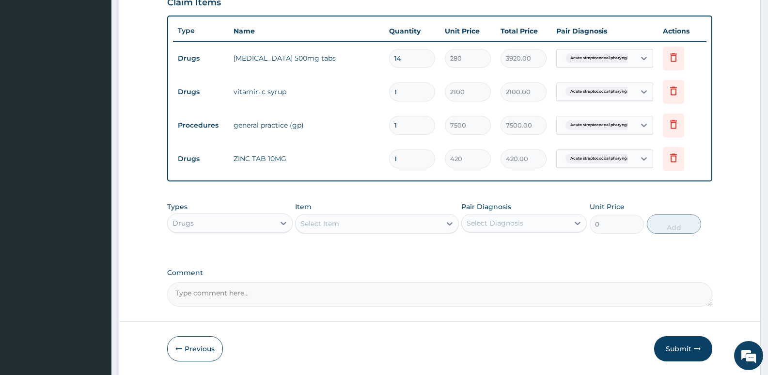
type input "10"
type input "4200.00"
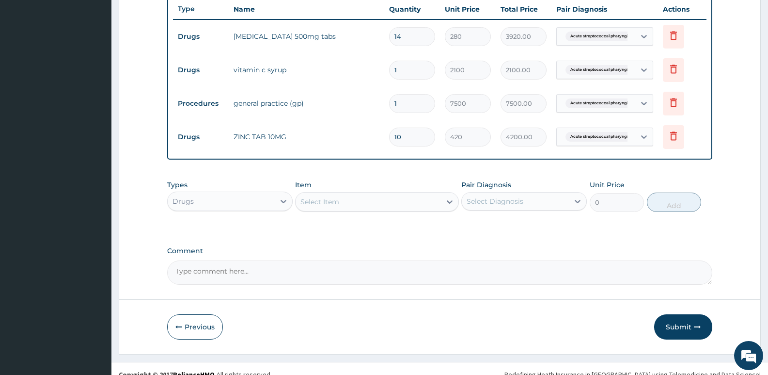
scroll to position [378, 0]
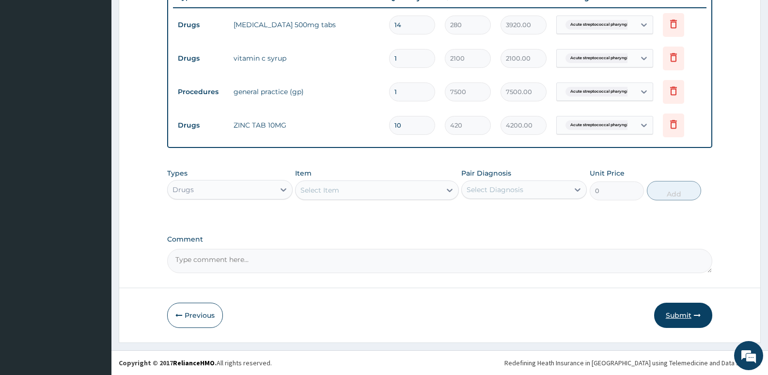
type input "10"
click at [678, 317] on button "Submit" at bounding box center [683, 314] width 58 height 25
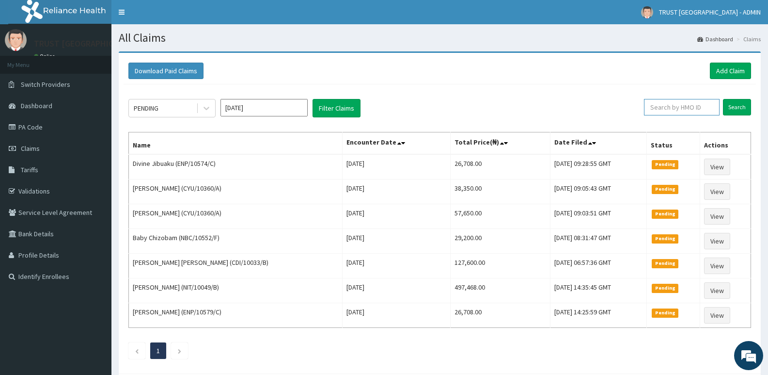
click at [694, 108] on input "text" at bounding box center [682, 107] width 76 height 16
paste input "NTD/10034/A"
type input "NTD/10034/A"
click at [723, 99] on input "Search" at bounding box center [737, 107] width 28 height 16
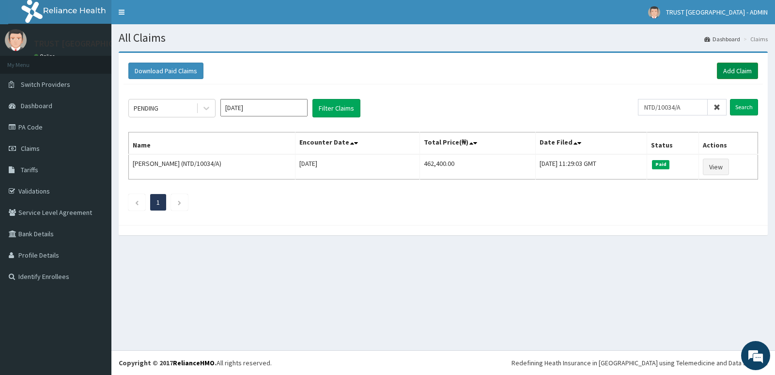
click at [733, 69] on link "Add Claim" at bounding box center [737, 71] width 41 height 16
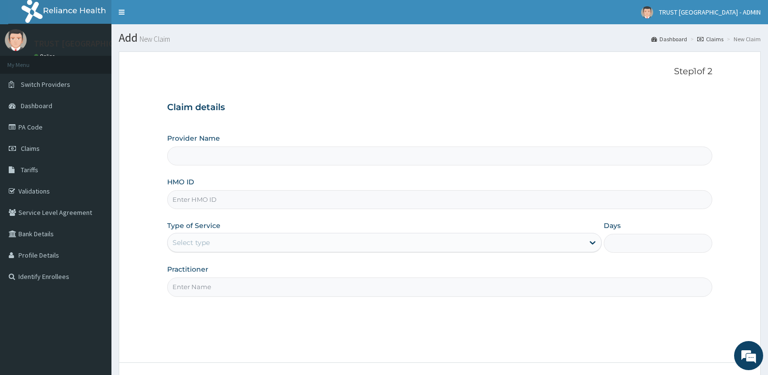
click at [225, 200] on input "HMO ID" at bounding box center [439, 199] width 545 height 19
paste input "NTD/10034/A"
type input "NTD/10034/A"
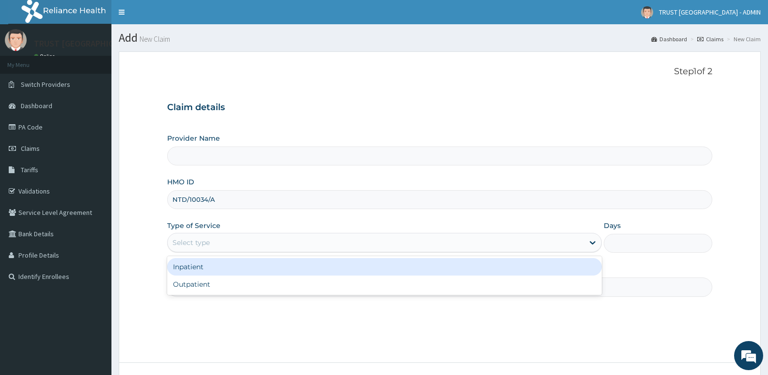
click at [204, 247] on div "Select type" at bounding box center [191, 242] width 37 height 10
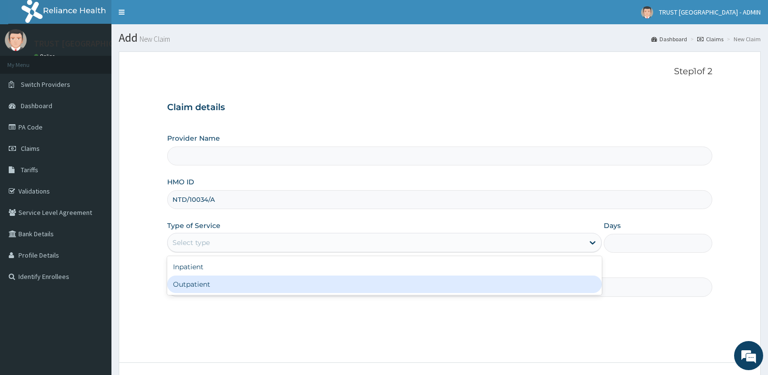
click at [189, 282] on div "Outpatient" at bounding box center [384, 283] width 434 height 17
type input "1"
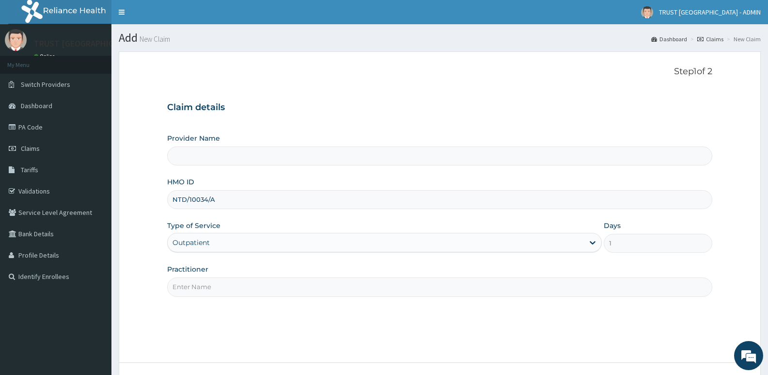
click at [212, 285] on input "Practitioner" at bounding box center [439, 286] width 545 height 19
paste input "[PERSON_NAME]"
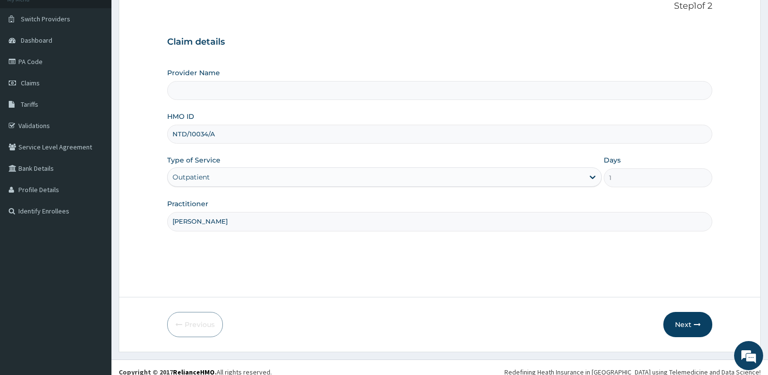
scroll to position [75, 0]
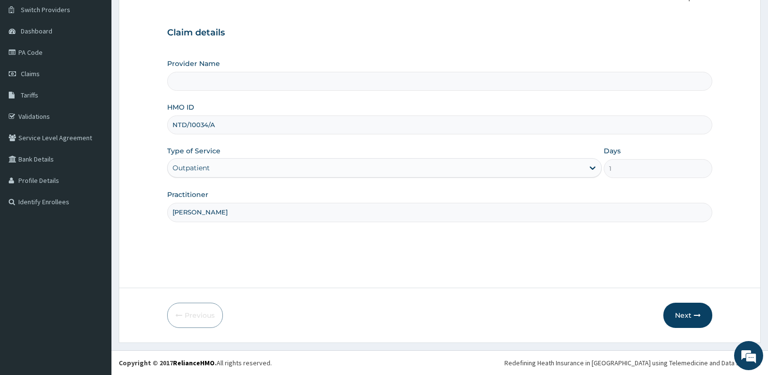
click at [173, 212] on input "[PERSON_NAME]" at bounding box center [439, 212] width 545 height 19
type input "[PERSON_NAME]"
click at [684, 315] on button "Next" at bounding box center [687, 314] width 49 height 25
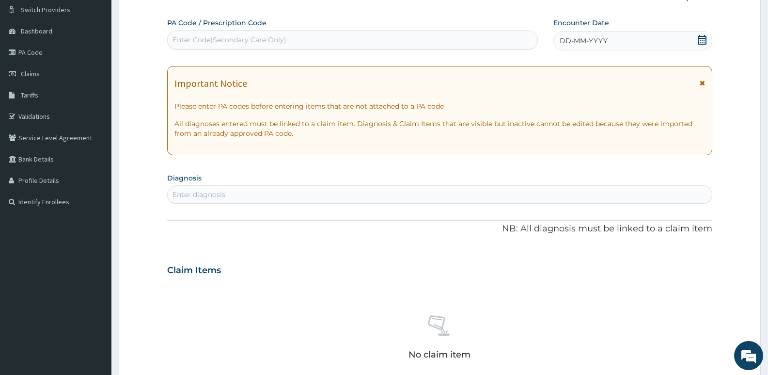
click at [703, 84] on icon at bounding box center [702, 82] width 5 height 7
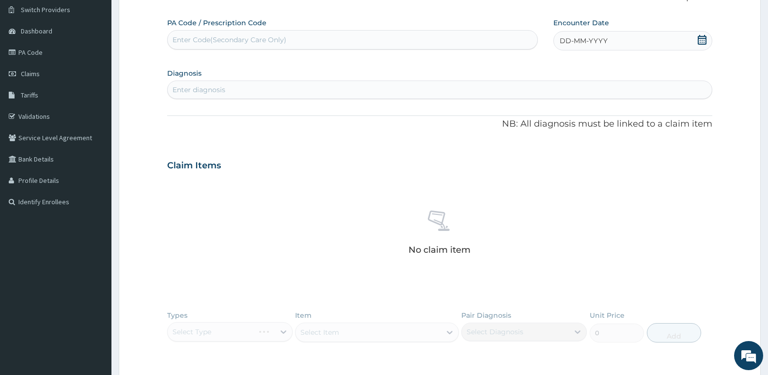
click at [242, 42] on div "Enter Code(Secondary Care Only)" at bounding box center [230, 40] width 114 height 10
click at [234, 46] on div "Enter Code(Secondary Care Only)" at bounding box center [353, 40] width 370 height 16
paste input "PA/13634B"
type input "PA/13634B"
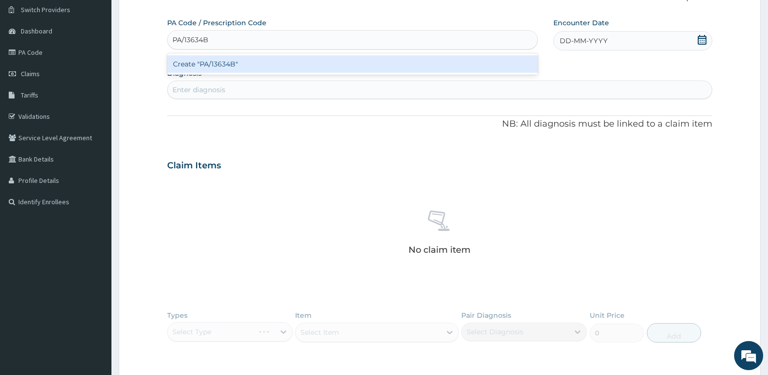
click at [234, 62] on div "Create "PA/13634B"" at bounding box center [352, 63] width 371 height 17
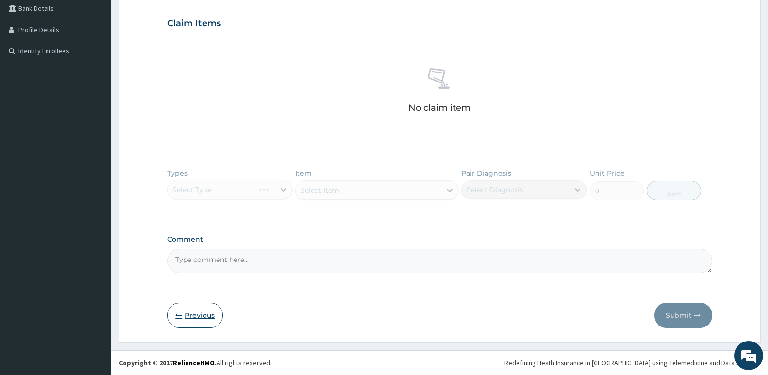
click at [181, 319] on button "Previous" at bounding box center [195, 314] width 56 height 25
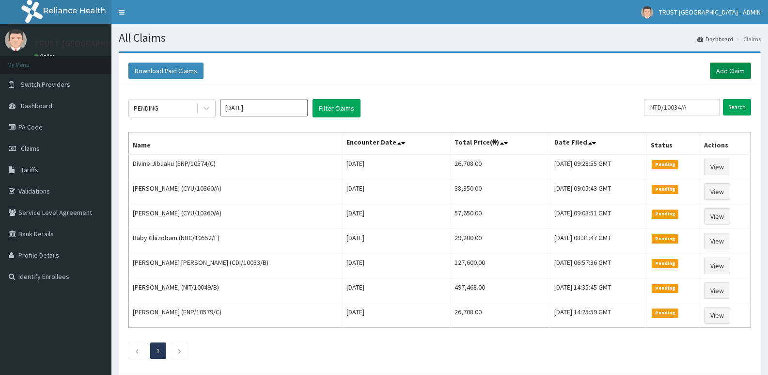
click at [733, 68] on link "Add Claim" at bounding box center [730, 71] width 41 height 16
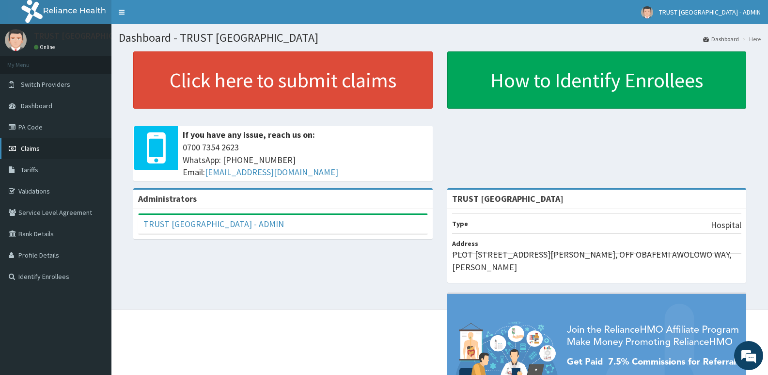
click at [29, 148] on span "Claims" at bounding box center [30, 148] width 19 height 9
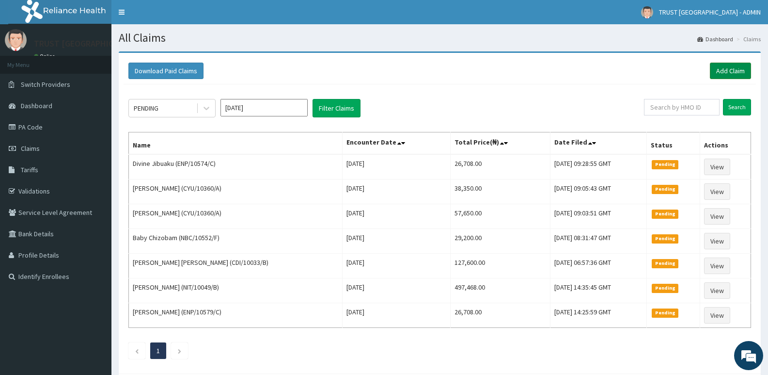
click at [736, 71] on link "Add Claim" at bounding box center [730, 71] width 41 height 16
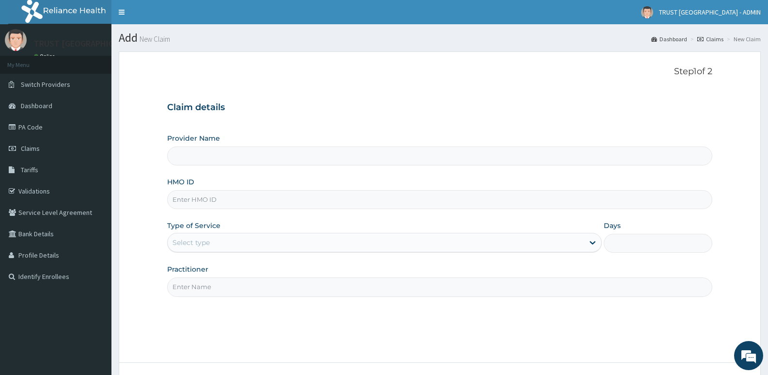
type input "TRUST [GEOGRAPHIC_DATA]"
click at [217, 202] on input "HMO ID" at bounding box center [439, 199] width 545 height 19
paste input "NTD/10034/A"
type input "NTD/10034/A"
click at [198, 246] on div "Select type" at bounding box center [191, 242] width 37 height 10
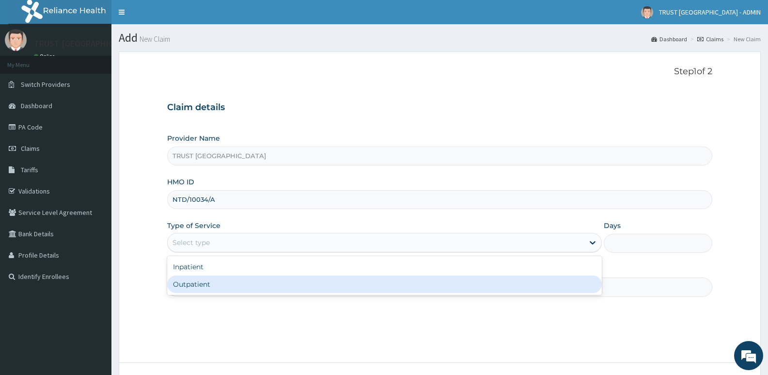
click at [201, 285] on div "Outpatient" at bounding box center [384, 283] width 434 height 17
type input "1"
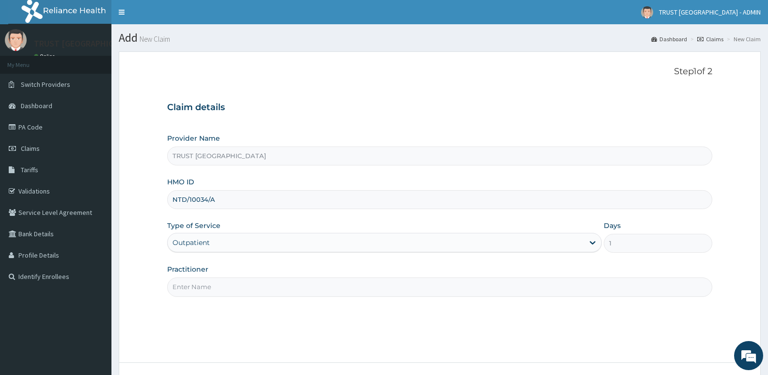
click at [220, 292] on input "Practitioner" at bounding box center [439, 286] width 545 height 19
paste input "[PERSON_NAME]"
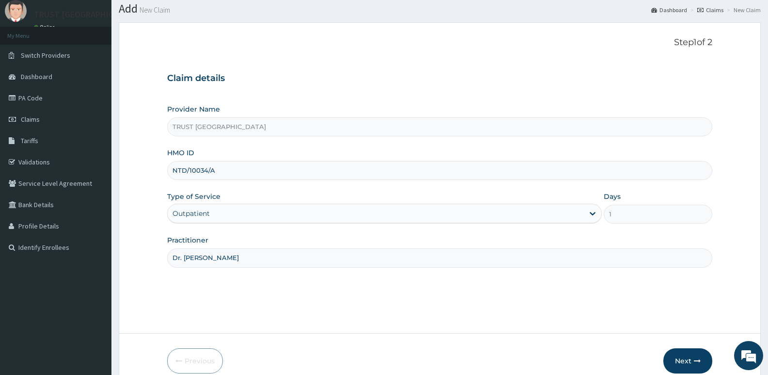
scroll to position [75, 0]
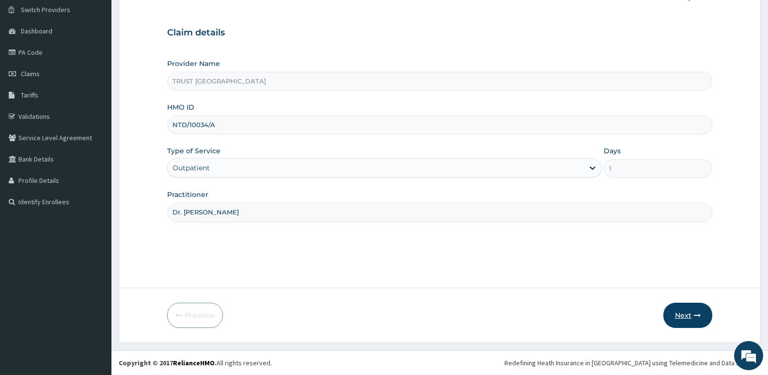
type input "Dr. [PERSON_NAME]"
click at [681, 314] on button "Next" at bounding box center [687, 314] width 49 height 25
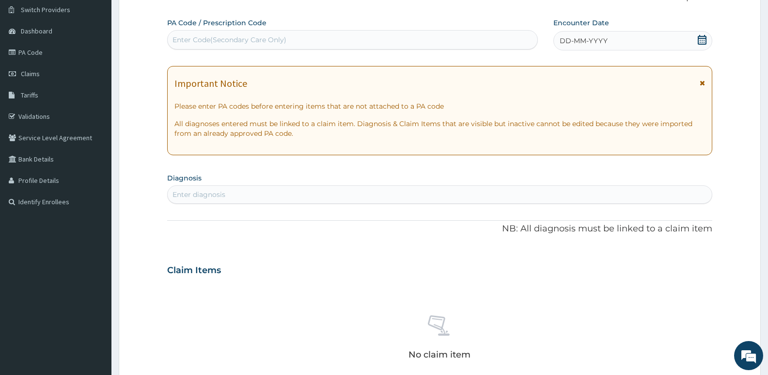
click at [298, 39] on div "Enter Code(Secondary Care Only)" at bounding box center [353, 40] width 370 height 16
paste input "PA/13634B"
type input "PA/13634B"
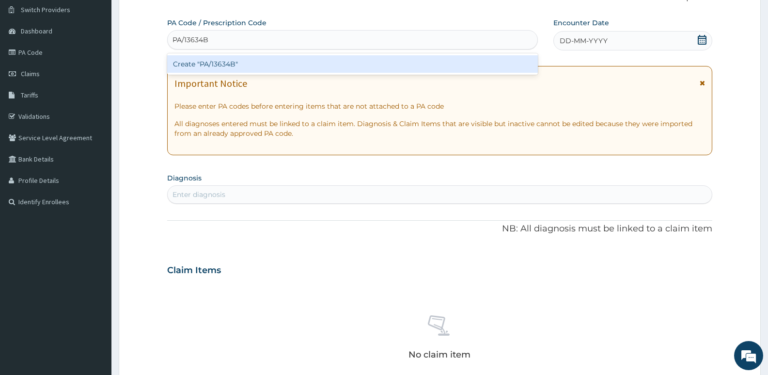
click at [286, 63] on div "Create "PA/13634B"" at bounding box center [352, 63] width 371 height 17
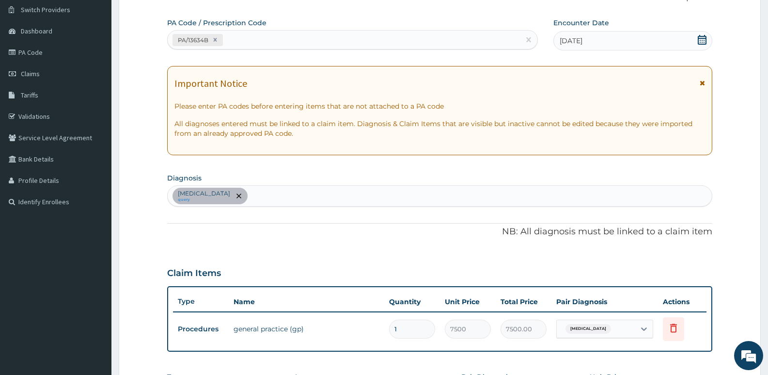
click at [237, 42] on div "PA/13634B" at bounding box center [344, 40] width 352 height 16
paste input "PA/BFD702"
type input "PA/BFD702"
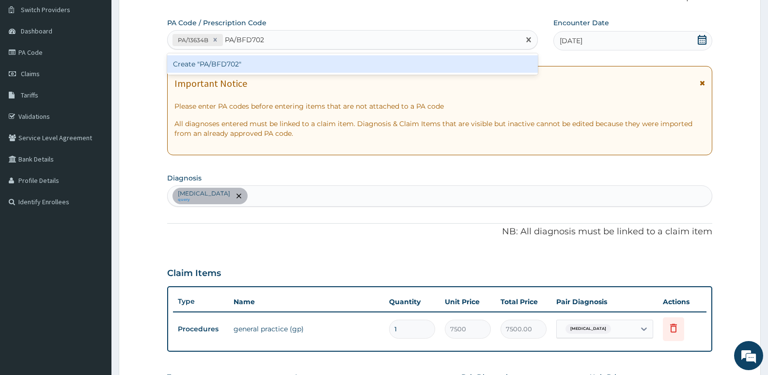
click at [242, 62] on div "Create "PA/BFD702"" at bounding box center [352, 63] width 371 height 17
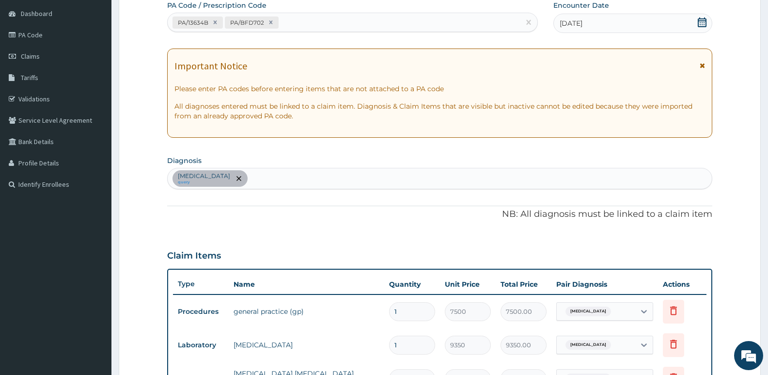
scroll to position [41, 0]
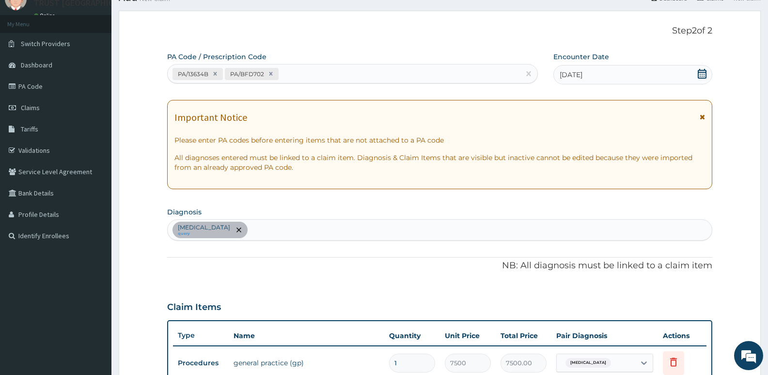
click at [298, 73] on div "PA/13634B PA/BFD702" at bounding box center [344, 74] width 352 height 16
paste input "PA/F0BE7F"
type input "PA/F0BE7F"
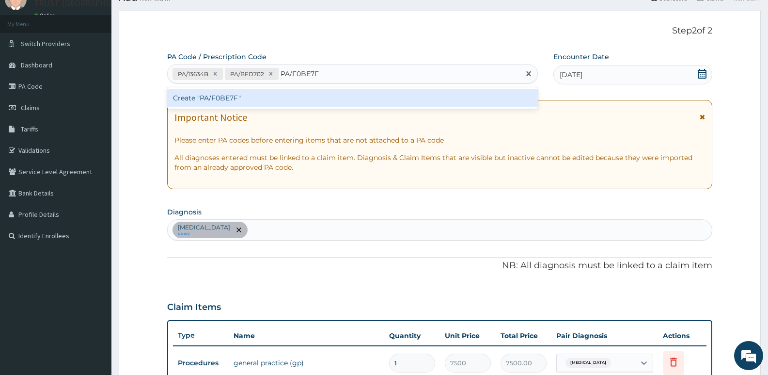
click at [285, 99] on div "Create "PA/F0BE7F"" at bounding box center [352, 97] width 371 height 17
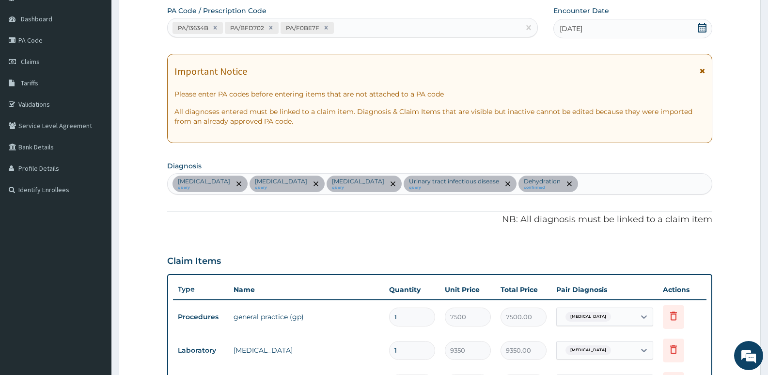
scroll to position [86, 0]
click at [349, 30] on div "PA/13634B PA/BFD702 PA/F0BE7F" at bounding box center [344, 28] width 352 height 16
paste input "PA/71780C"
type input "PA/71780C"
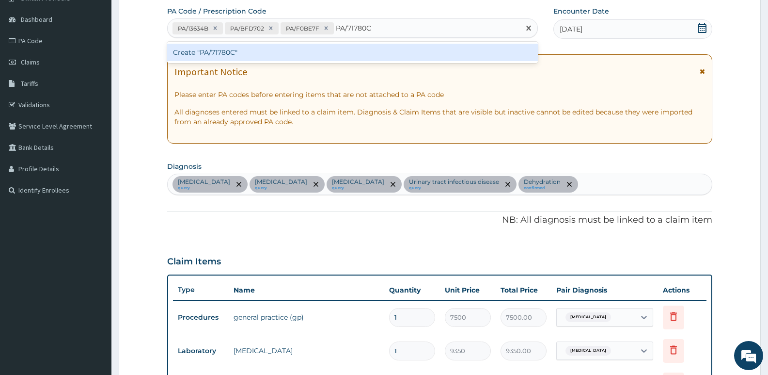
click at [265, 55] on div "Create "PA/71780C"" at bounding box center [352, 52] width 371 height 17
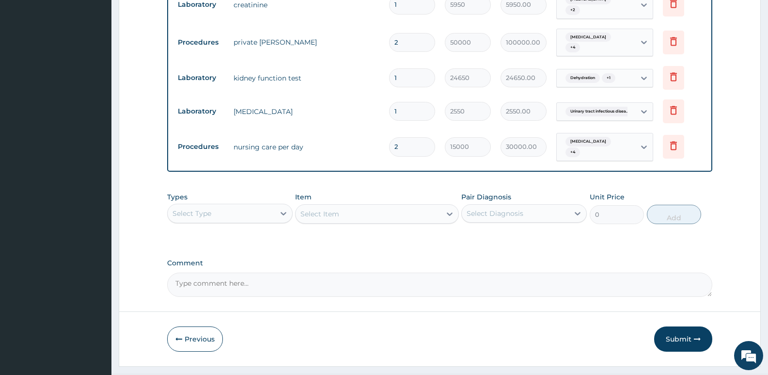
scroll to position [692, 0]
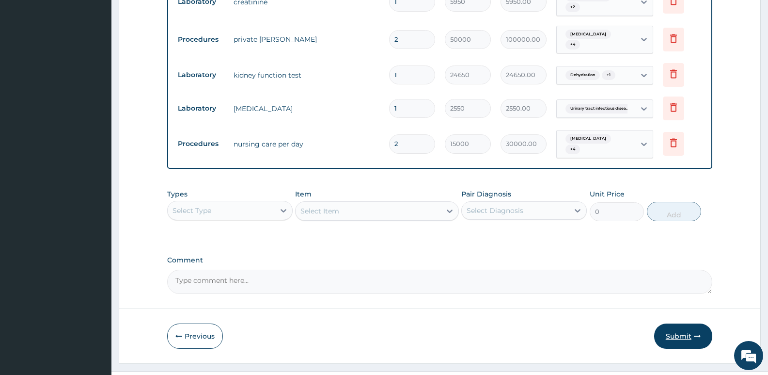
click at [674, 323] on button "Submit" at bounding box center [683, 335] width 58 height 25
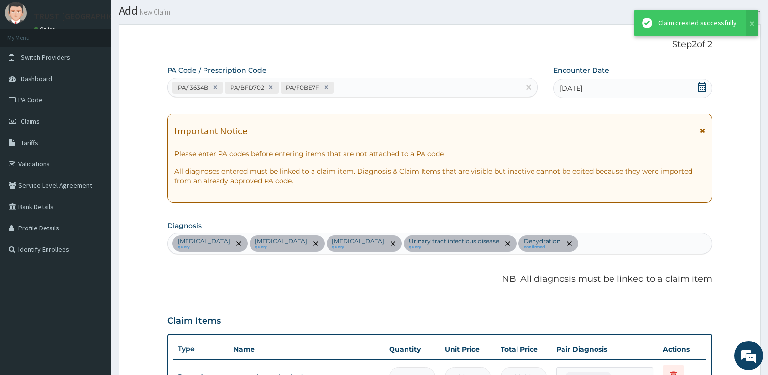
scroll to position [683, 0]
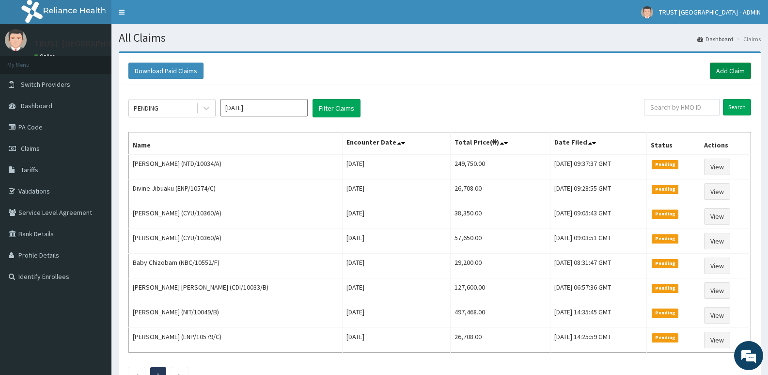
click at [729, 66] on link "Add Claim" at bounding box center [730, 71] width 41 height 16
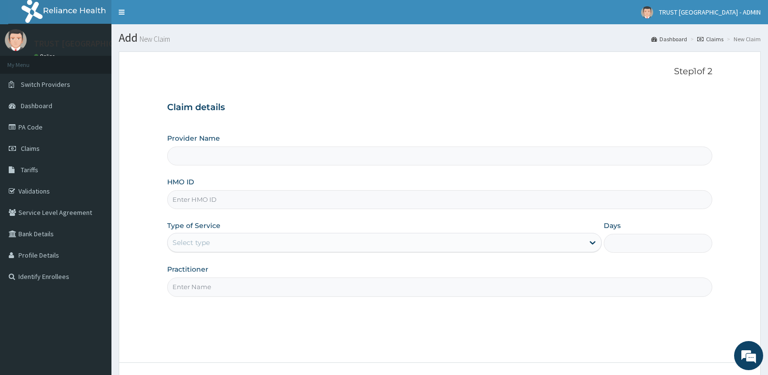
type input "TRUST [GEOGRAPHIC_DATA]"
click at [213, 203] on input "HMO ID" at bounding box center [439, 199] width 545 height 19
click at [211, 198] on input "HMO ID" at bounding box center [439, 199] width 545 height 19
paste input "NTD/10034/A"
type input "NTD/10034/A"
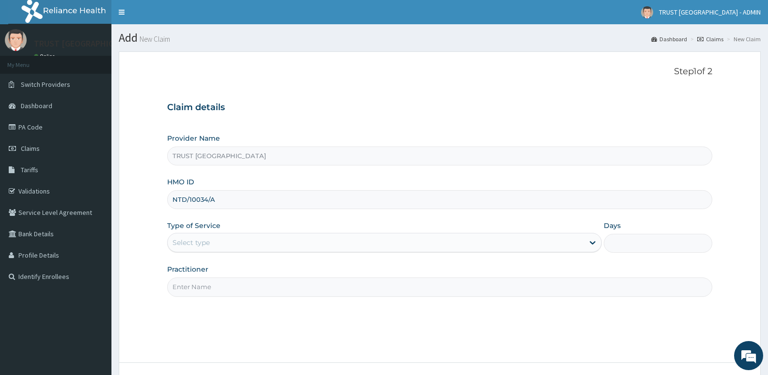
click at [226, 239] on div "Select type" at bounding box center [376, 243] width 416 height 16
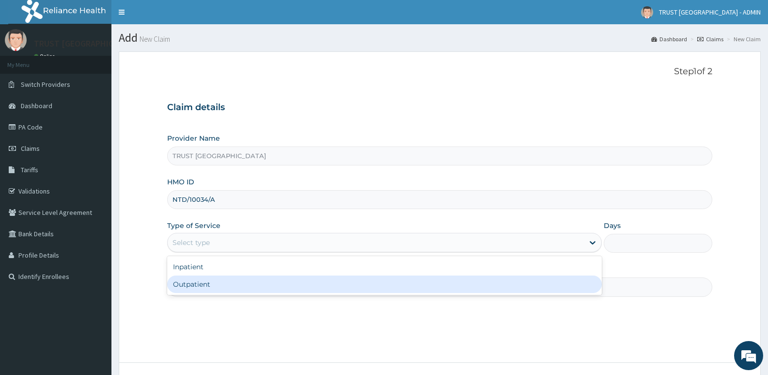
click at [220, 283] on div "Outpatient" at bounding box center [384, 283] width 434 height 17
type input "1"
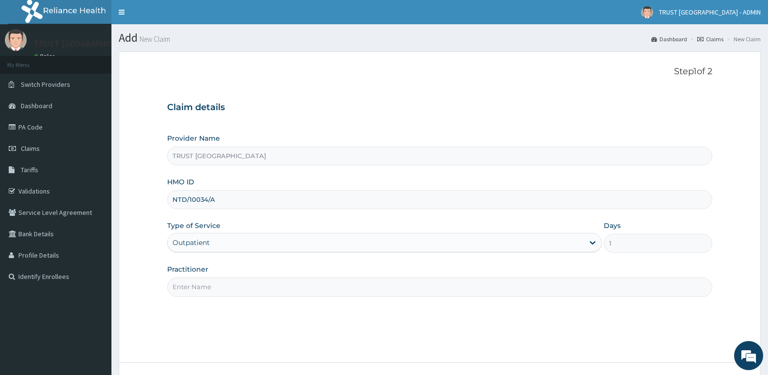
click at [214, 288] on input "Practitioner" at bounding box center [439, 286] width 545 height 19
click at [212, 282] on input "Practitioner" at bounding box center [439, 286] width 545 height 19
type input "D"
paste input "[PERSON_NAME]"
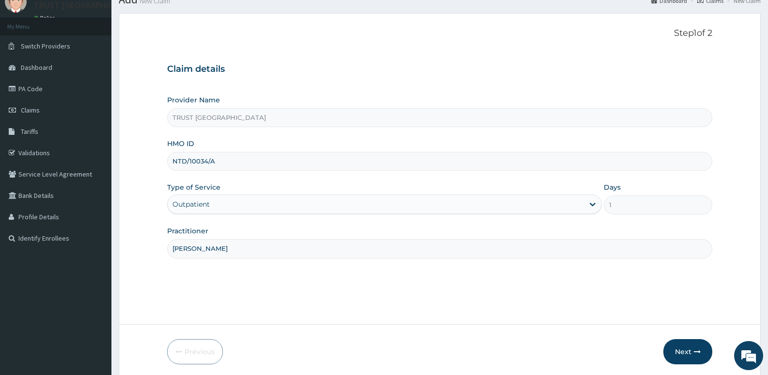
scroll to position [75, 0]
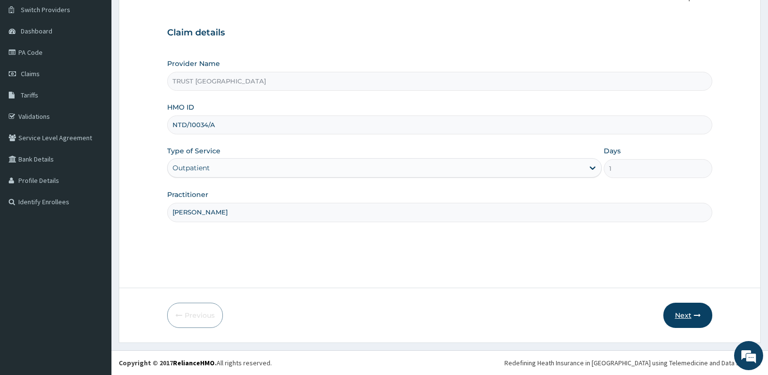
type input "[PERSON_NAME]"
click at [690, 315] on button "Next" at bounding box center [687, 314] width 49 height 25
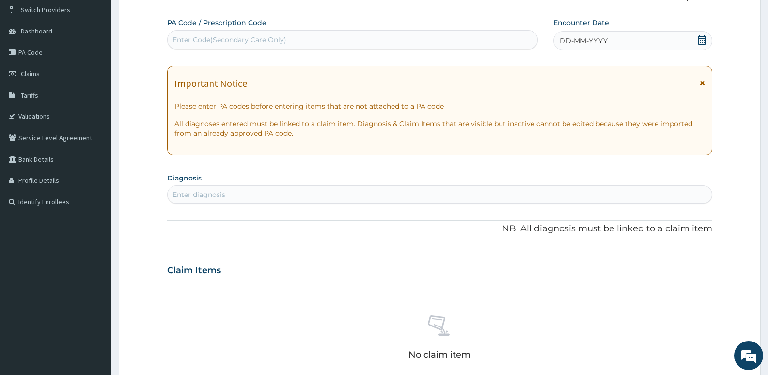
click at [257, 39] on div "Enter Code(Secondary Care Only)" at bounding box center [230, 40] width 114 height 10
click at [259, 42] on div "Enter Code(Secondary Care Only)" at bounding box center [230, 40] width 114 height 10
paste input "PA/71780C"
type input "PA/71780C"
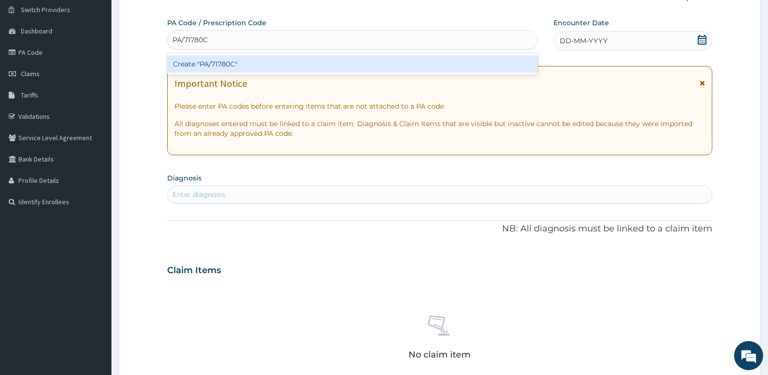
click at [230, 63] on div "Create "PA/71780C"" at bounding box center [352, 63] width 371 height 17
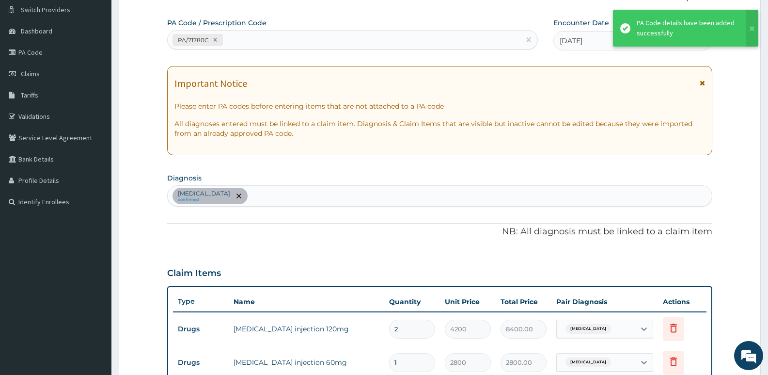
click at [703, 81] on icon at bounding box center [702, 82] width 5 height 7
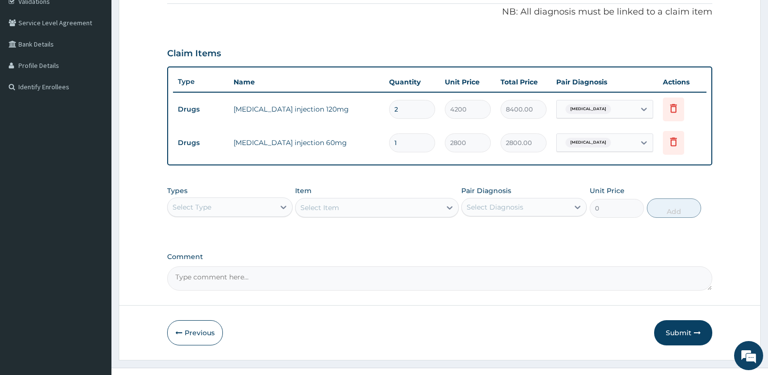
scroll to position [207, 0]
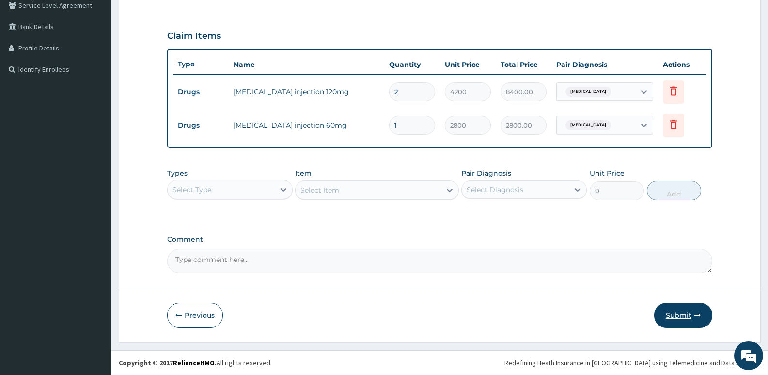
click at [673, 316] on button "Submit" at bounding box center [683, 314] width 58 height 25
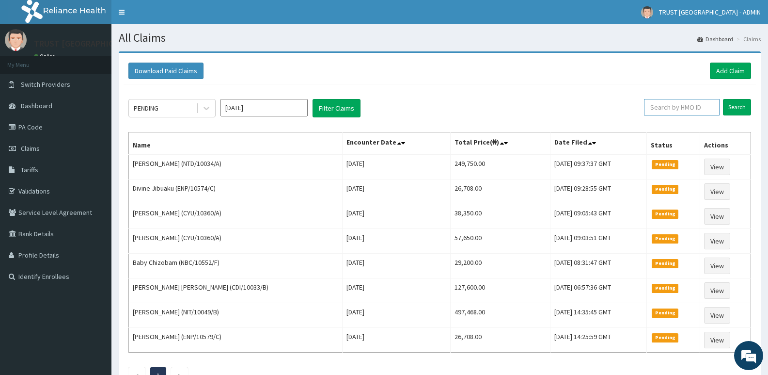
click at [687, 110] on input "text" at bounding box center [682, 107] width 76 height 16
paste input "MUL/10016/B"
type input "MUL/10016/B"
click at [723, 99] on input "Search" at bounding box center [737, 107] width 28 height 16
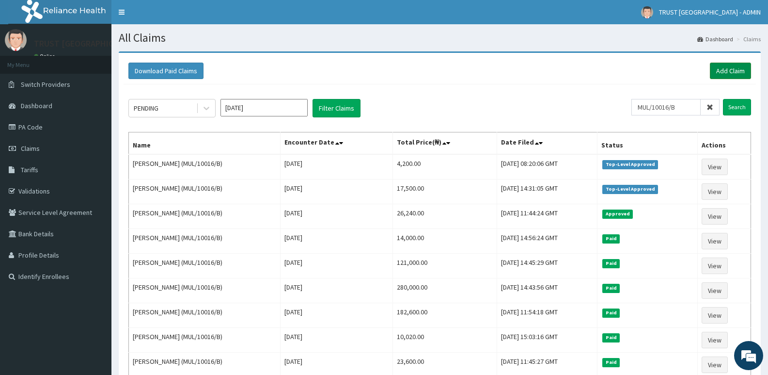
click at [727, 72] on link "Add Claim" at bounding box center [730, 71] width 41 height 16
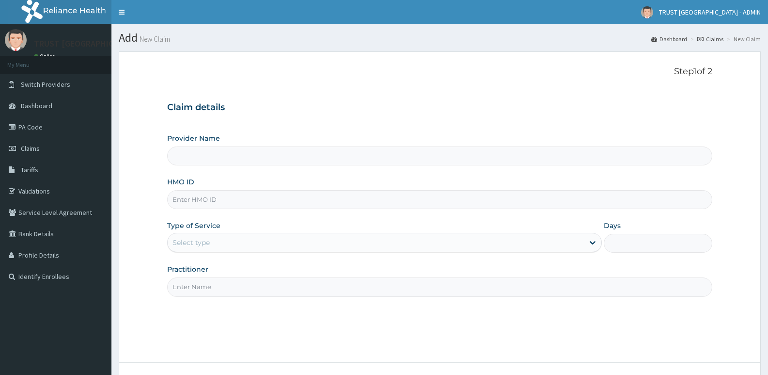
click at [217, 199] on input "HMO ID" at bounding box center [439, 199] width 545 height 19
type input "TRUST CHARITOS HOSPITAL"
paste input "MUL/10016/B"
type input "MUL/10016/B"
click at [213, 251] on div "Select type" at bounding box center [384, 242] width 434 height 19
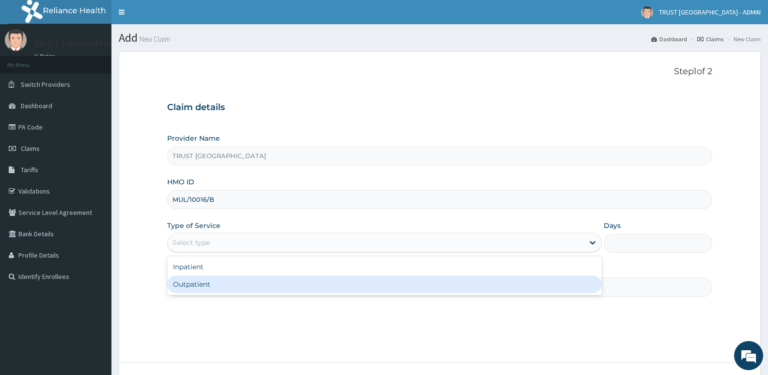
click at [219, 285] on div "Outpatient" at bounding box center [384, 283] width 434 height 17
type input "1"
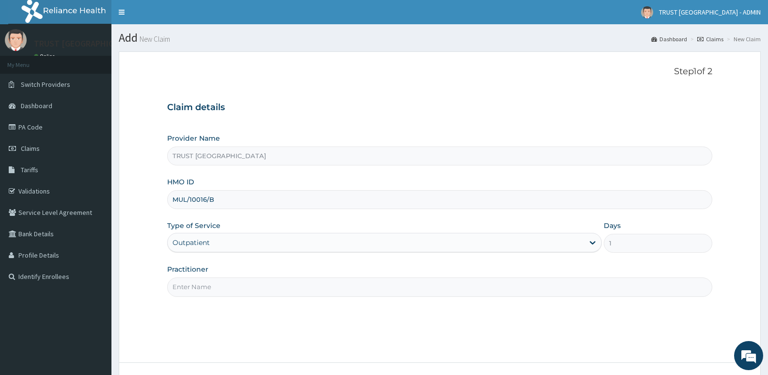
click at [199, 284] on input "Practitioner" at bounding box center [439, 286] width 545 height 19
paste input "Lilian Ajakaiye"
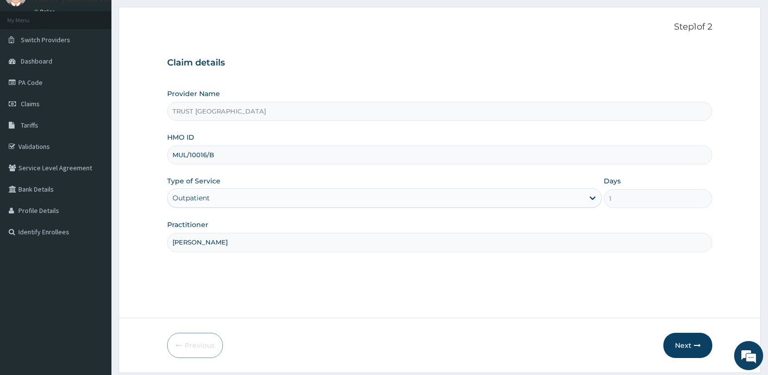
scroll to position [75, 0]
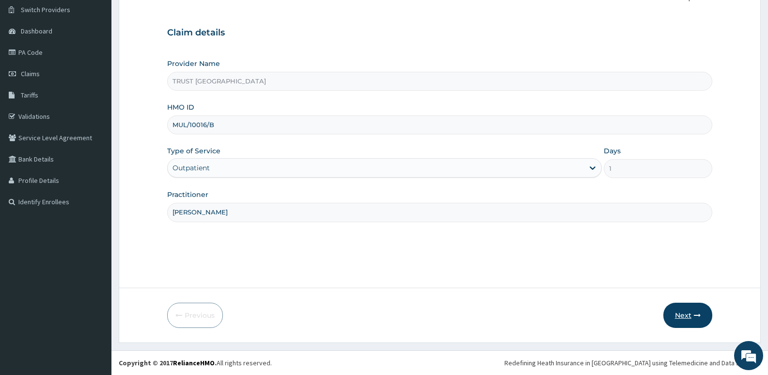
type input "Lilian Ajakaiye"
click at [688, 321] on button "Next" at bounding box center [687, 314] width 49 height 25
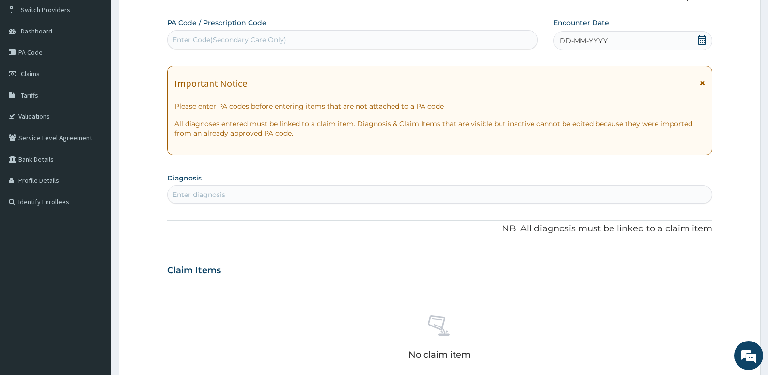
click at [240, 41] on div "Enter Code(Secondary Care Only)" at bounding box center [230, 40] width 114 height 10
paste input "PA/44AEC8"
type input "PA/44AEC8"
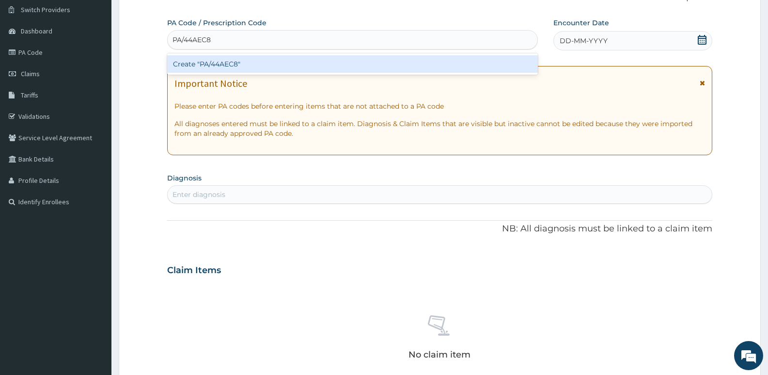
click at [248, 65] on div "Create "PA/44AEC8"" at bounding box center [352, 63] width 371 height 17
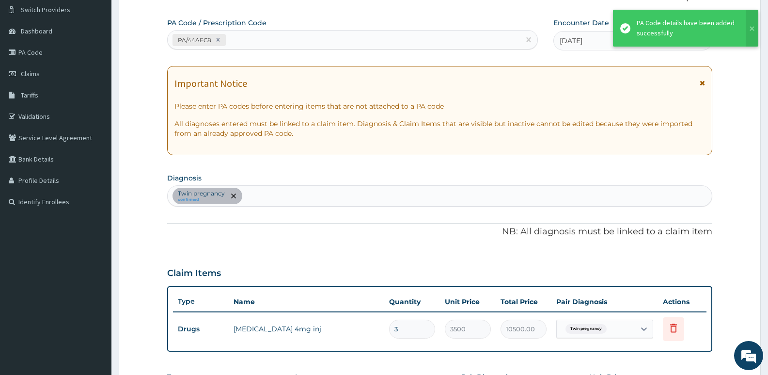
click at [704, 82] on icon at bounding box center [702, 82] width 5 height 7
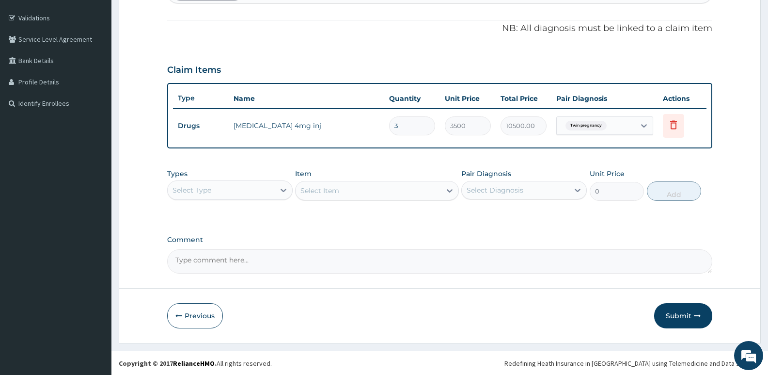
scroll to position [173, 0]
click at [219, 185] on div "Select Type" at bounding box center [221, 190] width 107 height 16
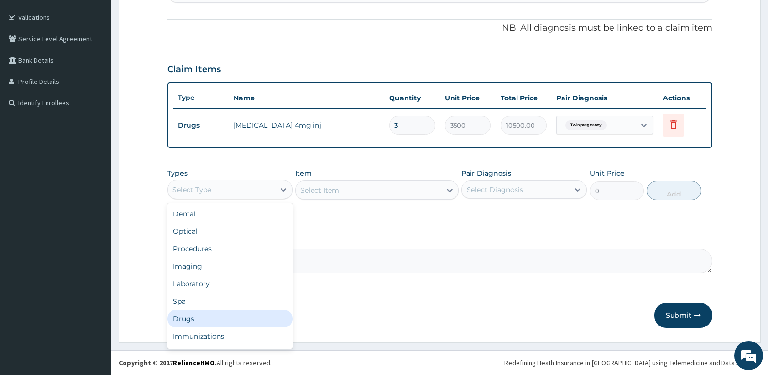
click at [208, 318] on div "Drugs" at bounding box center [229, 318] width 125 height 17
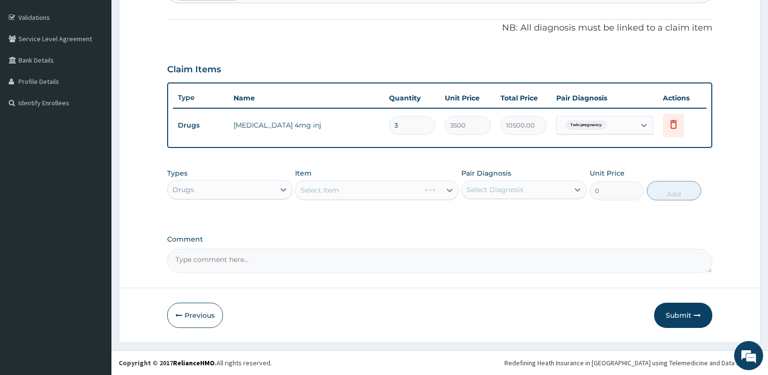
click at [314, 190] on div "Select Item" at bounding box center [376, 189] width 163 height 19
click at [311, 190] on div "Select Item" at bounding box center [319, 190] width 39 height 10
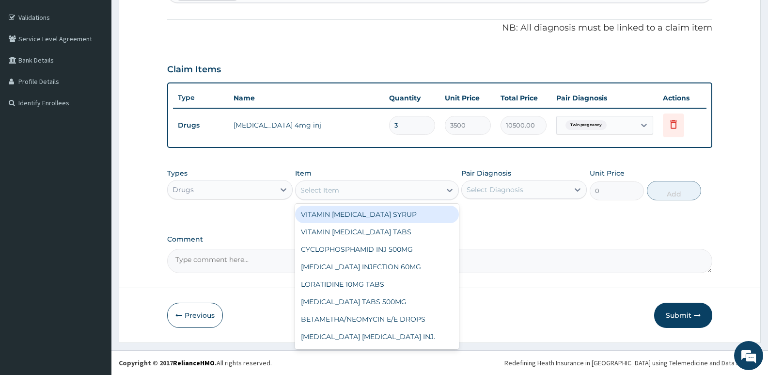
paste input "DEXAMETHASONE"
type input "DEXAMETHASONE"
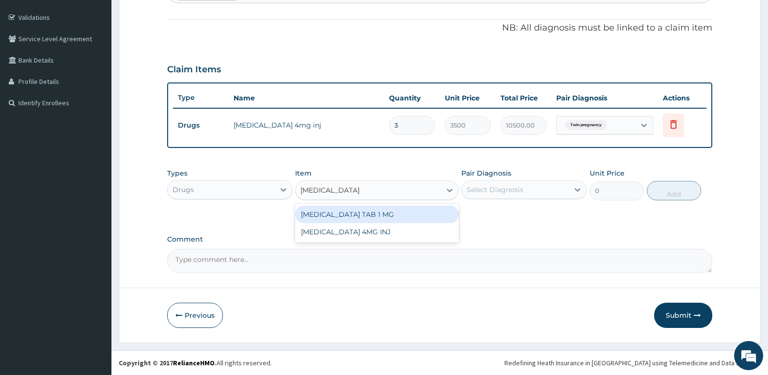
click at [341, 214] on div "DEXAMETHASONE TAB 1 MG" at bounding box center [376, 213] width 163 height 17
type input "280"
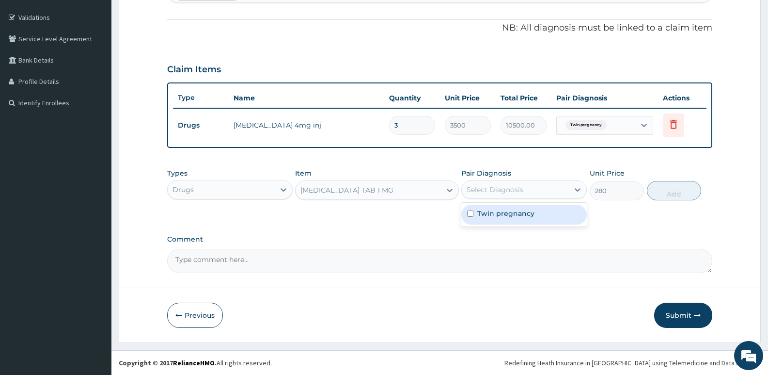
click at [521, 190] on div "Select Diagnosis" at bounding box center [495, 190] width 57 height 10
click at [518, 213] on label "Twin pregnancy" at bounding box center [505, 213] width 57 height 10
checkbox input "true"
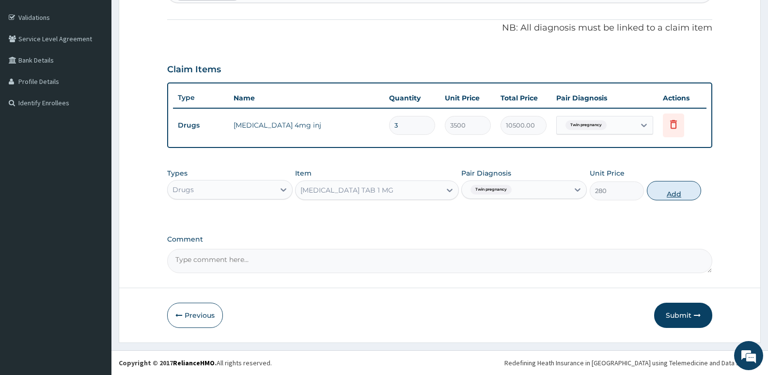
click at [662, 194] on button "Add" at bounding box center [674, 190] width 54 height 19
type input "0"
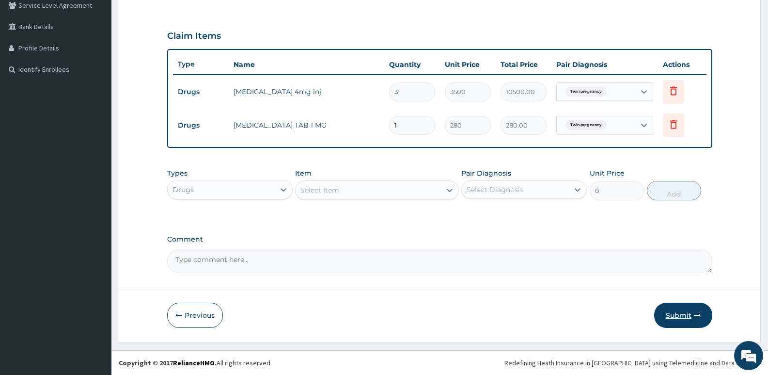
click at [684, 314] on button "Submit" at bounding box center [683, 314] width 58 height 25
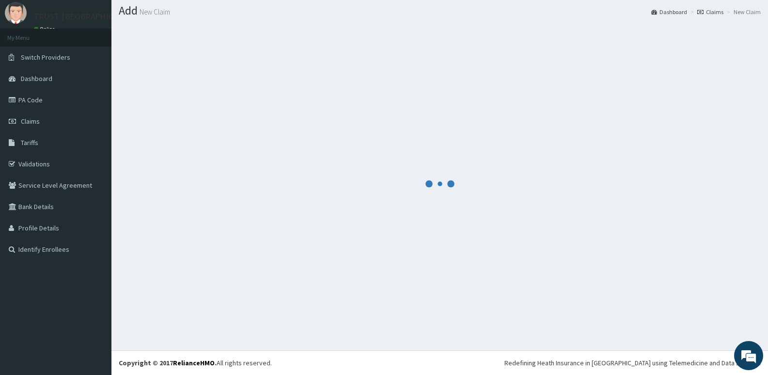
scroll to position [207, 0]
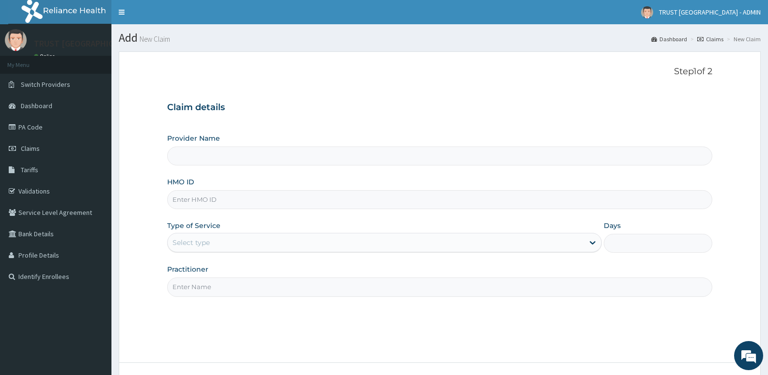
type input "TRUST [GEOGRAPHIC_DATA]"
click at [199, 203] on input "HMO ID" at bounding box center [439, 199] width 545 height 19
paste input "SWG/10150/C"
type input "SWG/10150/C"
click at [223, 245] on div "Select type" at bounding box center [376, 243] width 416 height 16
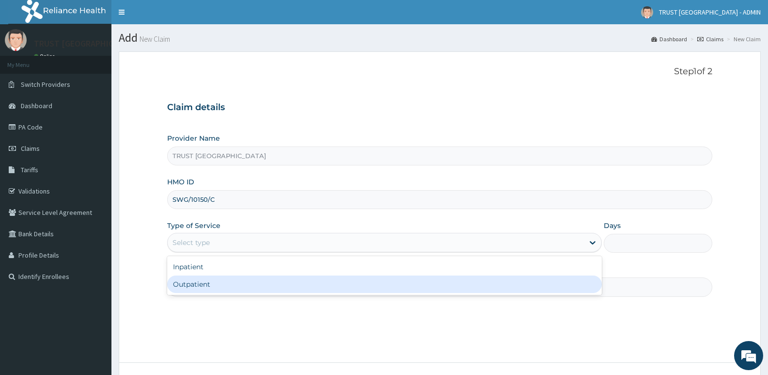
click at [220, 281] on div "Outpatient" at bounding box center [384, 283] width 434 height 17
type input "1"
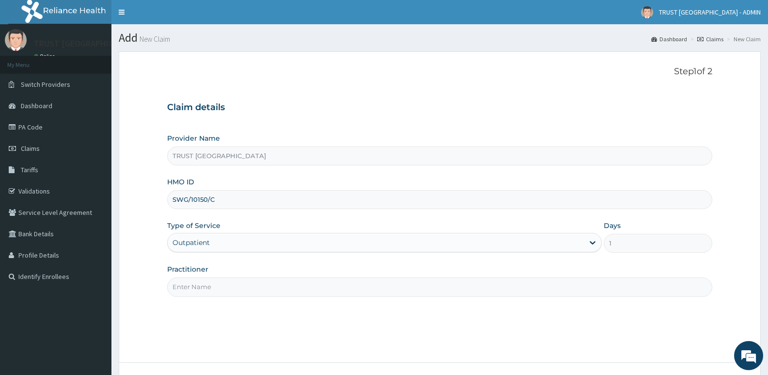
click at [214, 290] on input "Practitioner" at bounding box center [439, 286] width 545 height 19
paste input "Ameh prof"
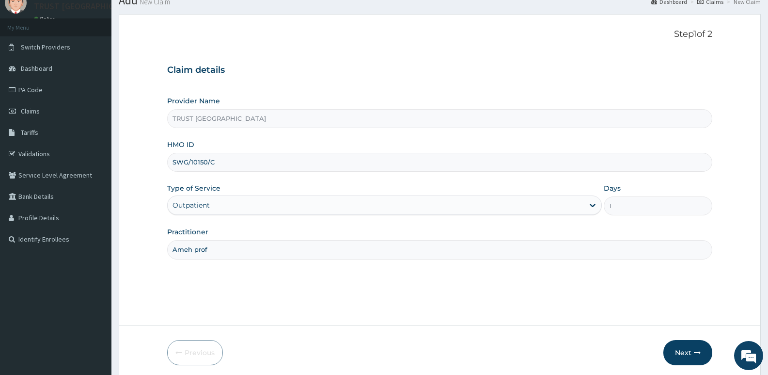
scroll to position [75, 0]
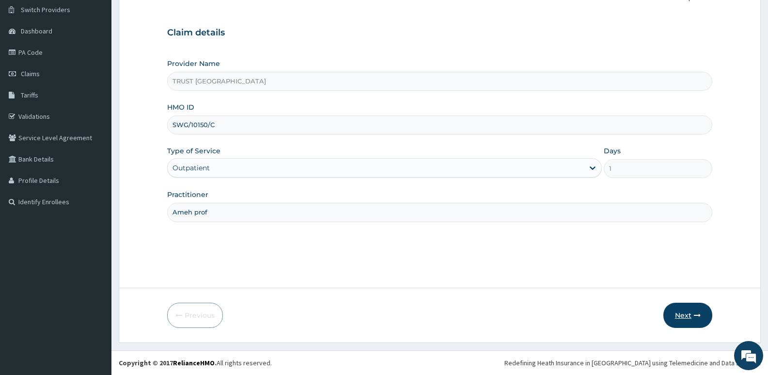
type input "Ameh prof"
click at [685, 318] on button "Next" at bounding box center [687, 314] width 49 height 25
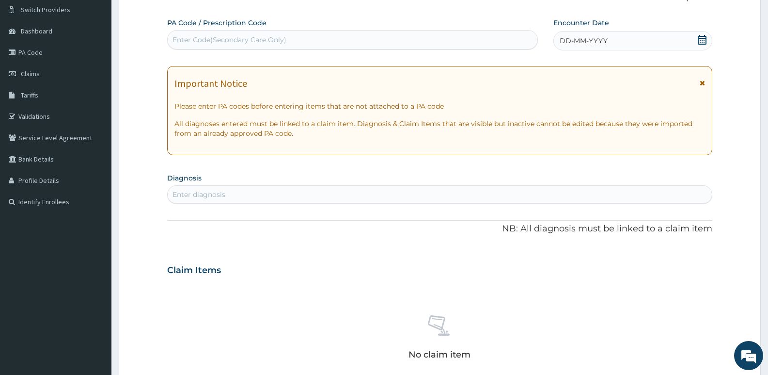
click at [260, 41] on div "Enter Code(Secondary Care Only)" at bounding box center [230, 40] width 114 height 10
paste input "PA/C8520B"
type input "PA/C8520B"
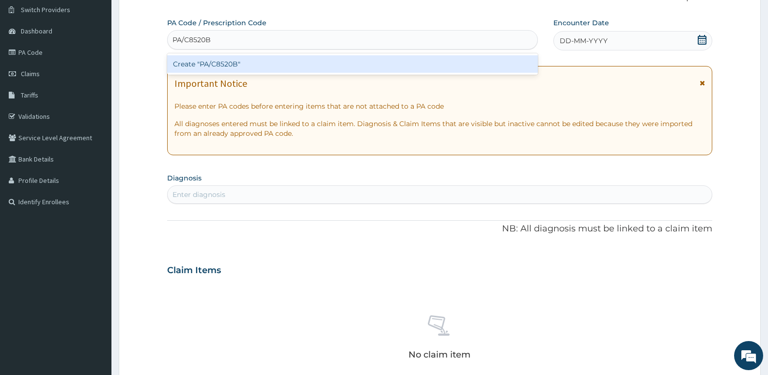
click at [254, 58] on div "Create "PA/C8520B"" at bounding box center [352, 63] width 371 height 17
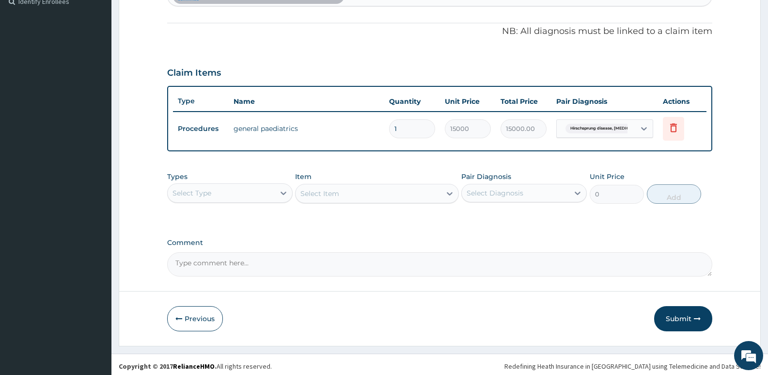
scroll to position [278, 0]
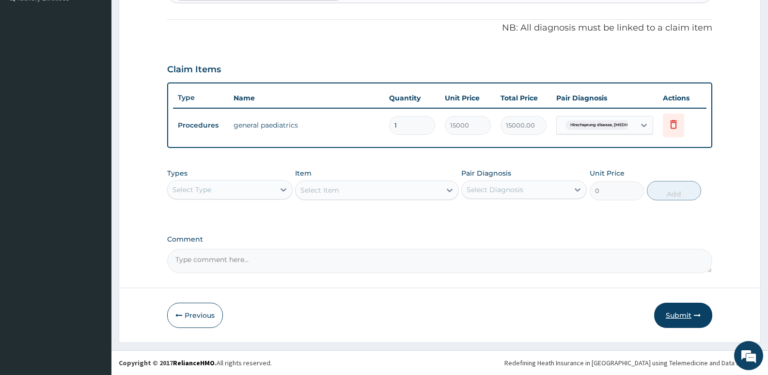
click at [681, 316] on button "Submit" at bounding box center [683, 314] width 58 height 25
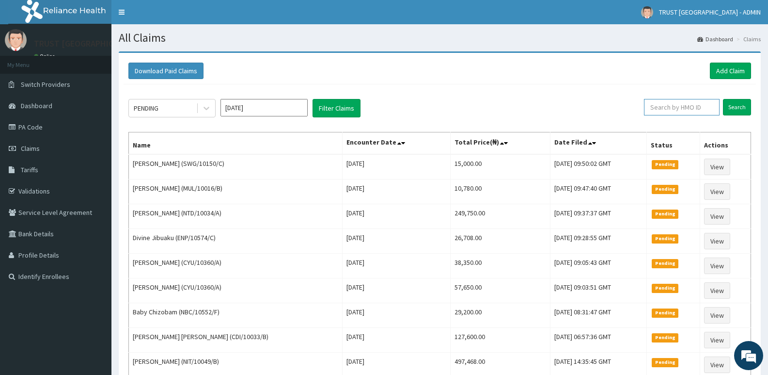
click at [687, 105] on input "text" at bounding box center [682, 107] width 76 height 16
paste input "NIT/10049/B"
type input "NIT/10049/B"
click at [723, 99] on input "Search" at bounding box center [737, 107] width 28 height 16
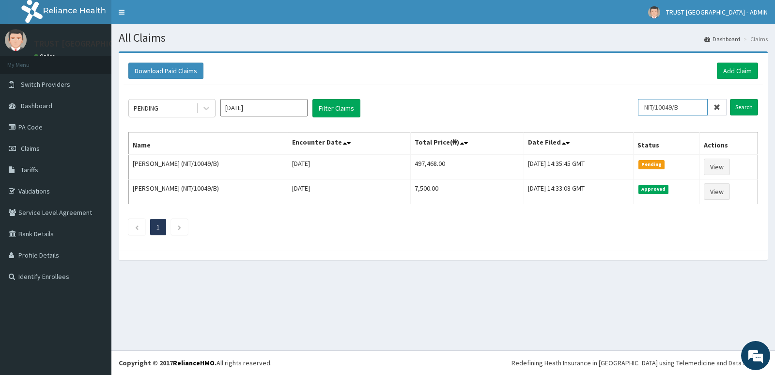
drag, startPoint x: 688, startPoint y: 106, endPoint x: 643, endPoint y: 112, distance: 44.5
click at [643, 112] on div "PENDING Sep 2025 Filter Claims NIT/10049/B Search" at bounding box center [443, 108] width 630 height 18
click at [745, 71] on link "Add Claim" at bounding box center [737, 71] width 41 height 16
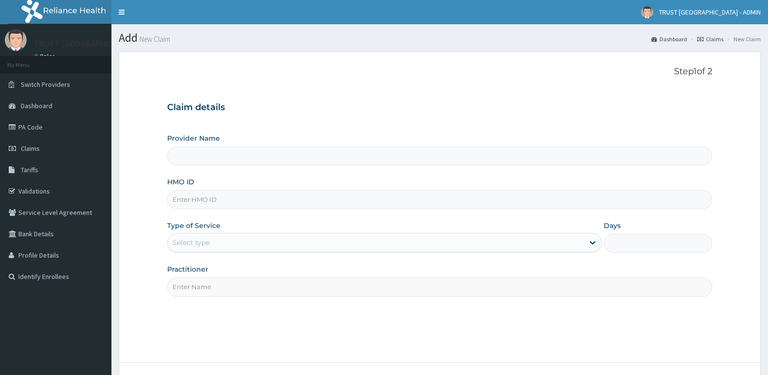
click at [216, 200] on input "HMO ID" at bounding box center [439, 199] width 545 height 19
paste input "NIT/10049/B"
type input "NIT/10049/B"
type input "TRUST [GEOGRAPHIC_DATA]"
type input "NIT/10049/B"
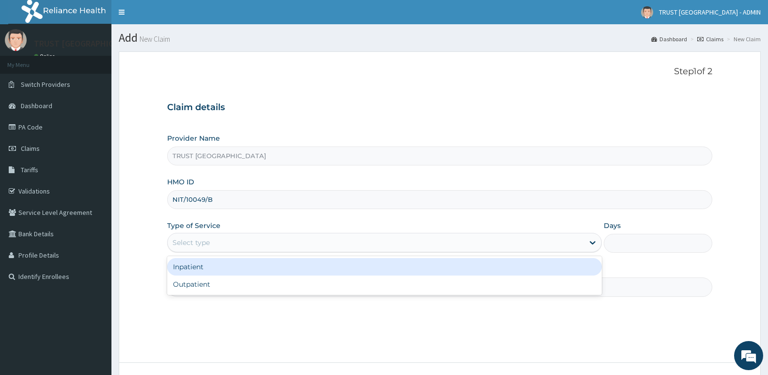
click at [221, 243] on div "Select type" at bounding box center [376, 243] width 416 height 16
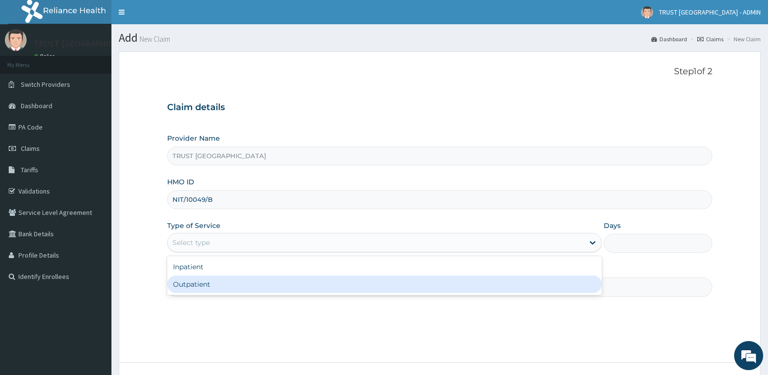
click at [215, 286] on div "Outpatient" at bounding box center [384, 283] width 434 height 17
type input "1"
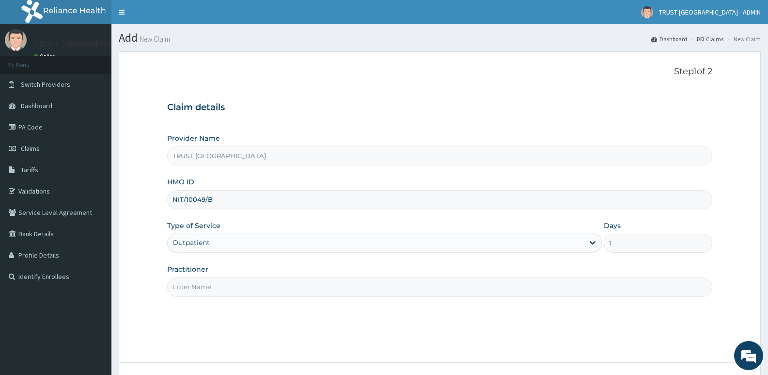
click at [217, 289] on input "Practitioner" at bounding box center [439, 286] width 545 height 19
paste input "[PERSON_NAME]"
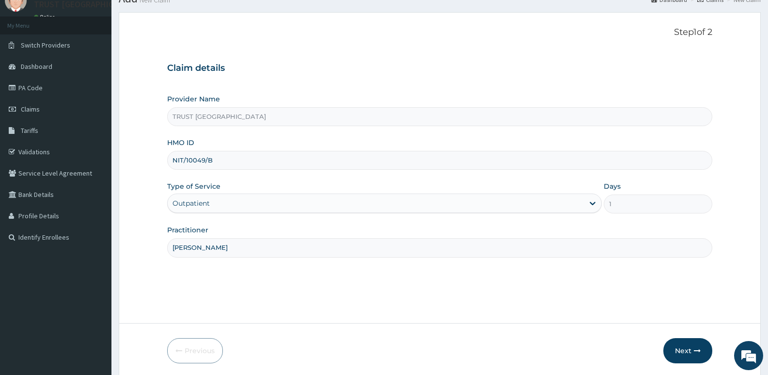
scroll to position [75, 0]
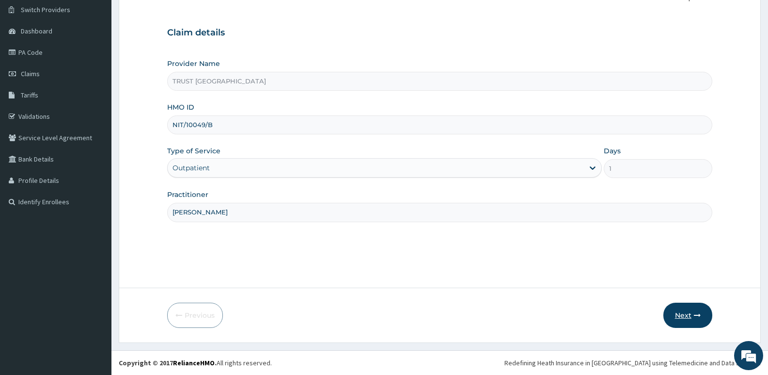
type input "[PERSON_NAME]"
click at [674, 314] on button "Next" at bounding box center [687, 314] width 49 height 25
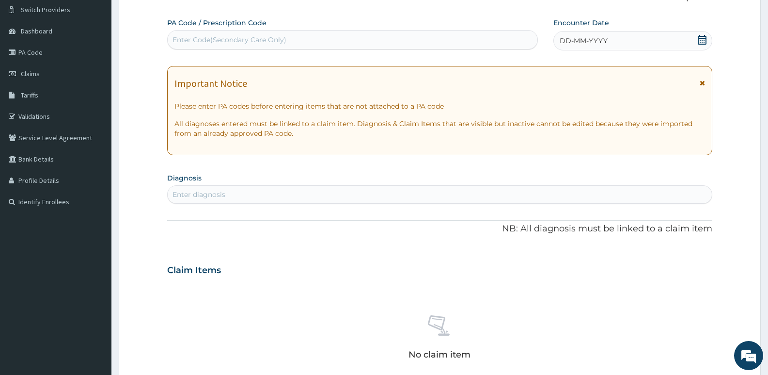
click at [219, 38] on div "Enter Code(Secondary Care Only)" at bounding box center [230, 40] width 114 height 10
click at [704, 82] on icon at bounding box center [702, 82] width 5 height 7
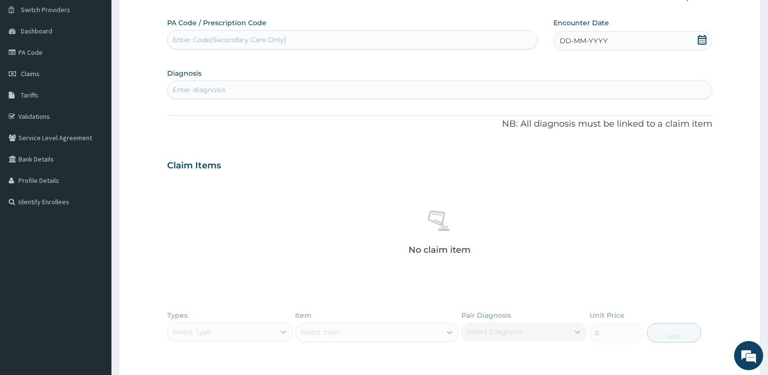
click at [271, 43] on div "Enter Code(Secondary Care Only)" at bounding box center [230, 40] width 114 height 10
paste input "PA/54E302"
type input "PA/54E302"
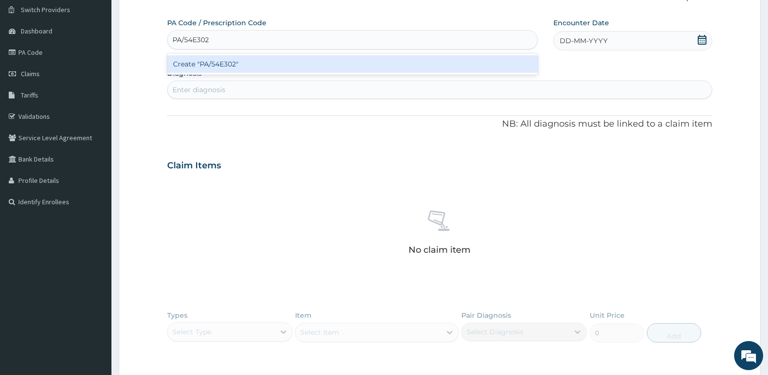
click at [258, 62] on div "Create "PA/54E302"" at bounding box center [352, 63] width 371 height 17
